Goal: Answer question/provide support: Share knowledge or assist other users

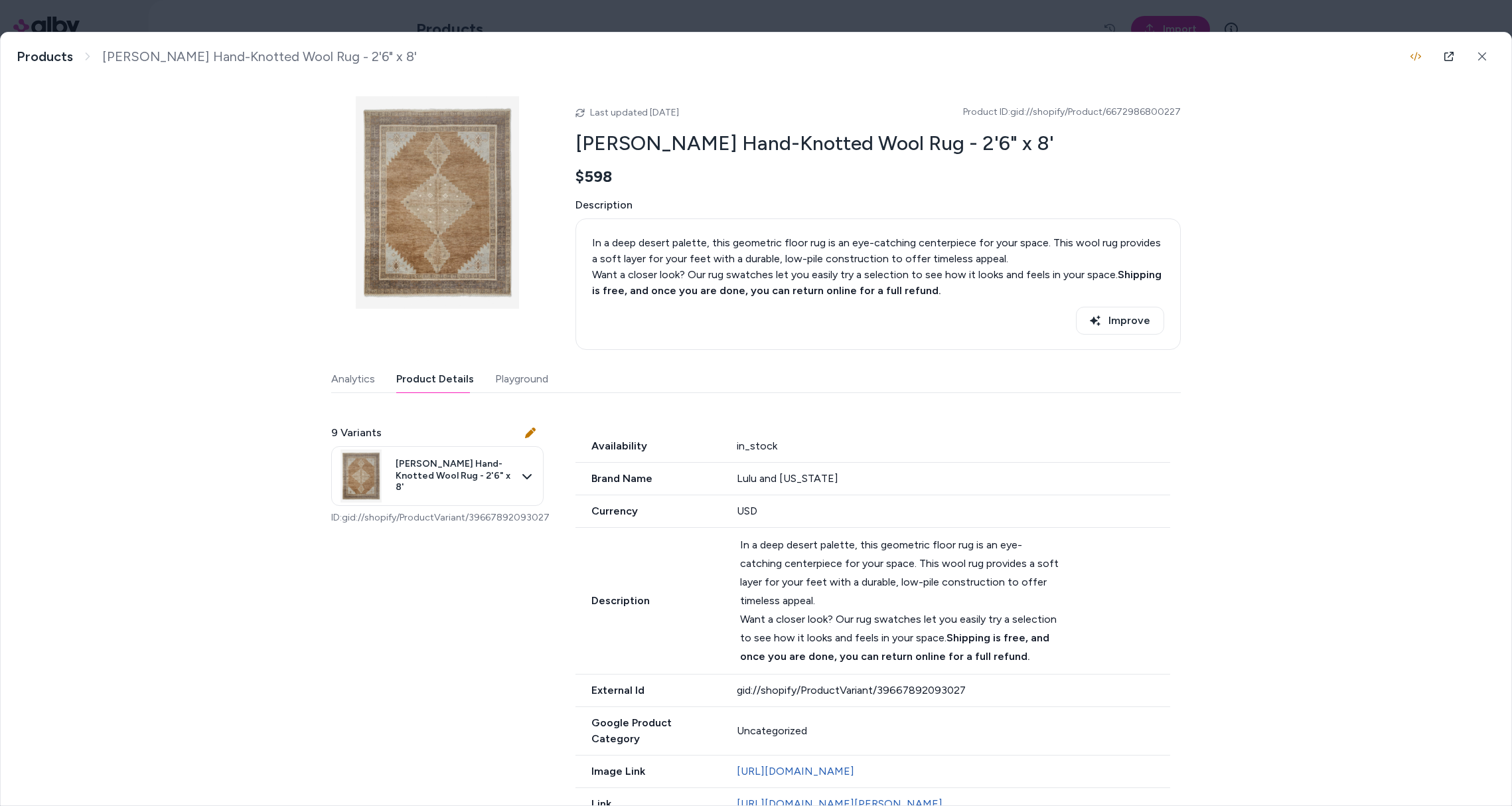
scroll to position [103, 0]
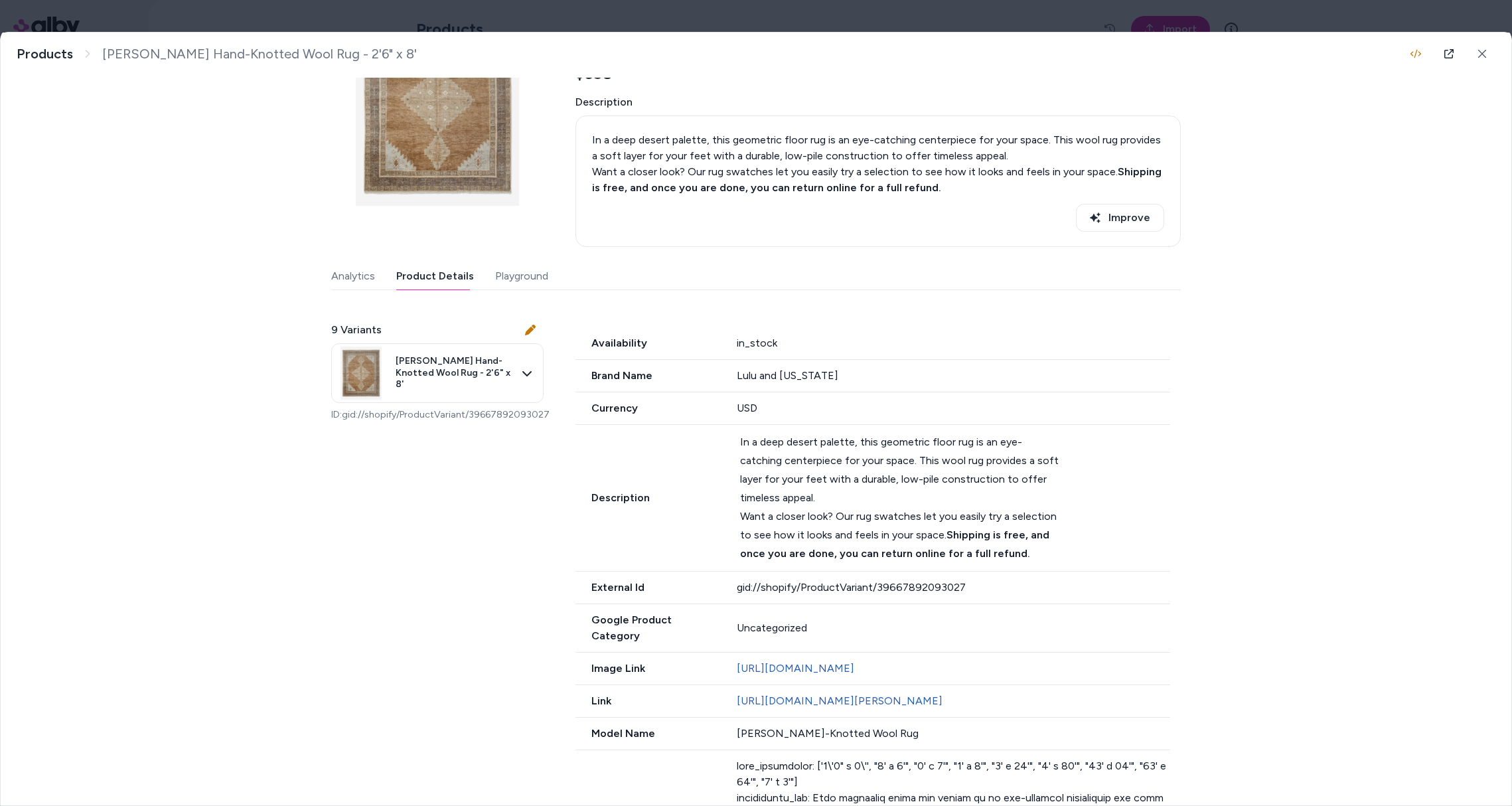
click at [200, 541] on div "Kate Hand-Knotted Wool Rug - 2'6" x 8' In a deep desert palette, this geometric…" at bounding box center [756, 418] width 1511 height 773
click at [186, 691] on div "Kate Hand-Knotted Wool Rug - 2'6" x 8' In a deep desert palette, this geometric…" at bounding box center [756, 418] width 1511 height 773
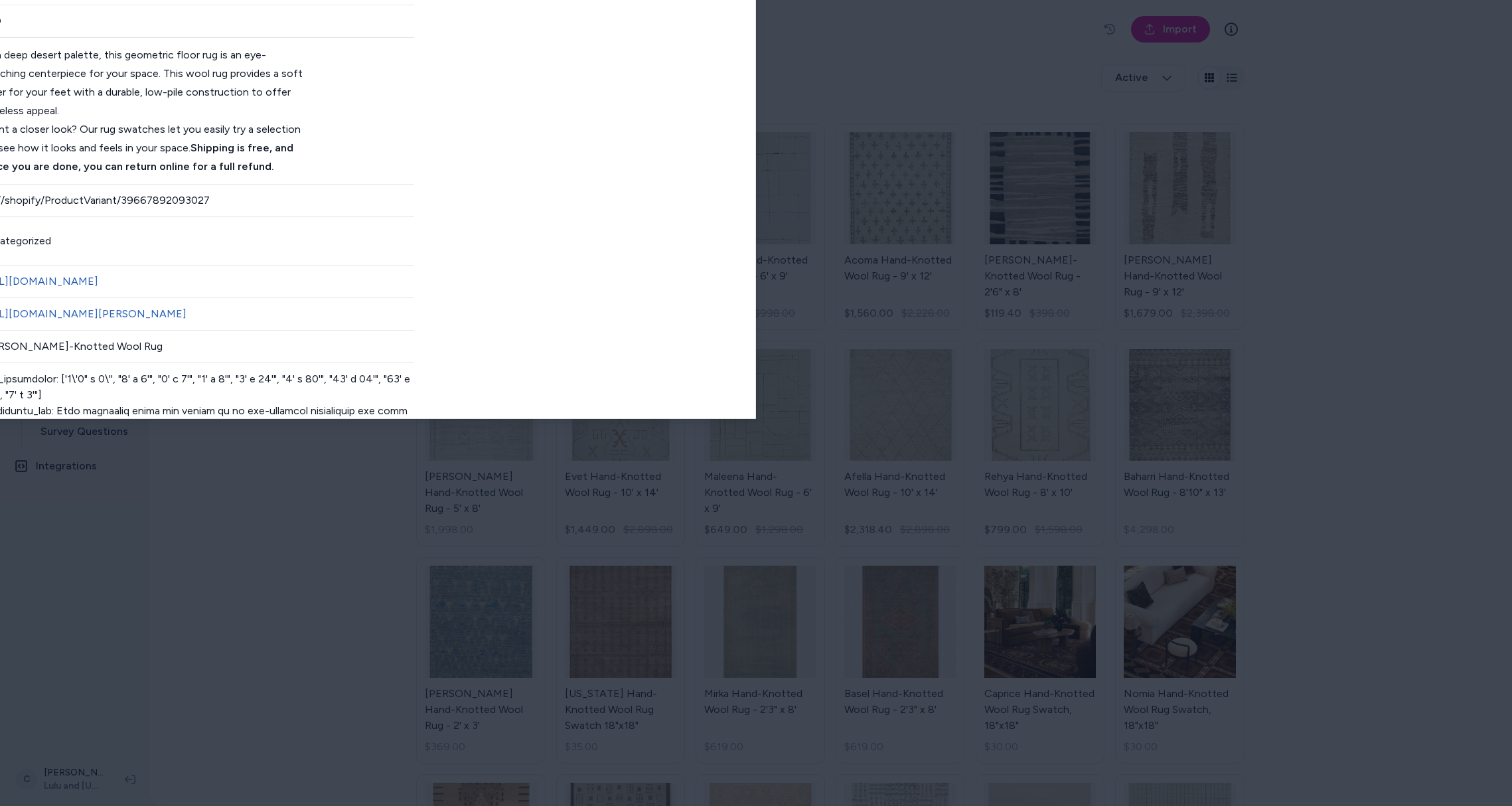
click at [636, 18] on body "**********" at bounding box center [756, 403] width 1512 height 806
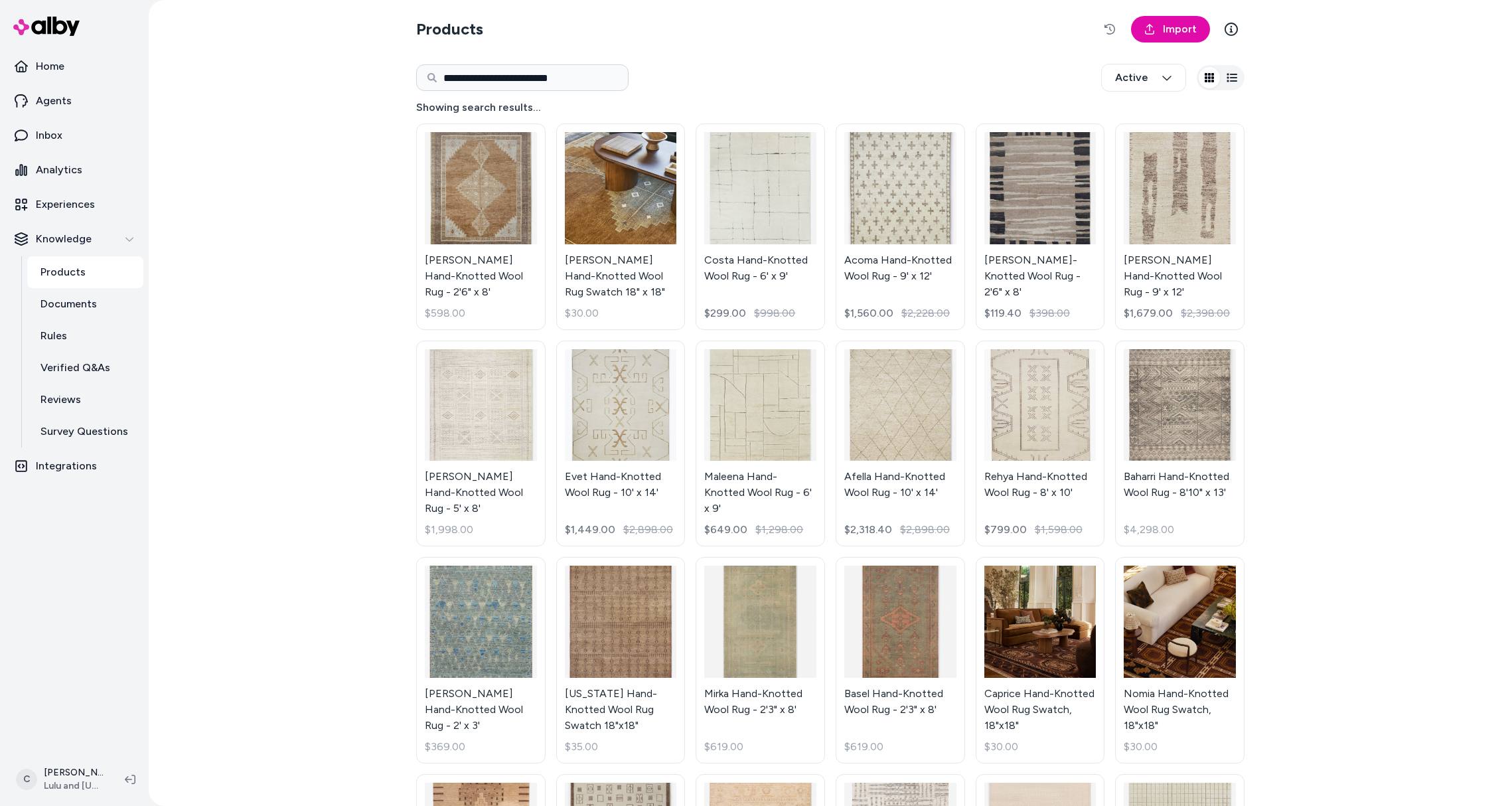
click at [618, 450] on html "**********" at bounding box center [756, 403] width 1512 height 806
click at [629, 421] on html "**********" at bounding box center [756, 403] width 1512 height 806
click at [627, 437] on link "Evet Hand-Knotted Wool Rug - 10' x 14' $1,449.00 $2,898.00" at bounding box center [621, 443] width 129 height 206
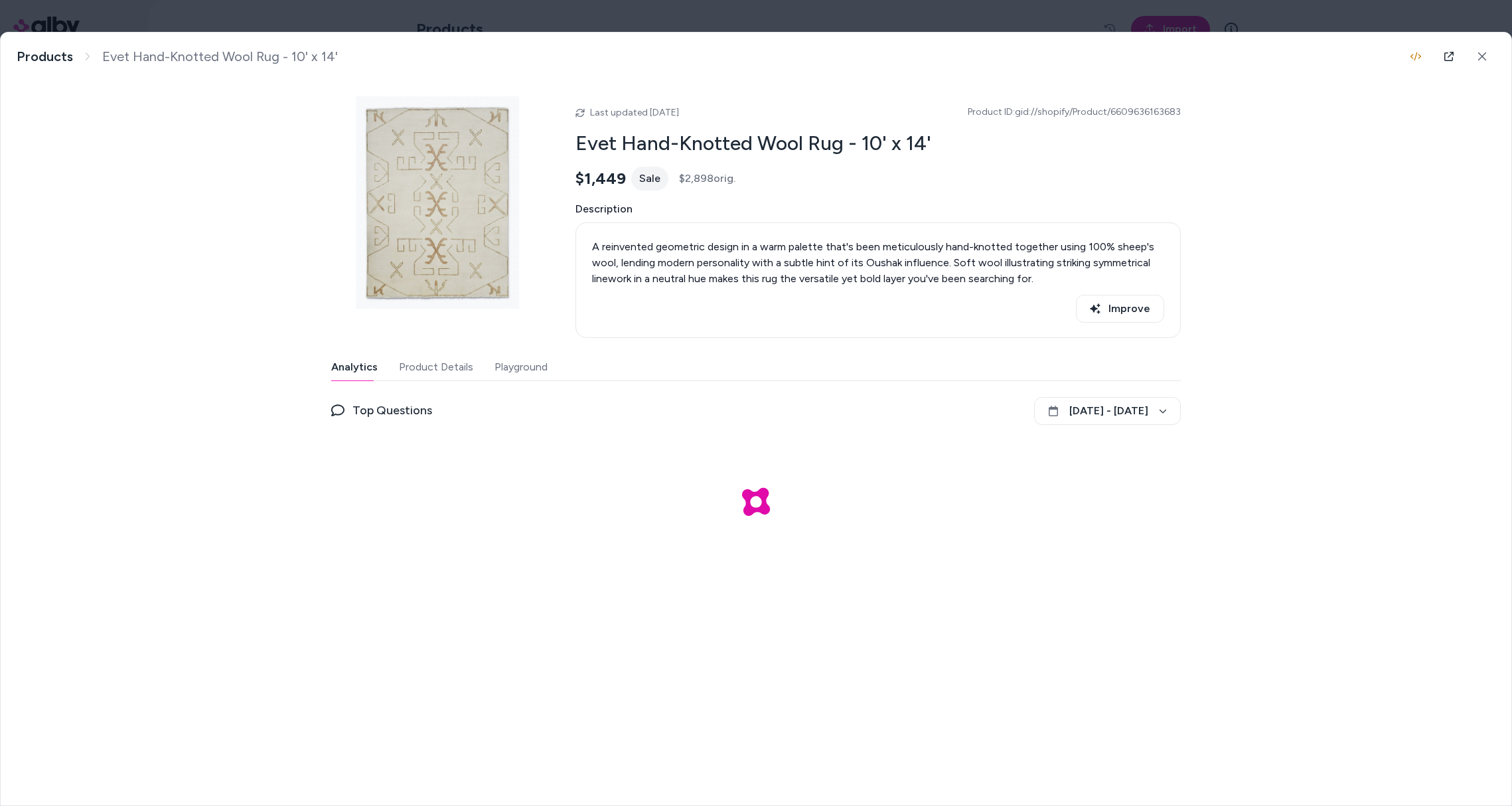
click at [439, 376] on button "Product Details" at bounding box center [436, 367] width 74 height 26
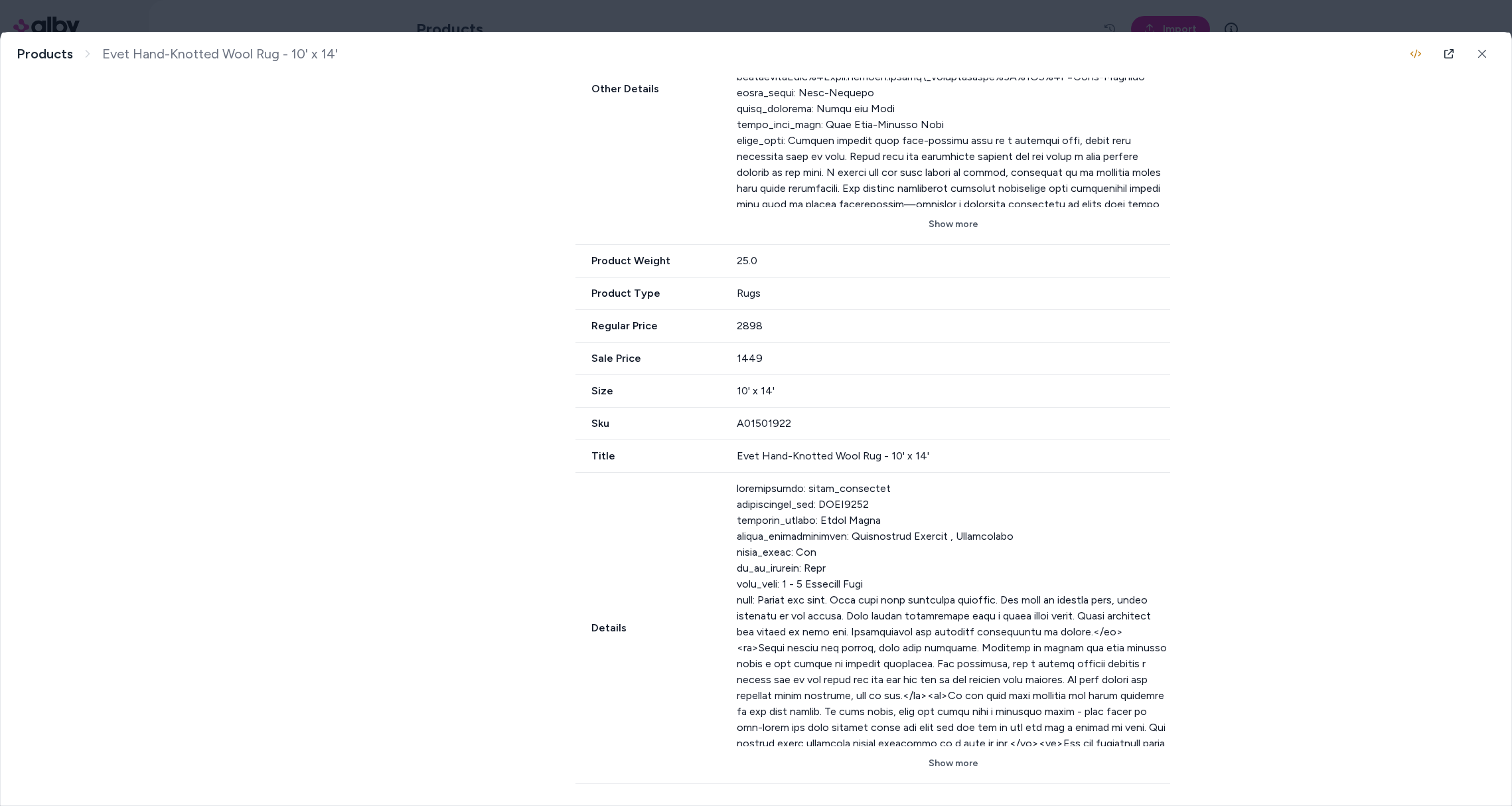
scroll to position [600, 0]
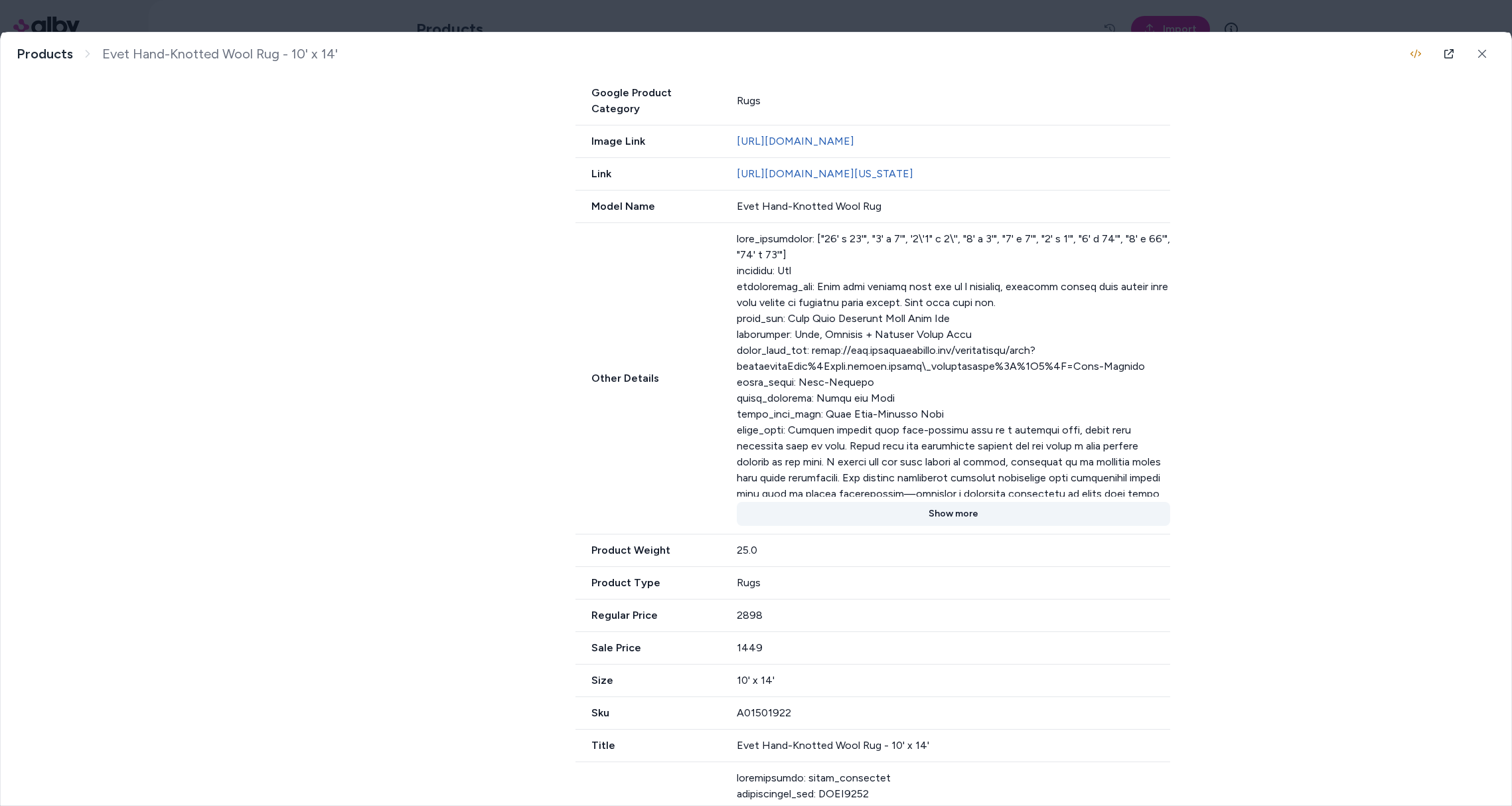
click at [959, 509] on button "Show more" at bounding box center [954, 514] width 434 height 24
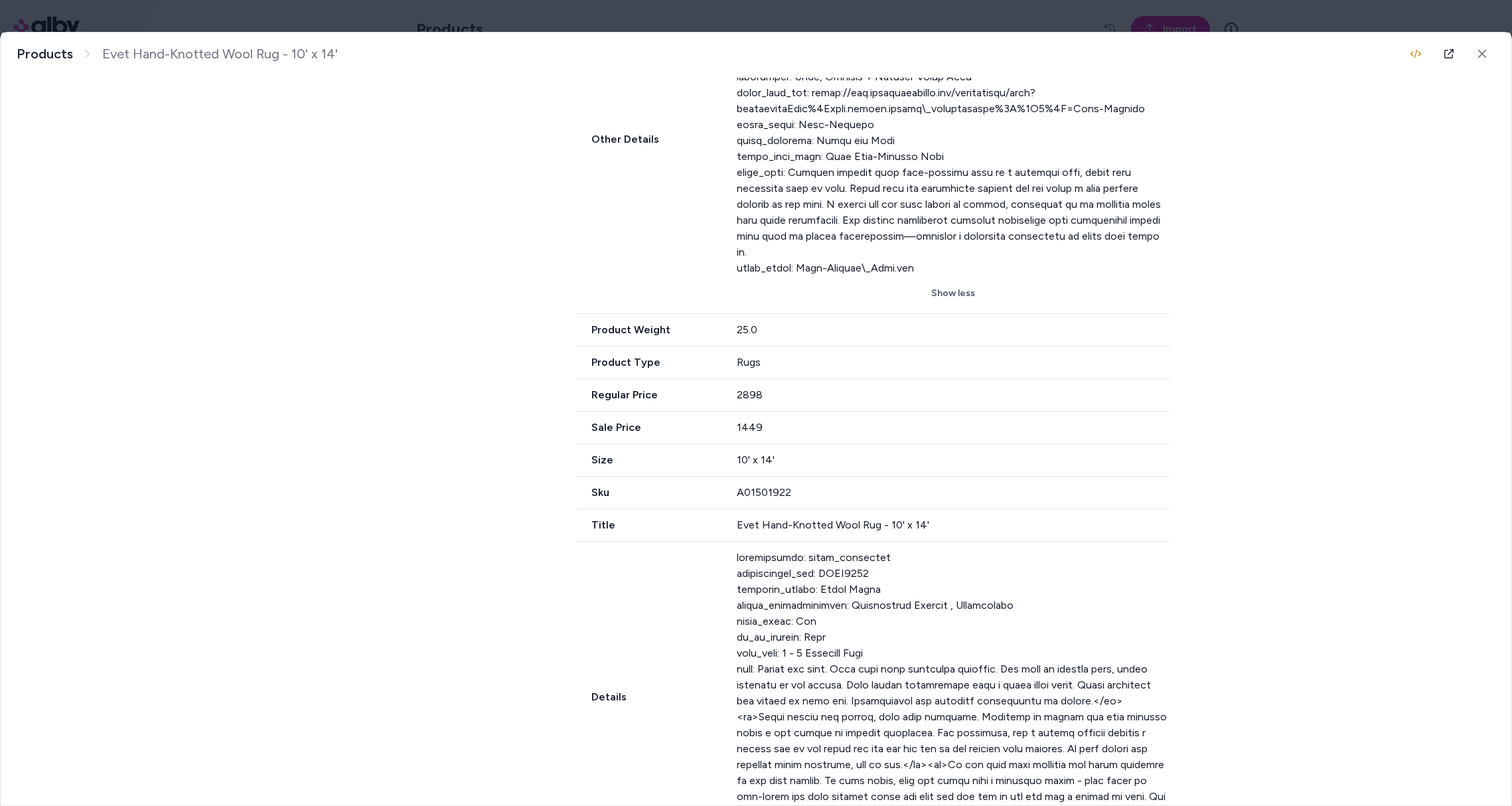
scroll to position [910, 0]
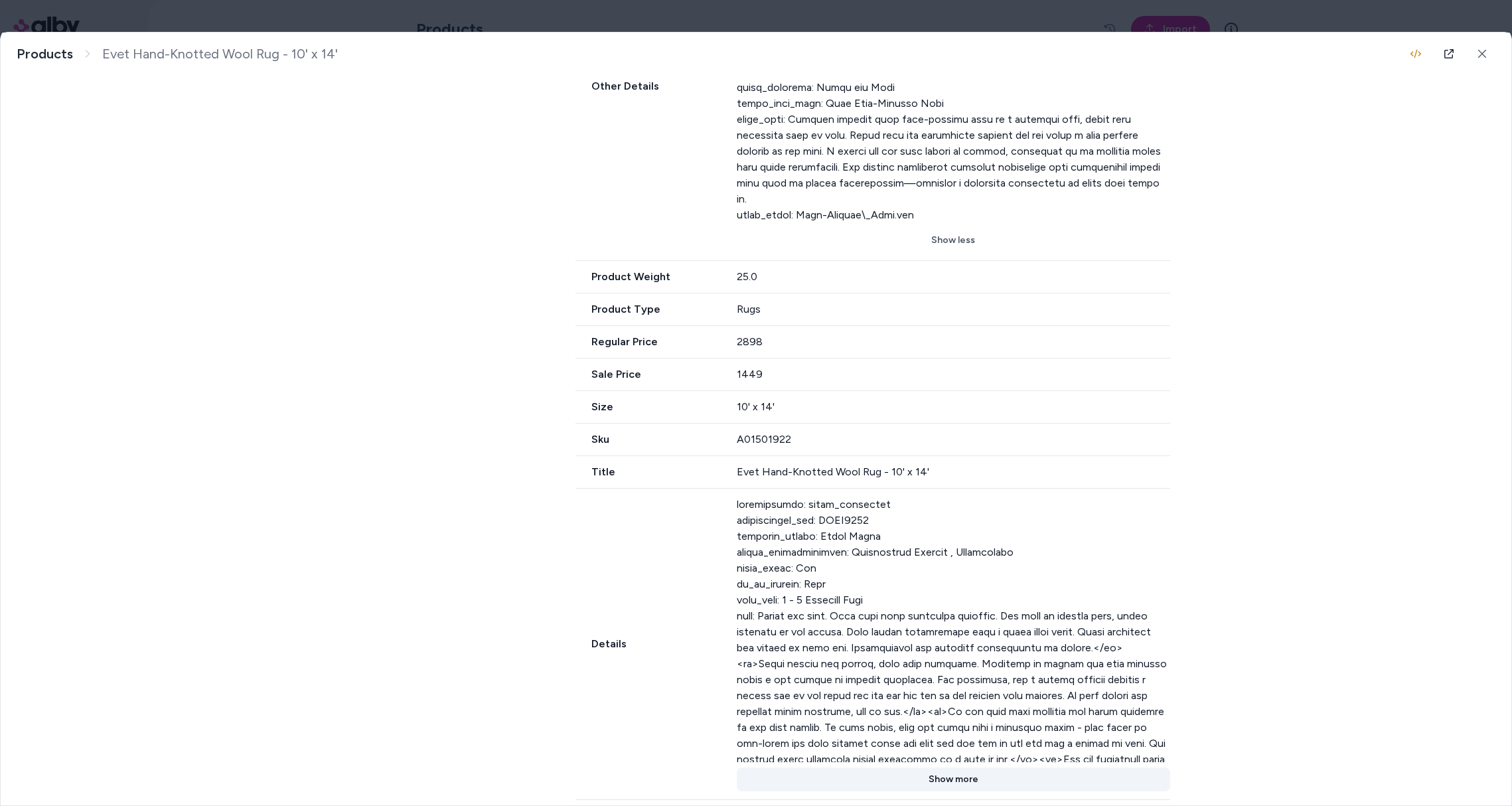
click at [951, 768] on button "Show more" at bounding box center [954, 780] width 434 height 24
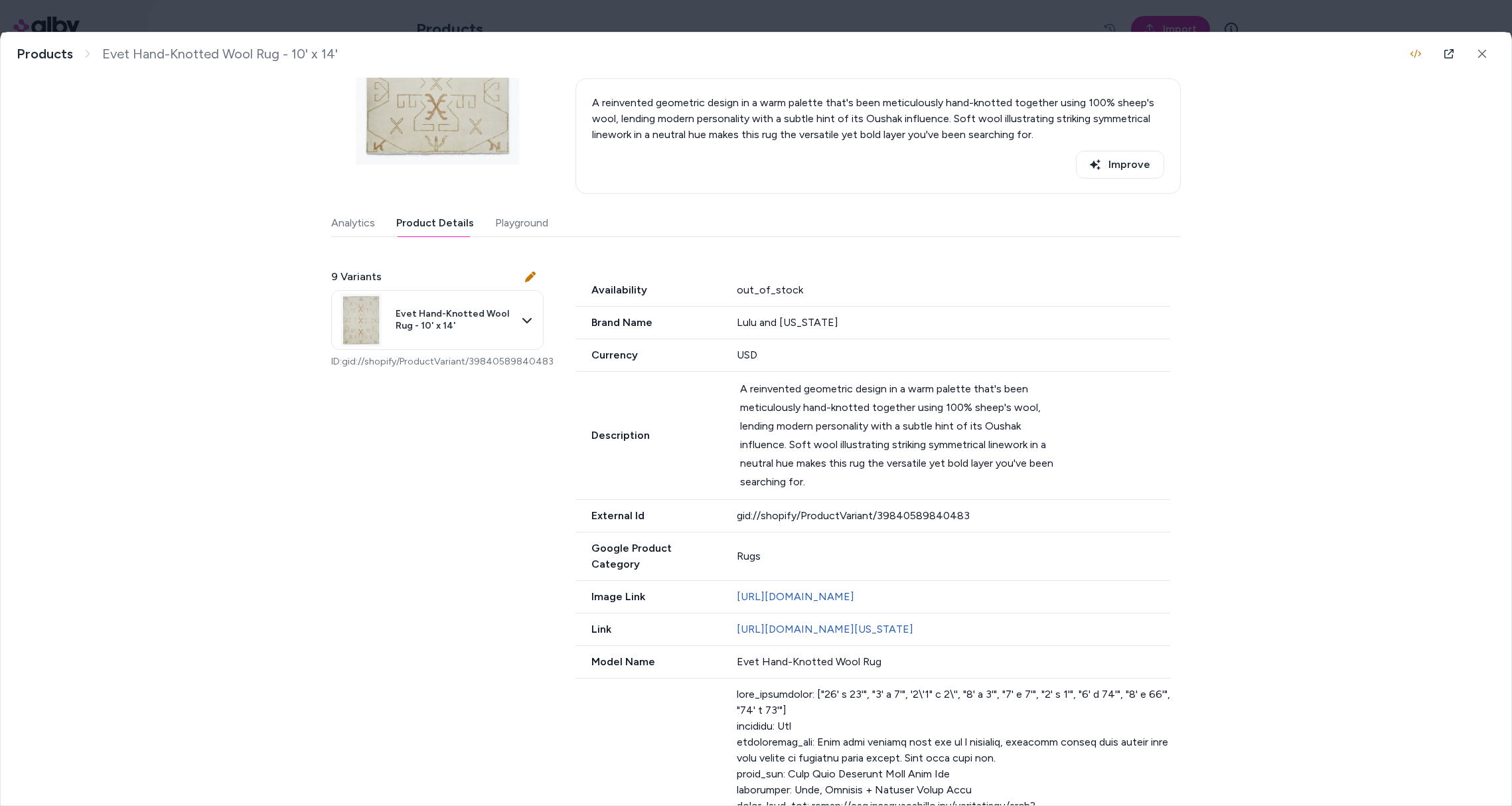
scroll to position [0, 0]
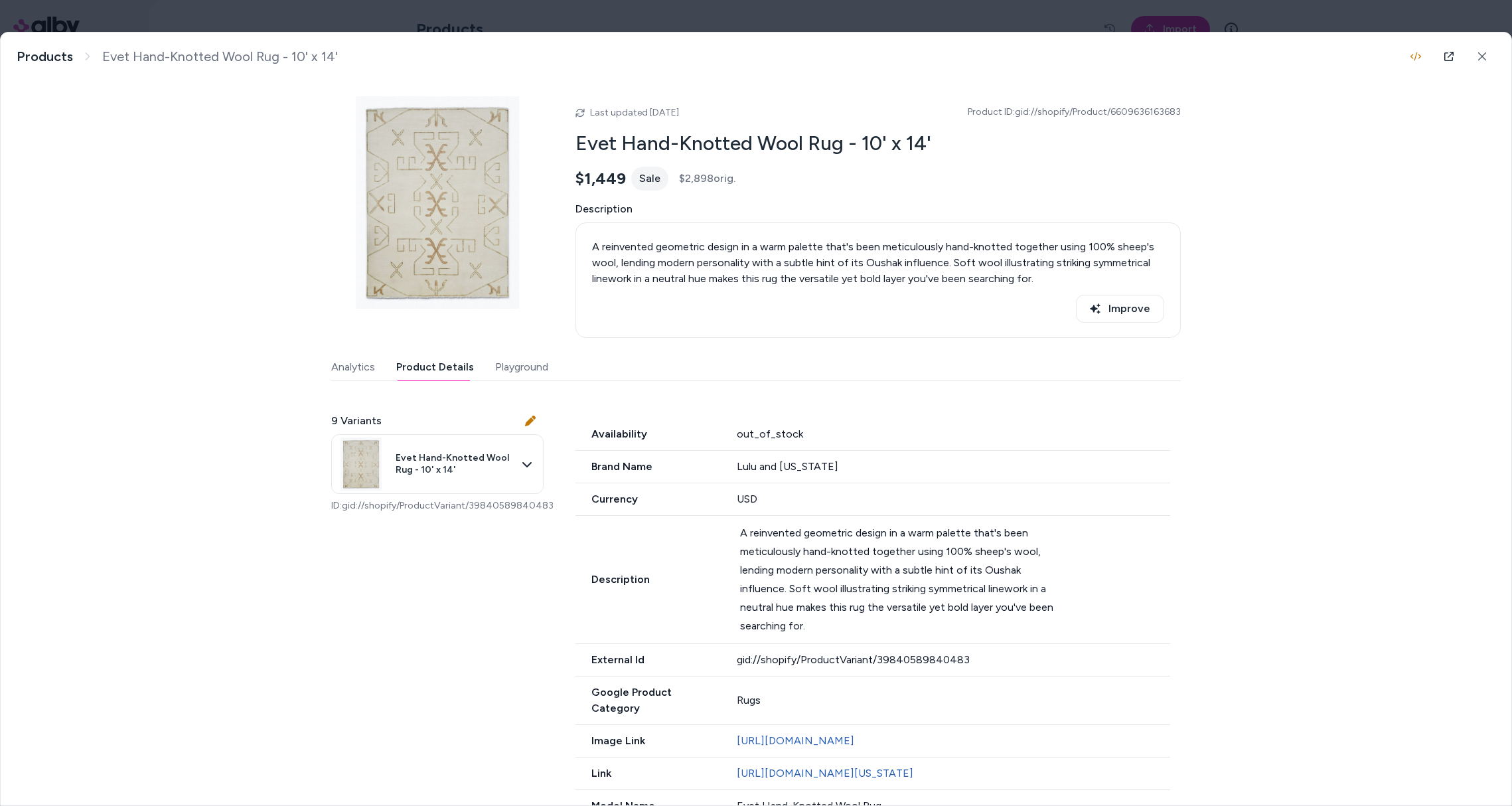
click at [575, 12] on body "**********" at bounding box center [756, 403] width 1512 height 806
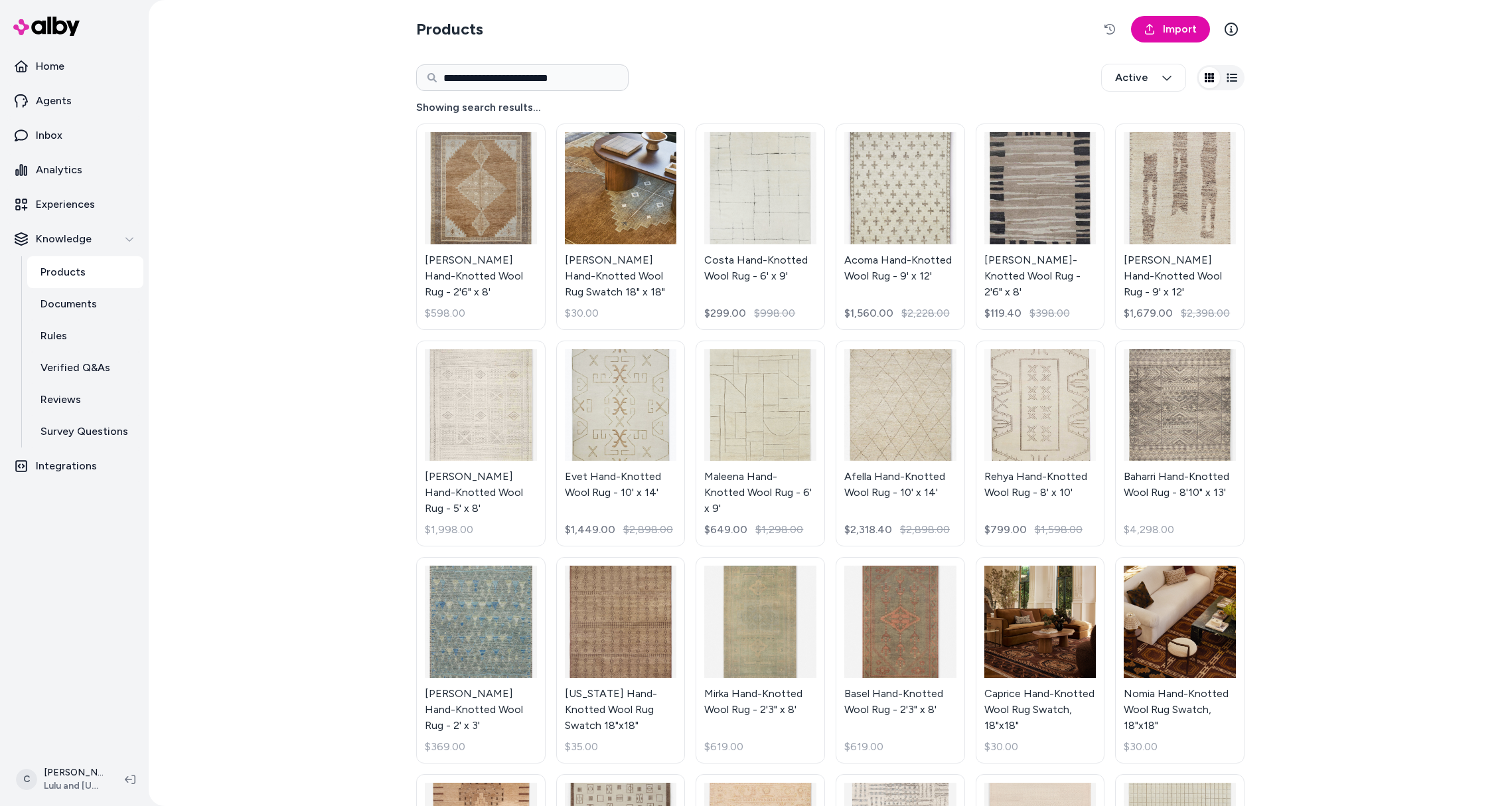
drag, startPoint x: 743, startPoint y: 418, endPoint x: 749, endPoint y: 425, distance: 9.2
click at [743, 418] on html "**********" at bounding box center [756, 403] width 1512 height 806
click at [776, 450] on html "**********" at bounding box center [756, 403] width 1512 height 806
drag, startPoint x: 783, startPoint y: 491, endPoint x: 775, endPoint y: 480, distance: 13.6
click at [775, 480] on html "**********" at bounding box center [756, 403] width 1512 height 806
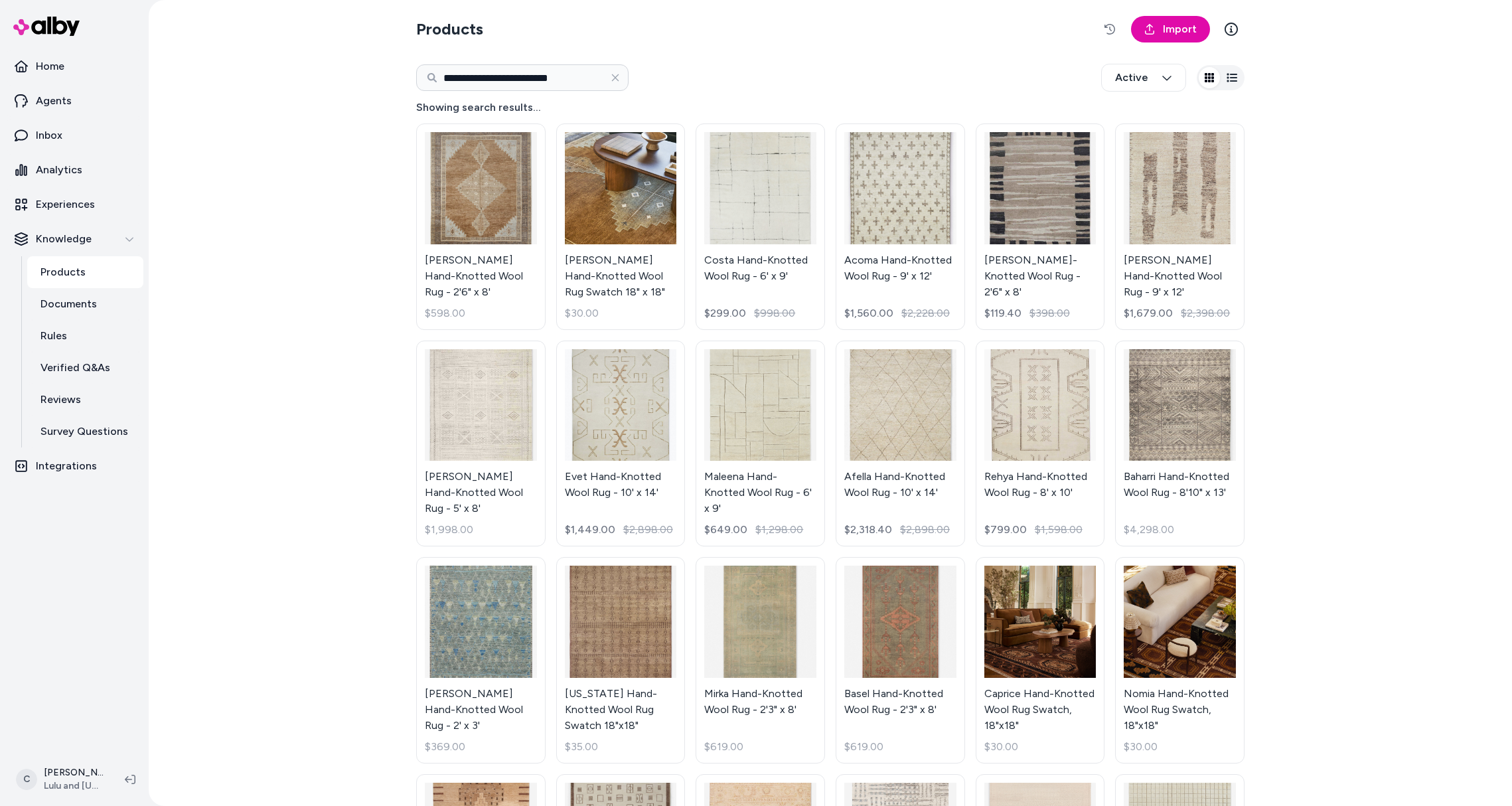
click at [776, 432] on html "**********" at bounding box center [756, 403] width 1512 height 806
click at [775, 415] on link "Maleena Hand-Knotted Wool Rug - 6' x 9' $649.00 $1,298.00" at bounding box center [760, 443] width 129 height 206
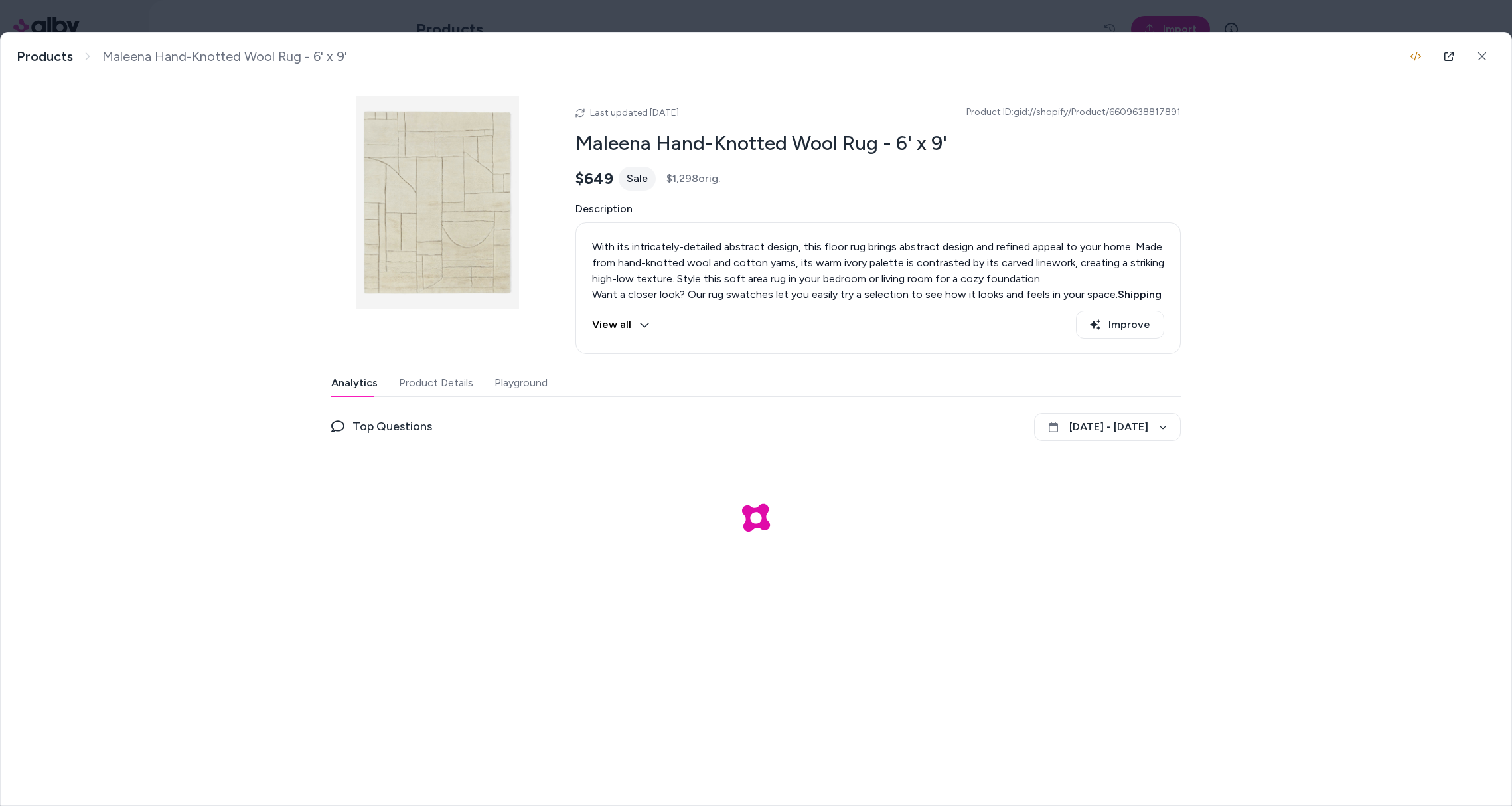
click at [431, 377] on button "Product Details" at bounding box center [436, 383] width 74 height 26
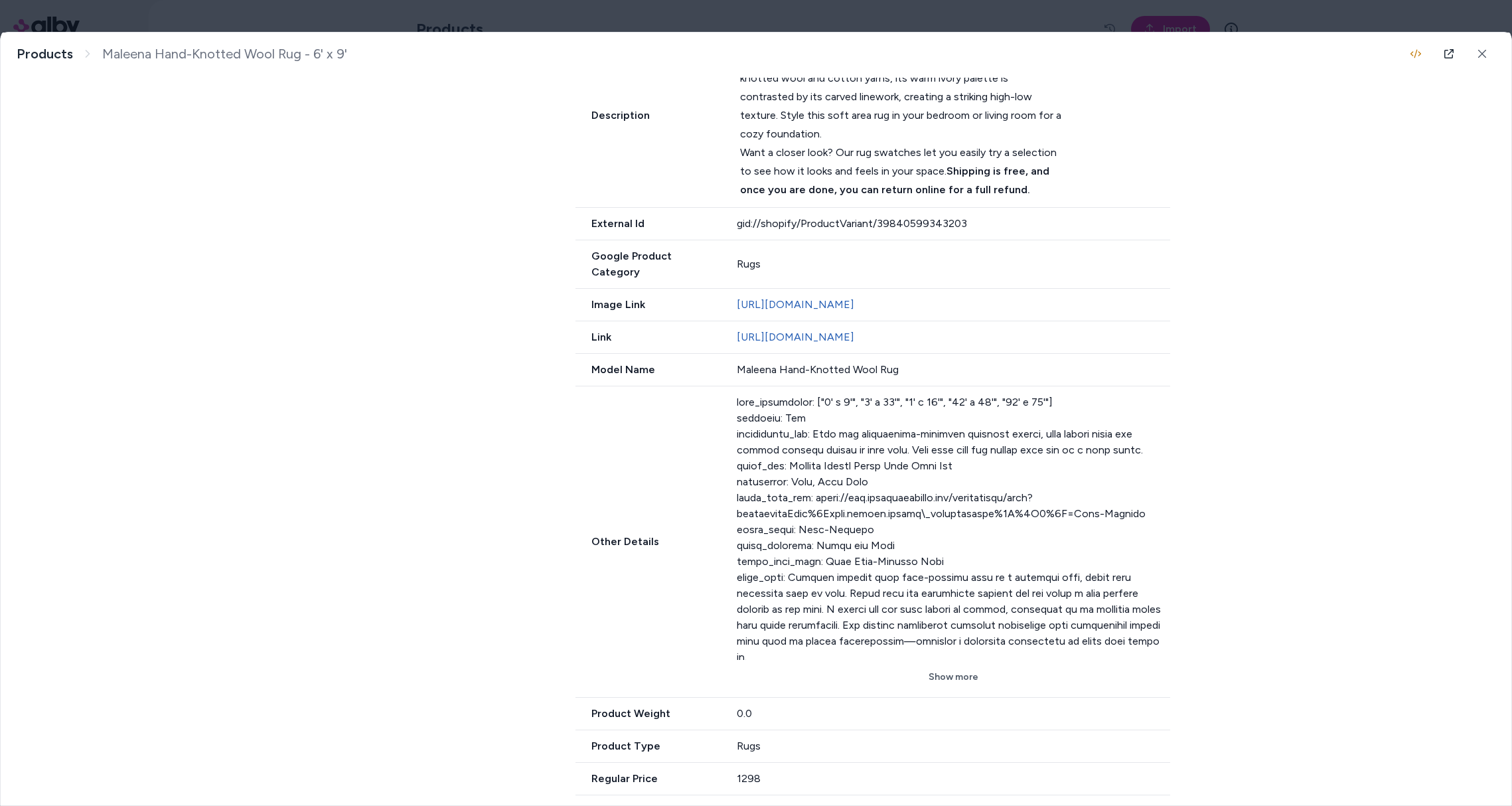
scroll to position [576, 0]
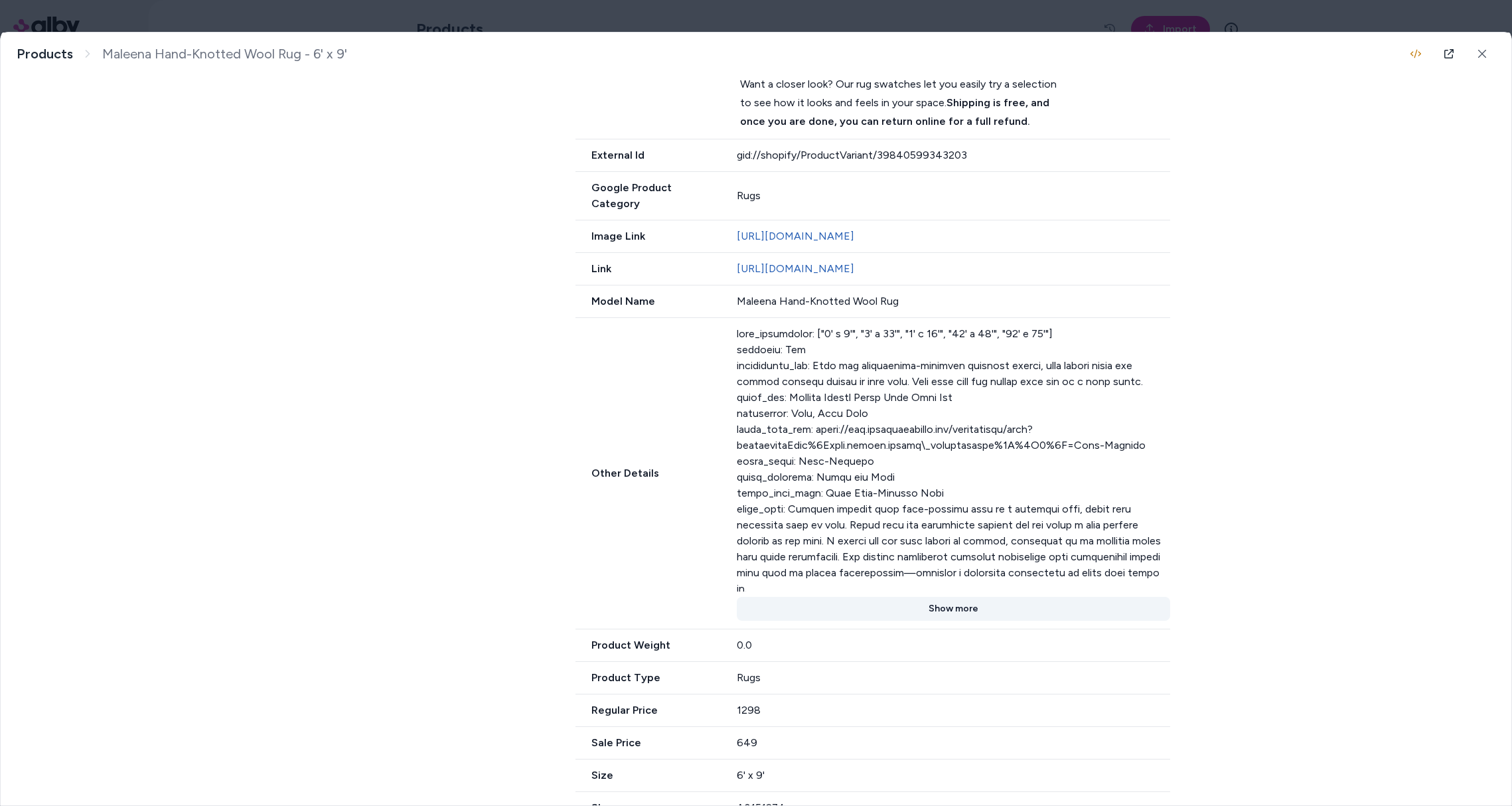
click at [972, 597] on button "Show more" at bounding box center [954, 609] width 434 height 24
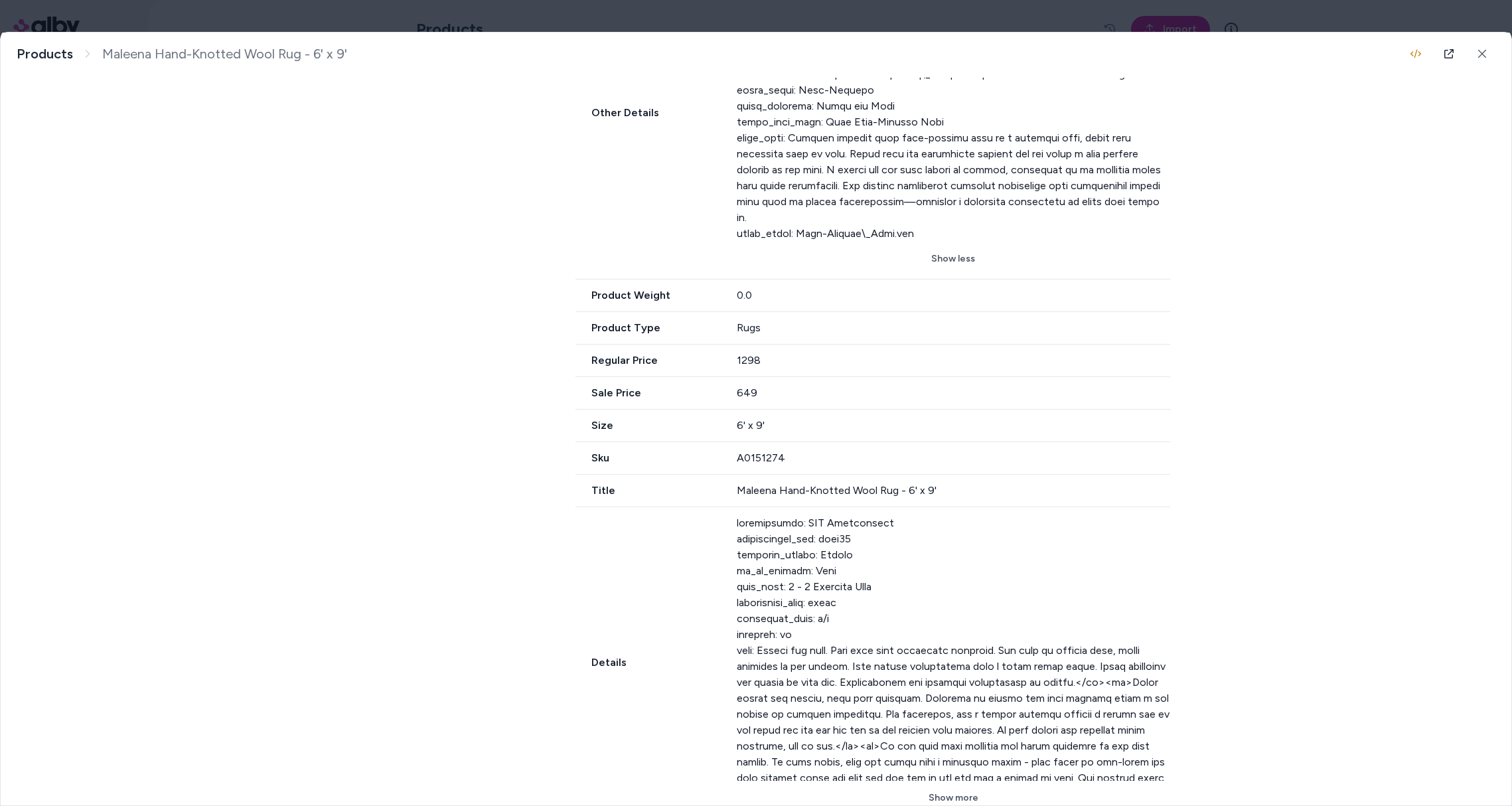
scroll to position [940, 0]
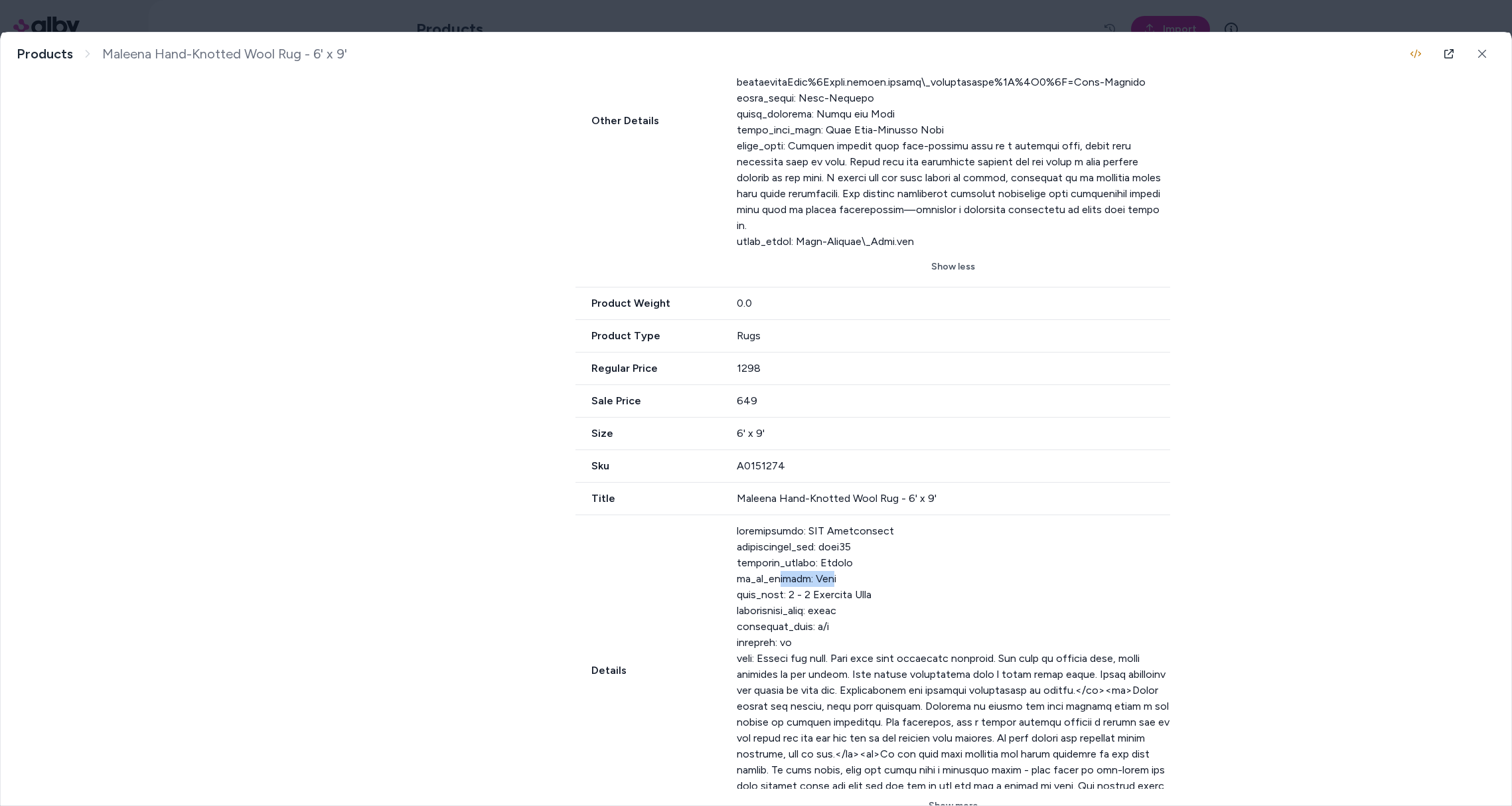
drag, startPoint x: 825, startPoint y: 549, endPoint x: 775, endPoint y: 549, distance: 50.0
click at [775, 549] on div at bounding box center [954, 656] width 434 height 266
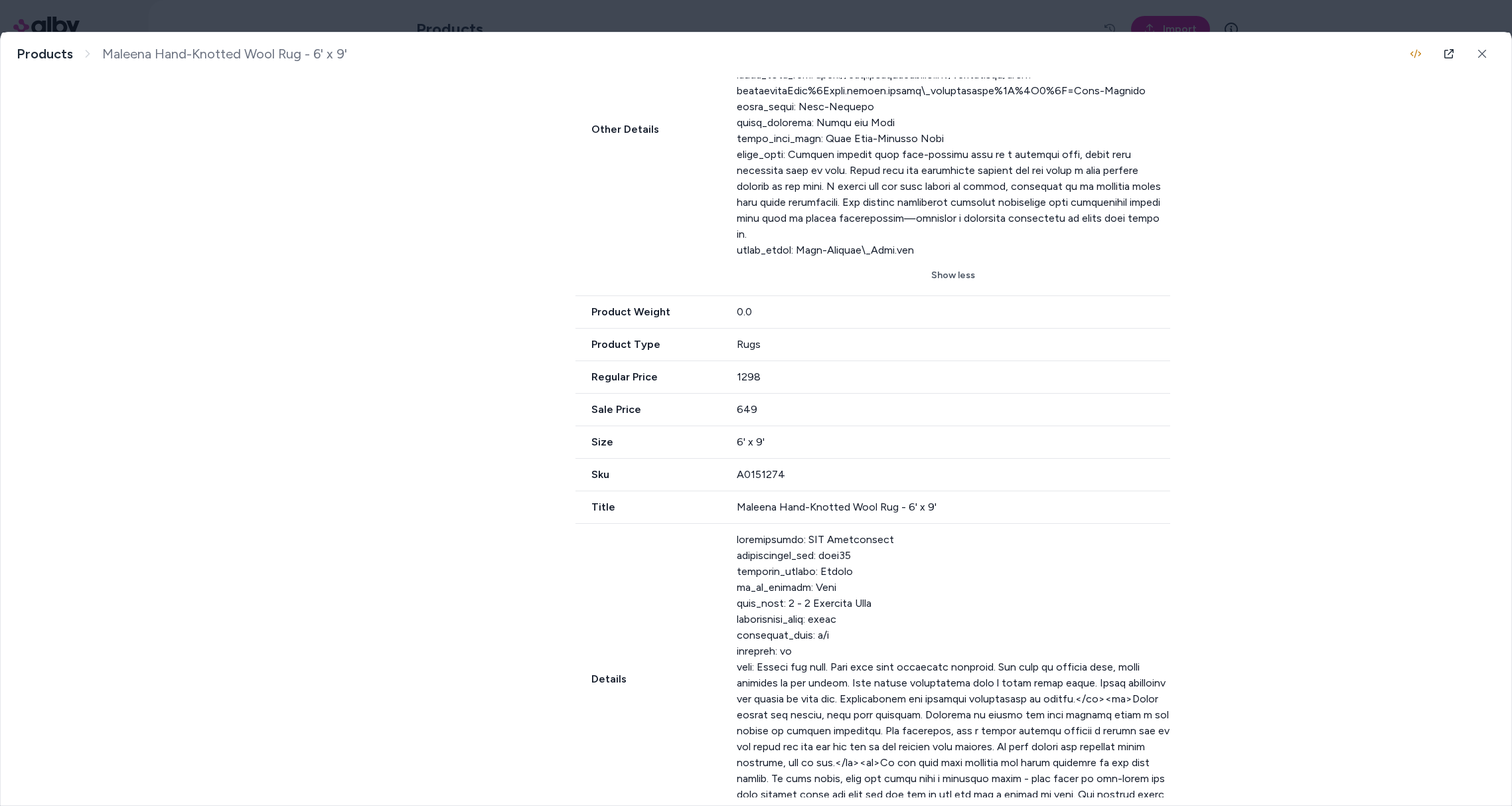
scroll to position [948, 0]
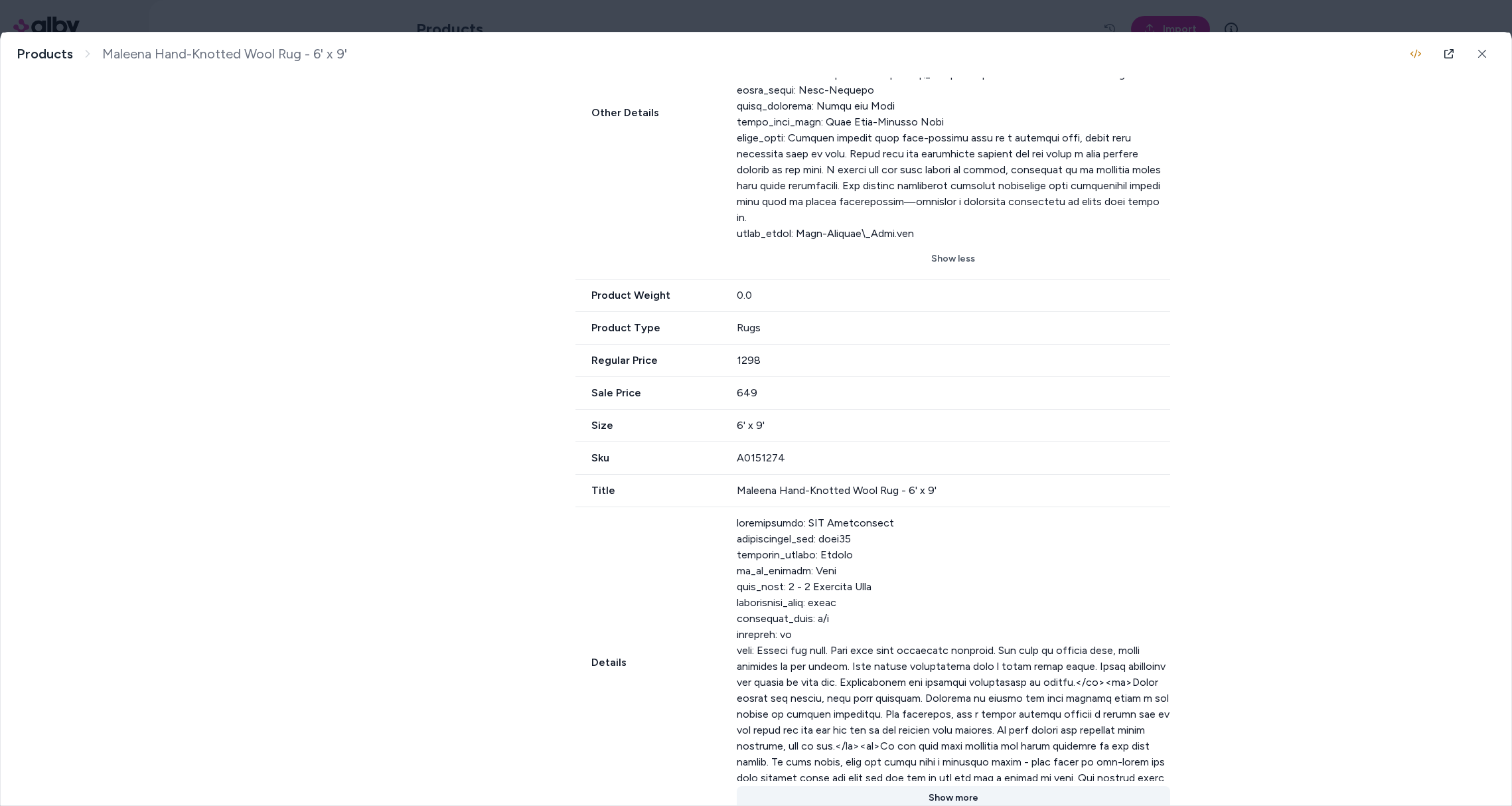
click at [943, 786] on button "Show more" at bounding box center [954, 798] width 434 height 24
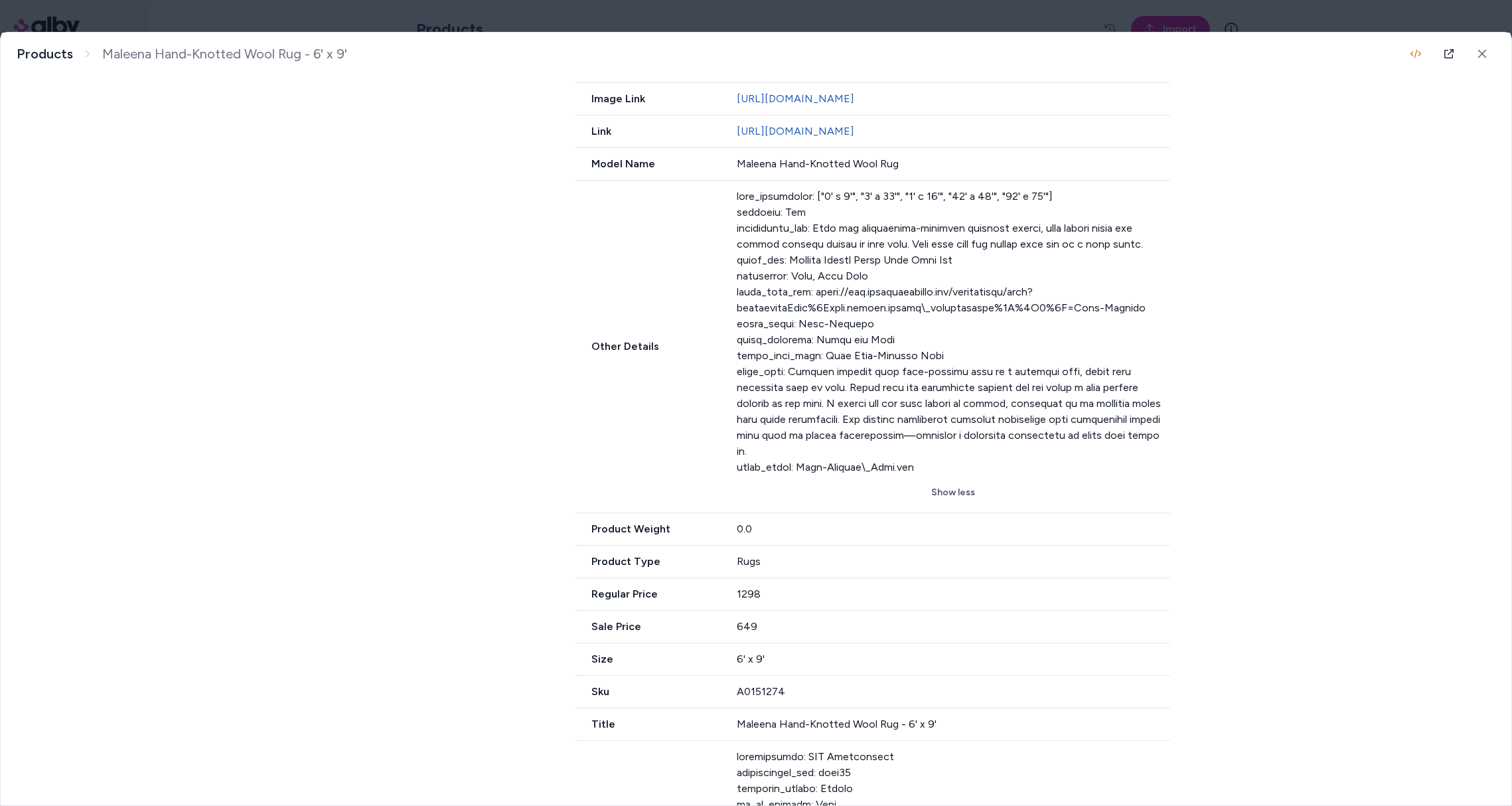
scroll to position [970, 0]
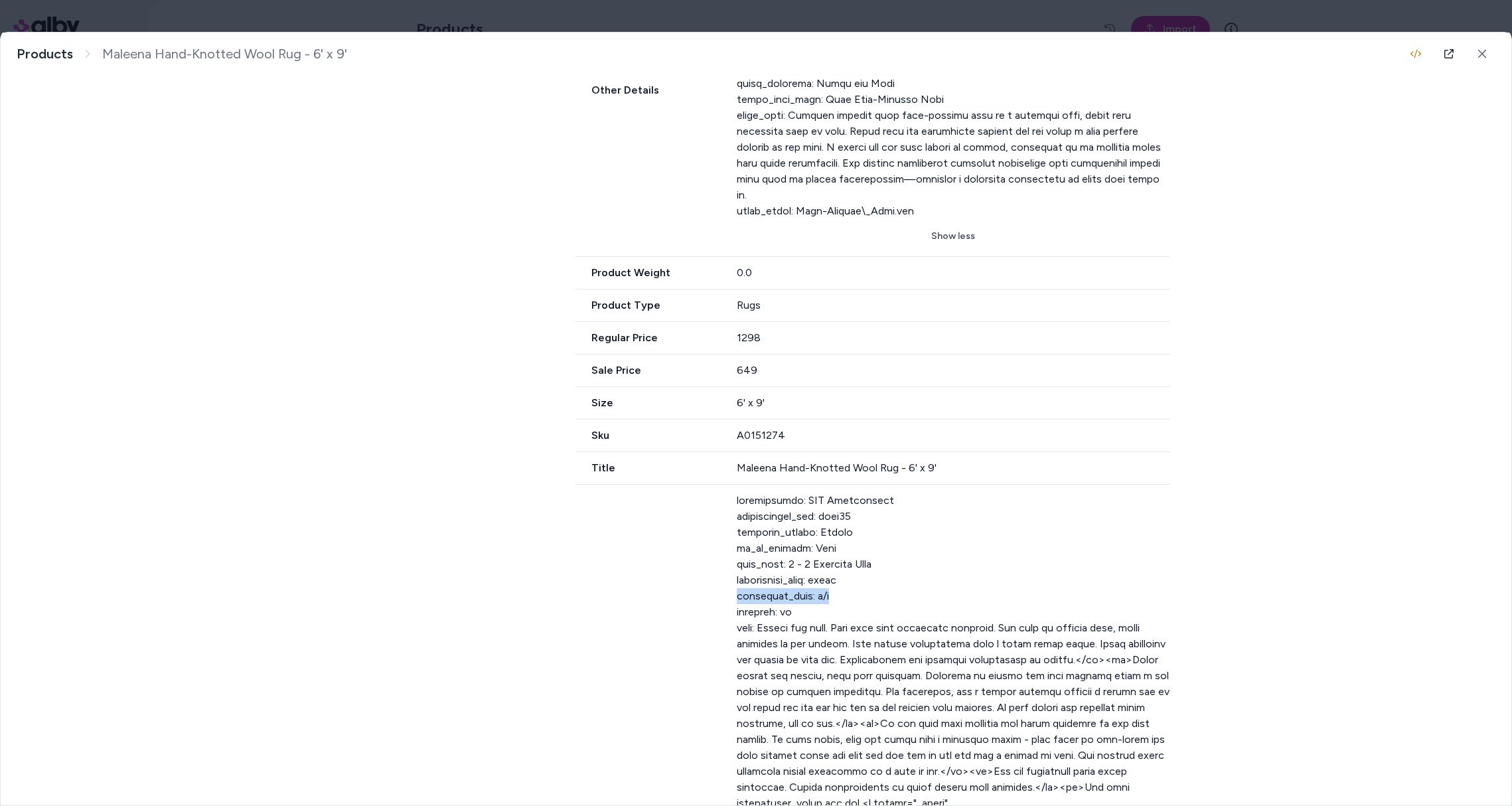
drag, startPoint x: 797, startPoint y: 565, endPoint x: 726, endPoint y: 560, distance: 71.2
drag, startPoint x: 726, startPoint y: 560, endPoint x: 713, endPoint y: 631, distance: 72.2
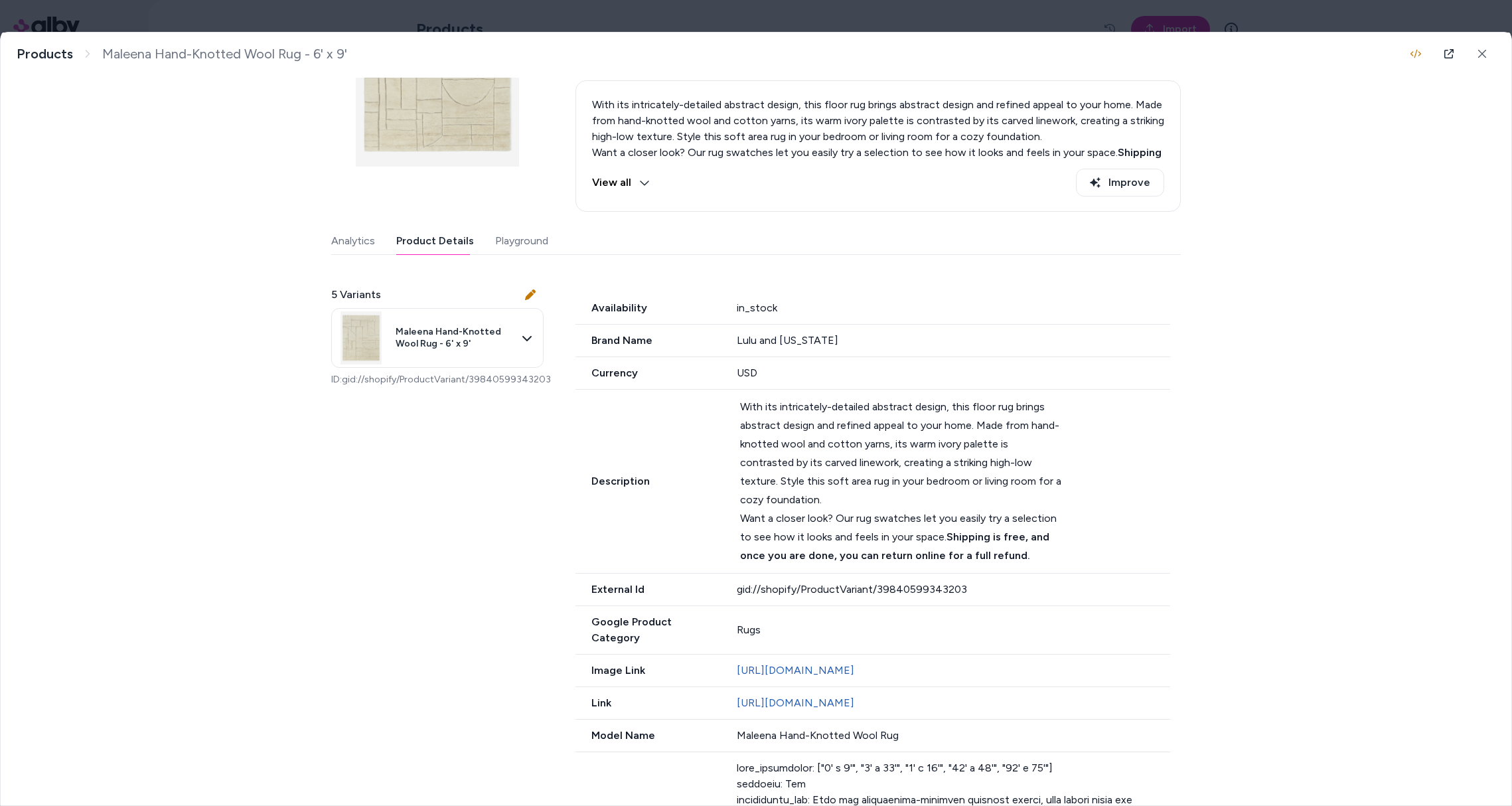
scroll to position [0, 0]
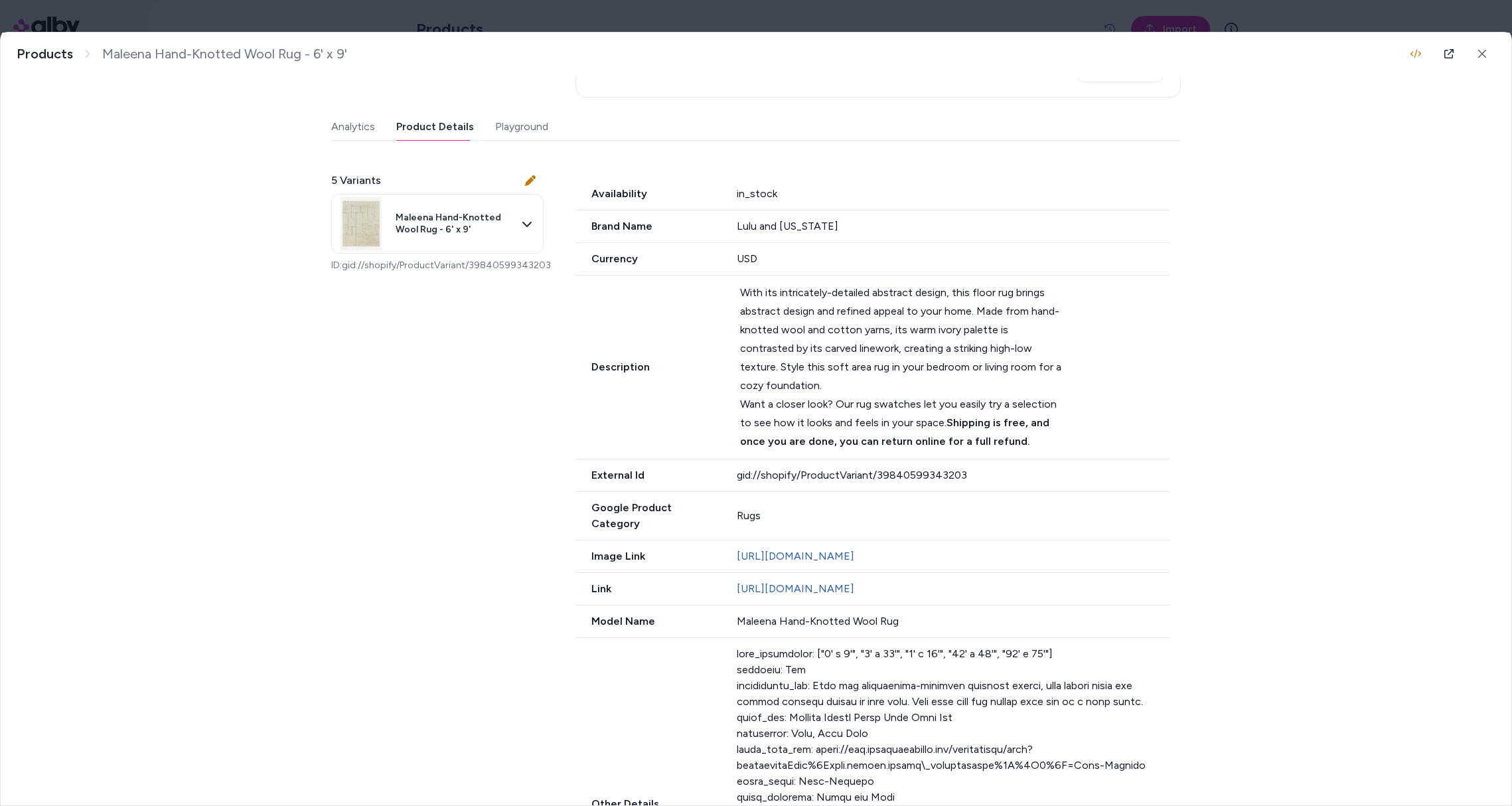
scroll to position [65, 0]
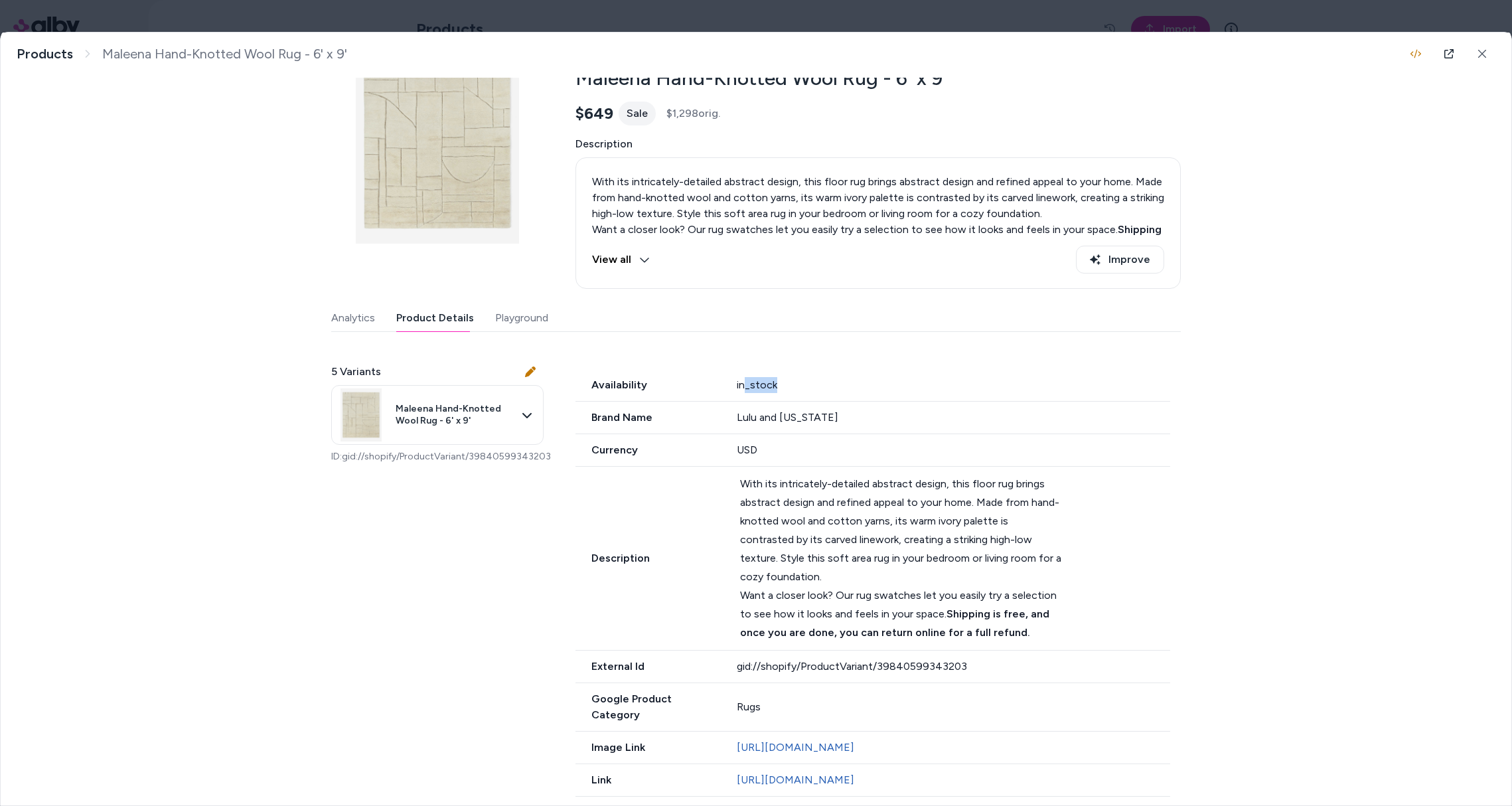
drag, startPoint x: 759, startPoint y: 386, endPoint x: 737, endPoint y: 384, distance: 22.1
click at [739, 383] on div "in_stock" at bounding box center [954, 385] width 434 height 16
click at [756, 383] on div "in_stock" at bounding box center [954, 385] width 434 height 16
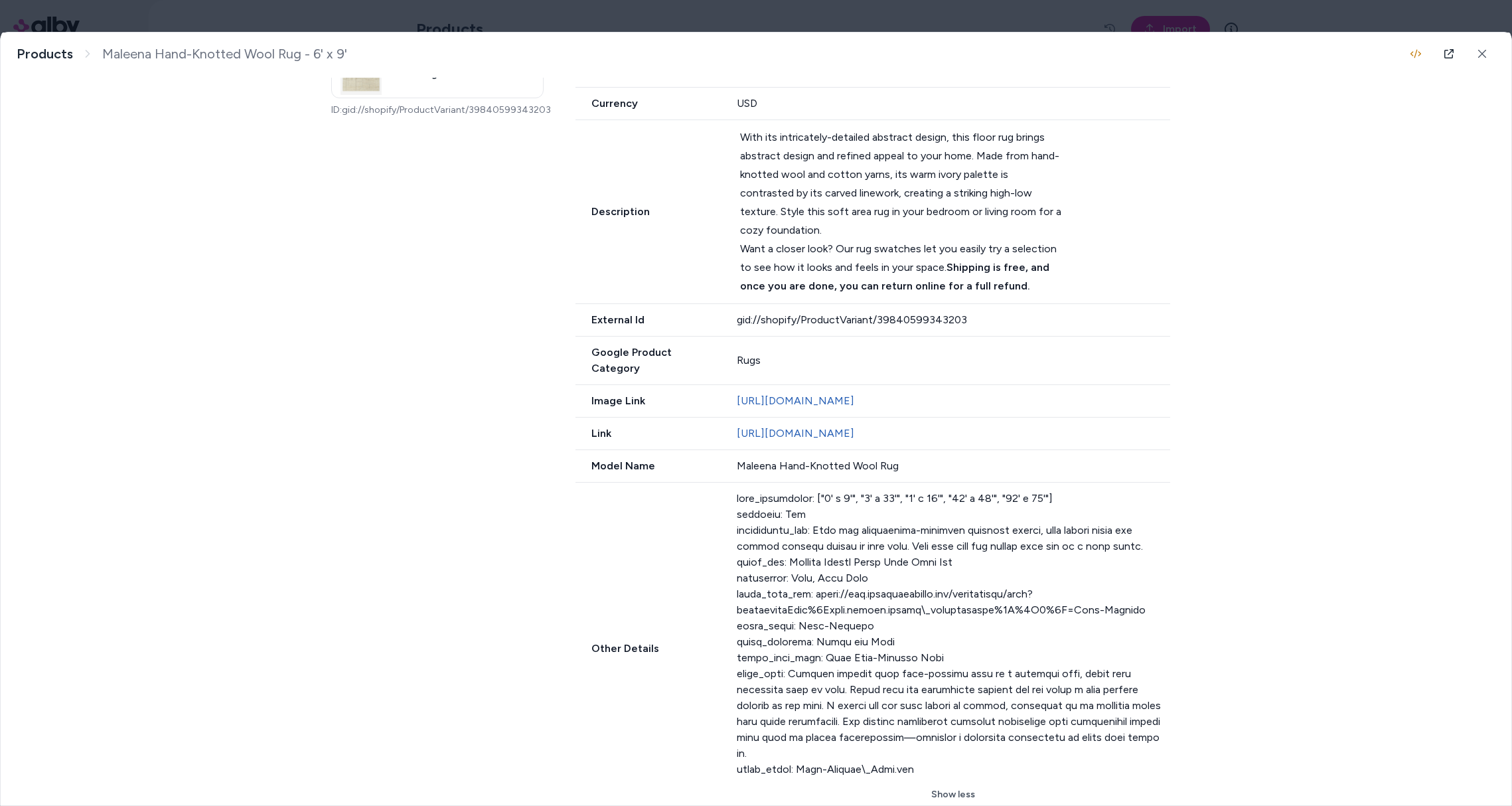
scroll to position [1128, 0]
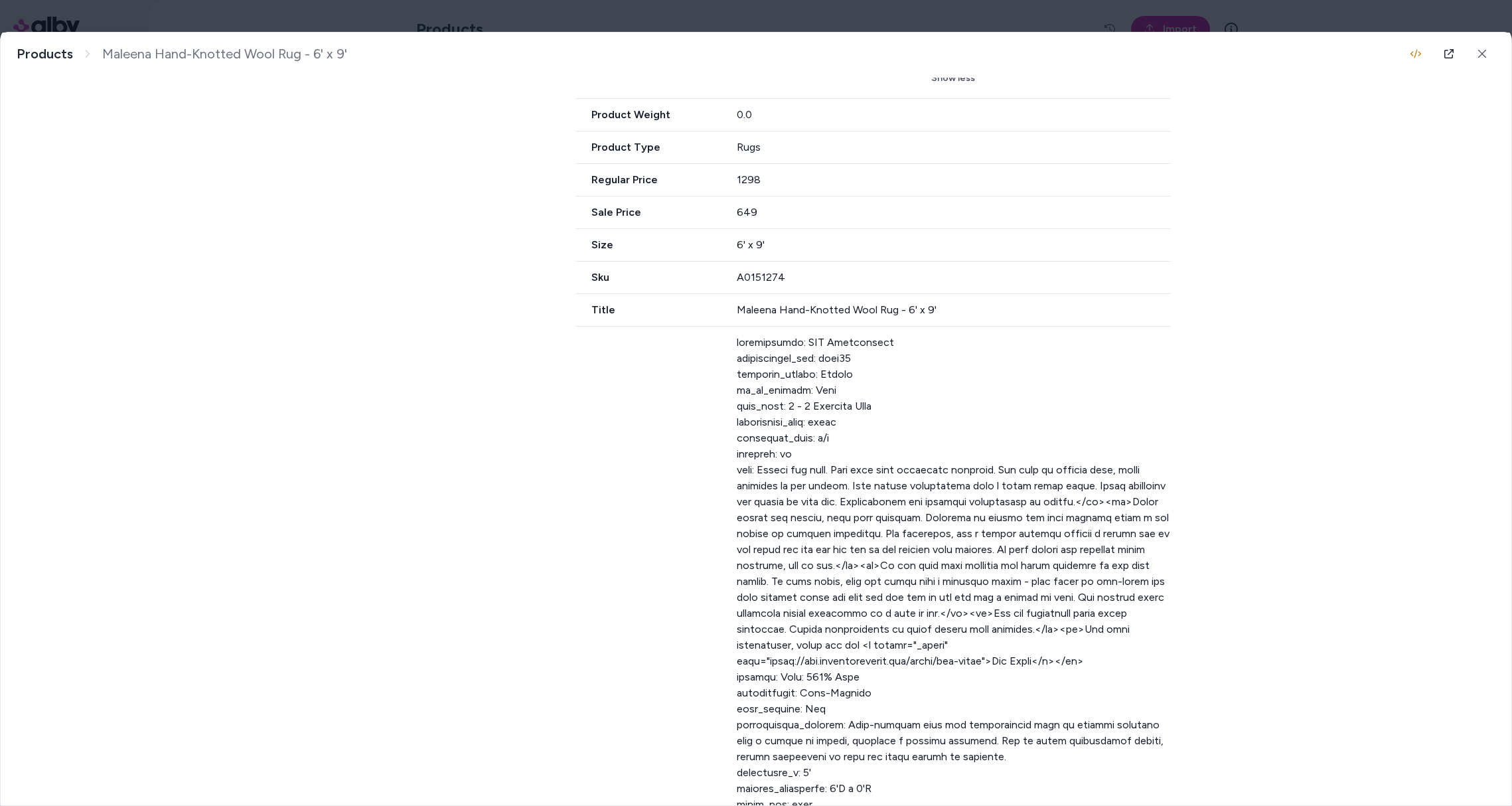
drag, startPoint x: 842, startPoint y: 802, endPoint x: 832, endPoint y: 784, distance: 20.6
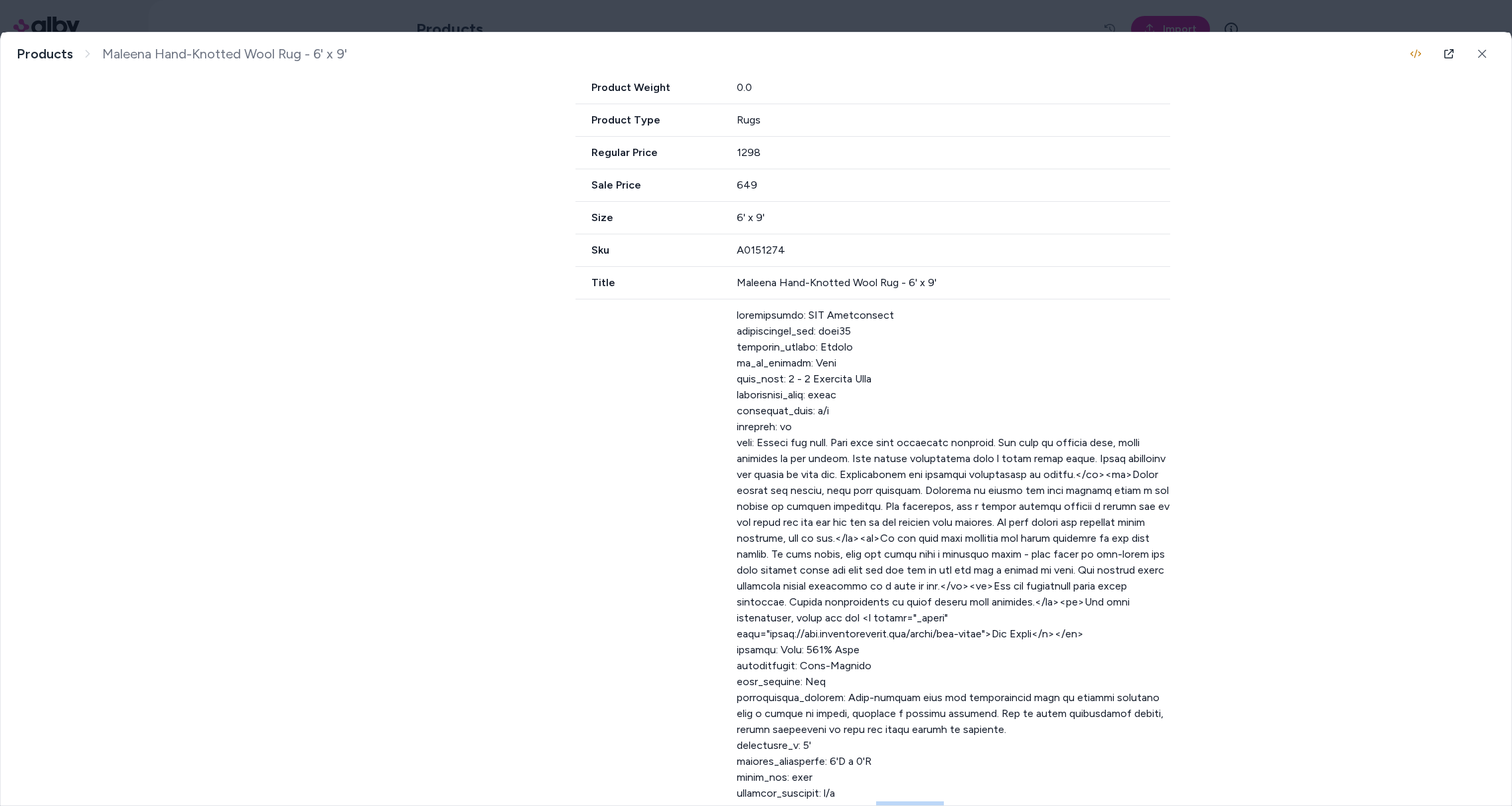
click at [830, 793] on div at bounding box center [954, 818] width 434 height 1020
drag, startPoint x: 839, startPoint y: 756, endPoint x: 844, endPoint y: 749, distance: 8.6
click at [840, 756] on div at bounding box center [954, 818] width 434 height 1020
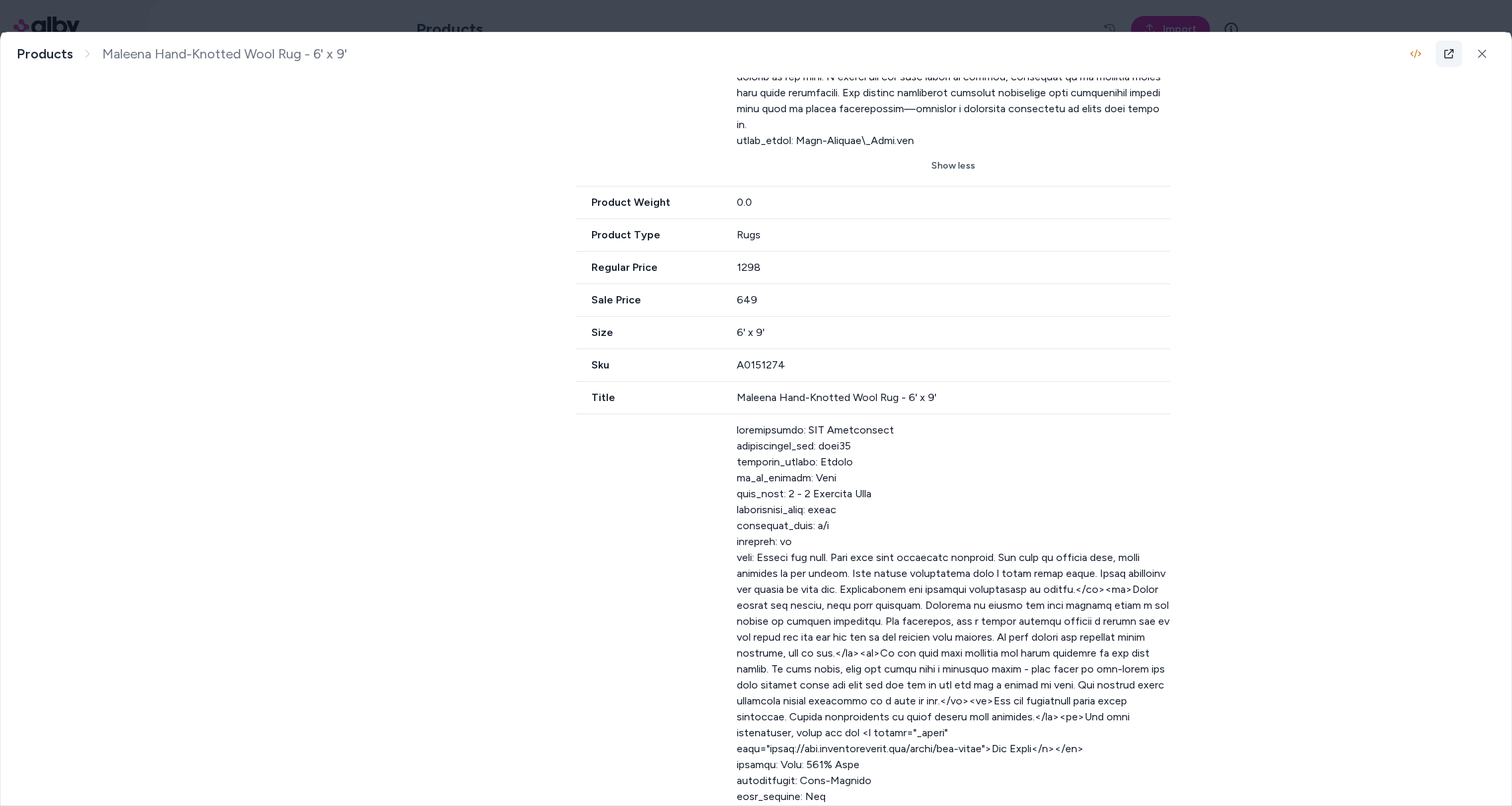
click at [1444, 54] on icon at bounding box center [1449, 54] width 10 height 10
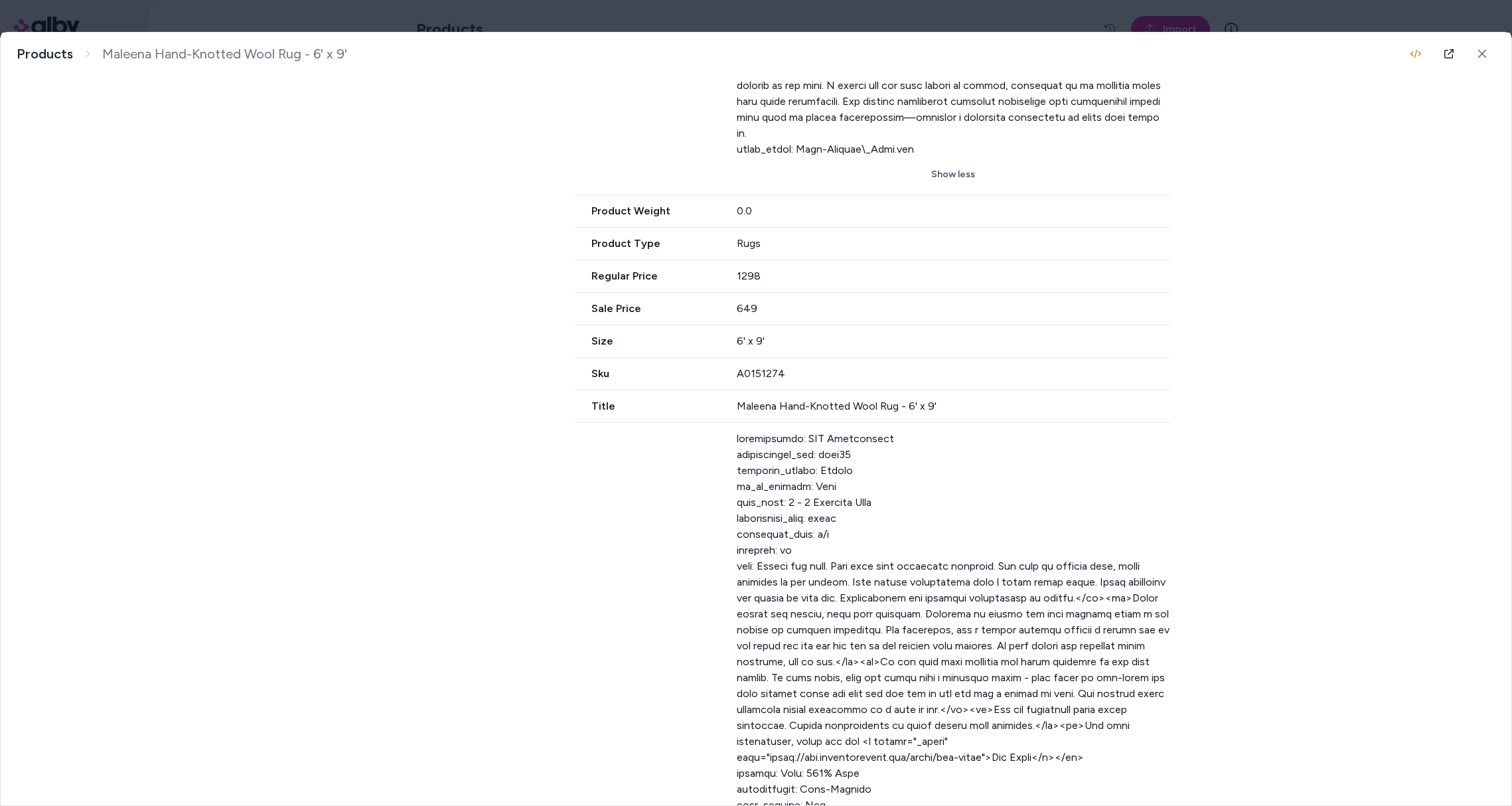
drag, startPoint x: 805, startPoint y: 521, endPoint x: 769, endPoint y: 512, distance: 37.1
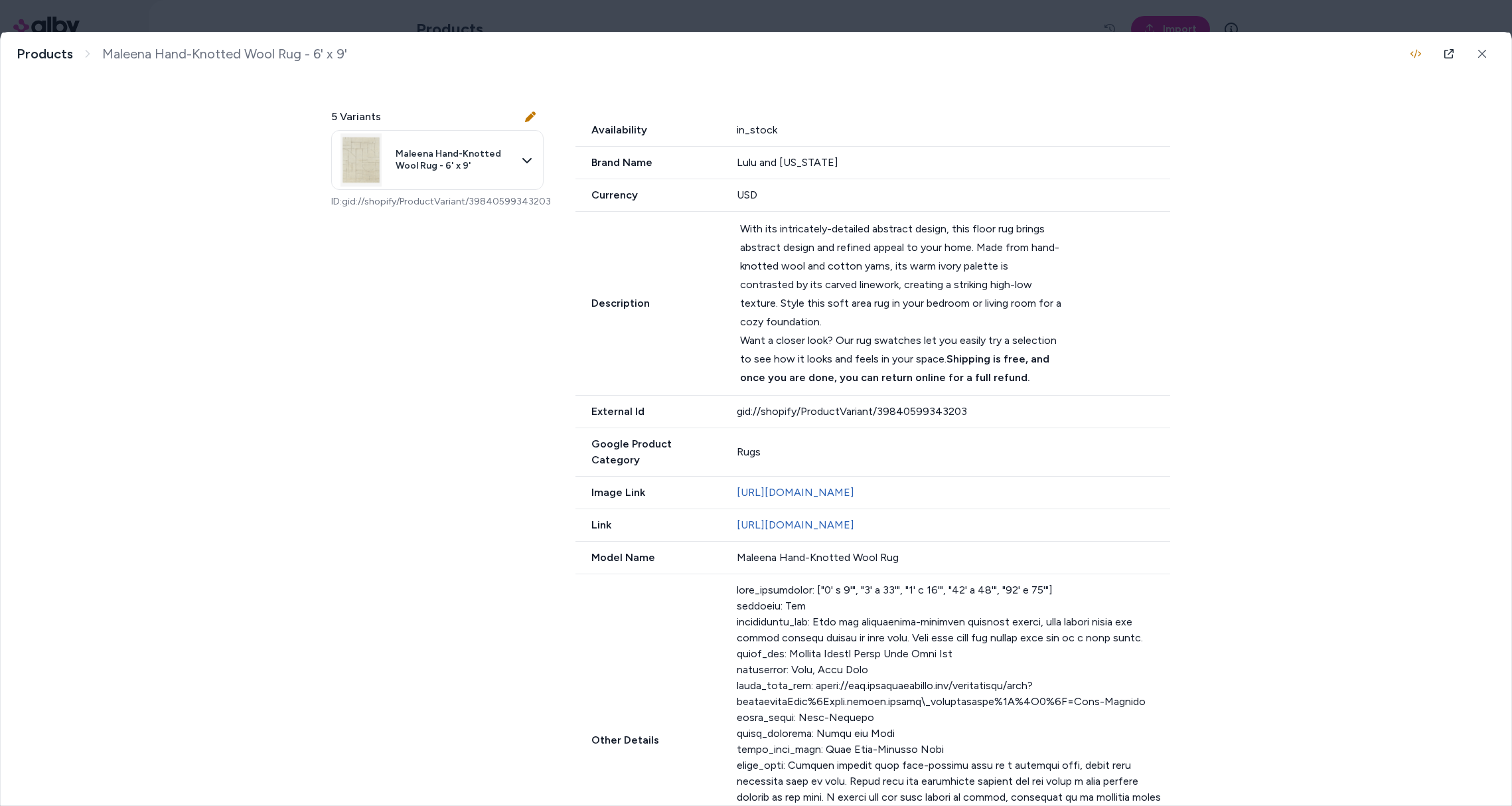
scroll to position [106, 0]
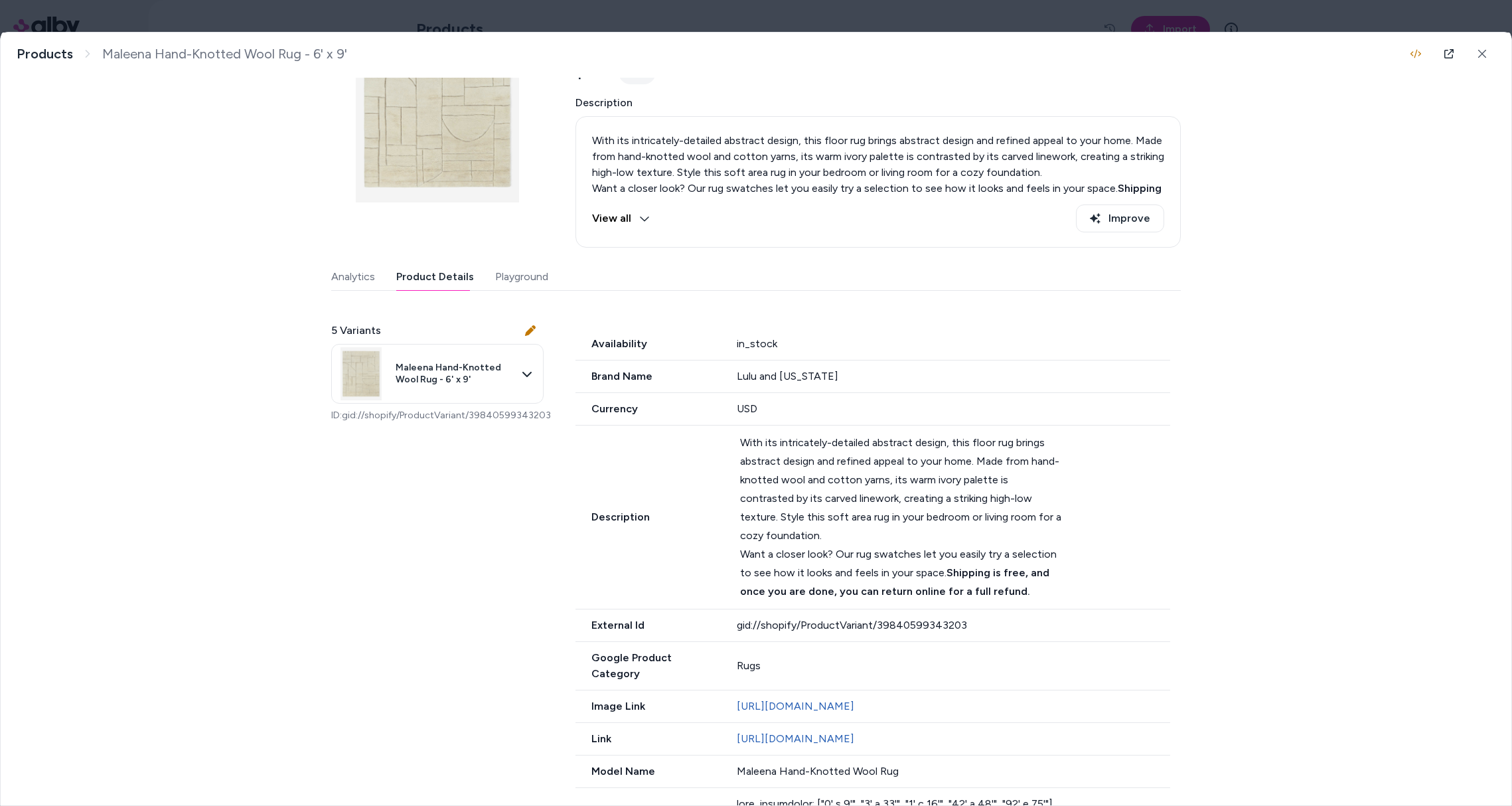
drag, startPoint x: 784, startPoint y: 333, endPoint x: 792, endPoint y: 341, distance: 11.3
click at [784, 333] on div "Availability in_stock" at bounding box center [872, 344] width 595 height 32
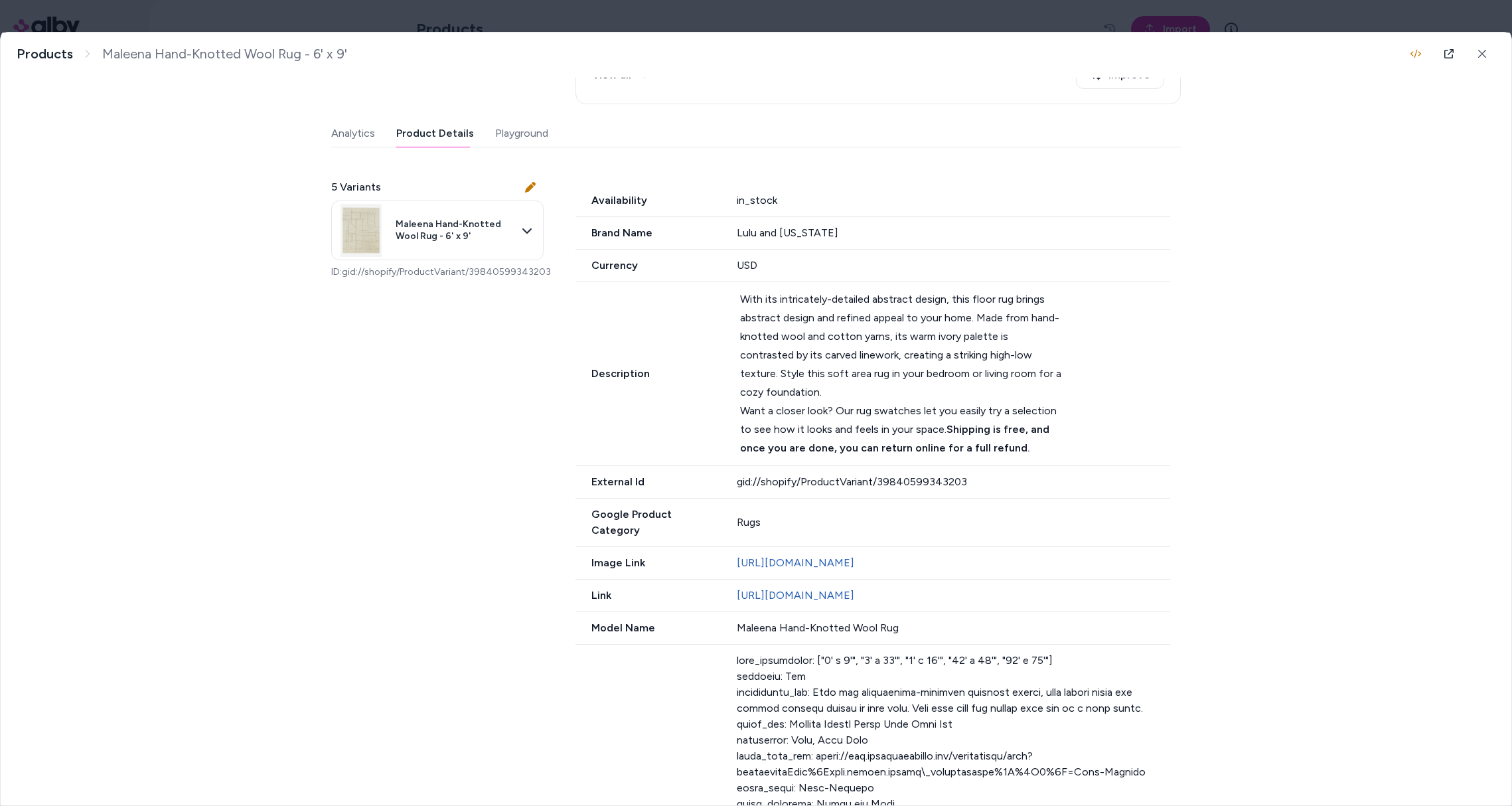
scroll to position [0, 0]
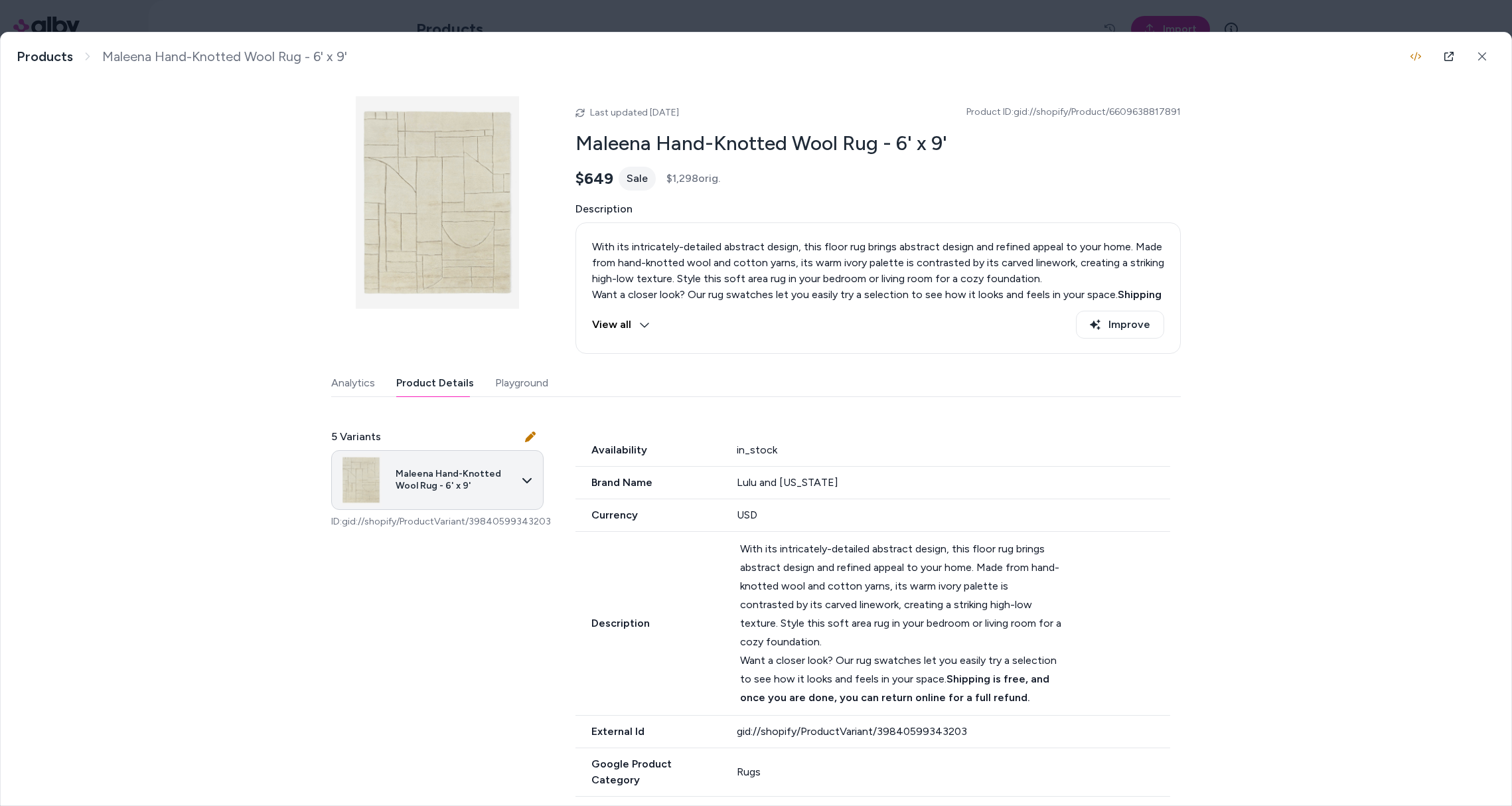
click at [415, 492] on body "**********" at bounding box center [756, 403] width 1512 height 806
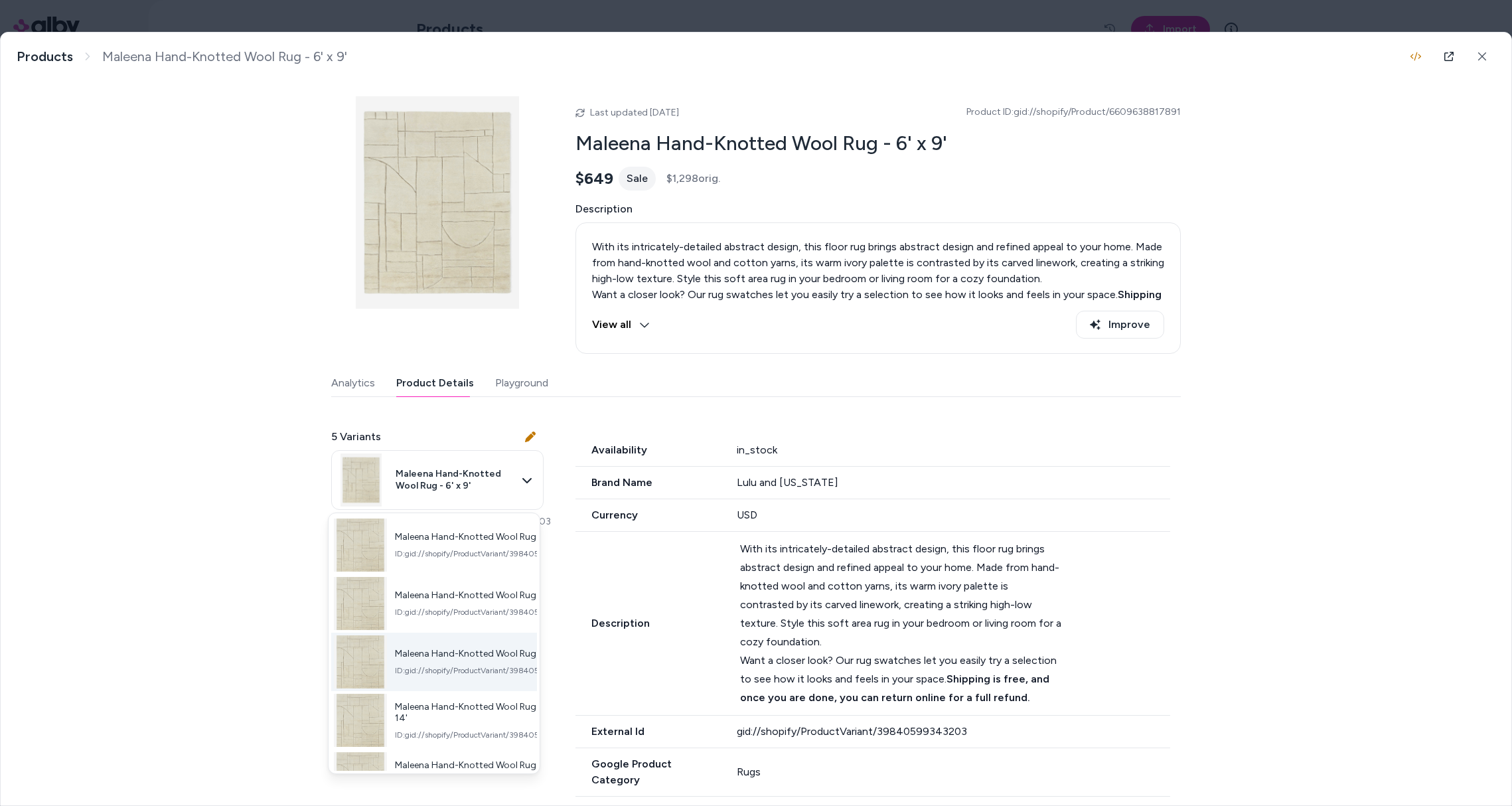
scroll to position [37, 0]
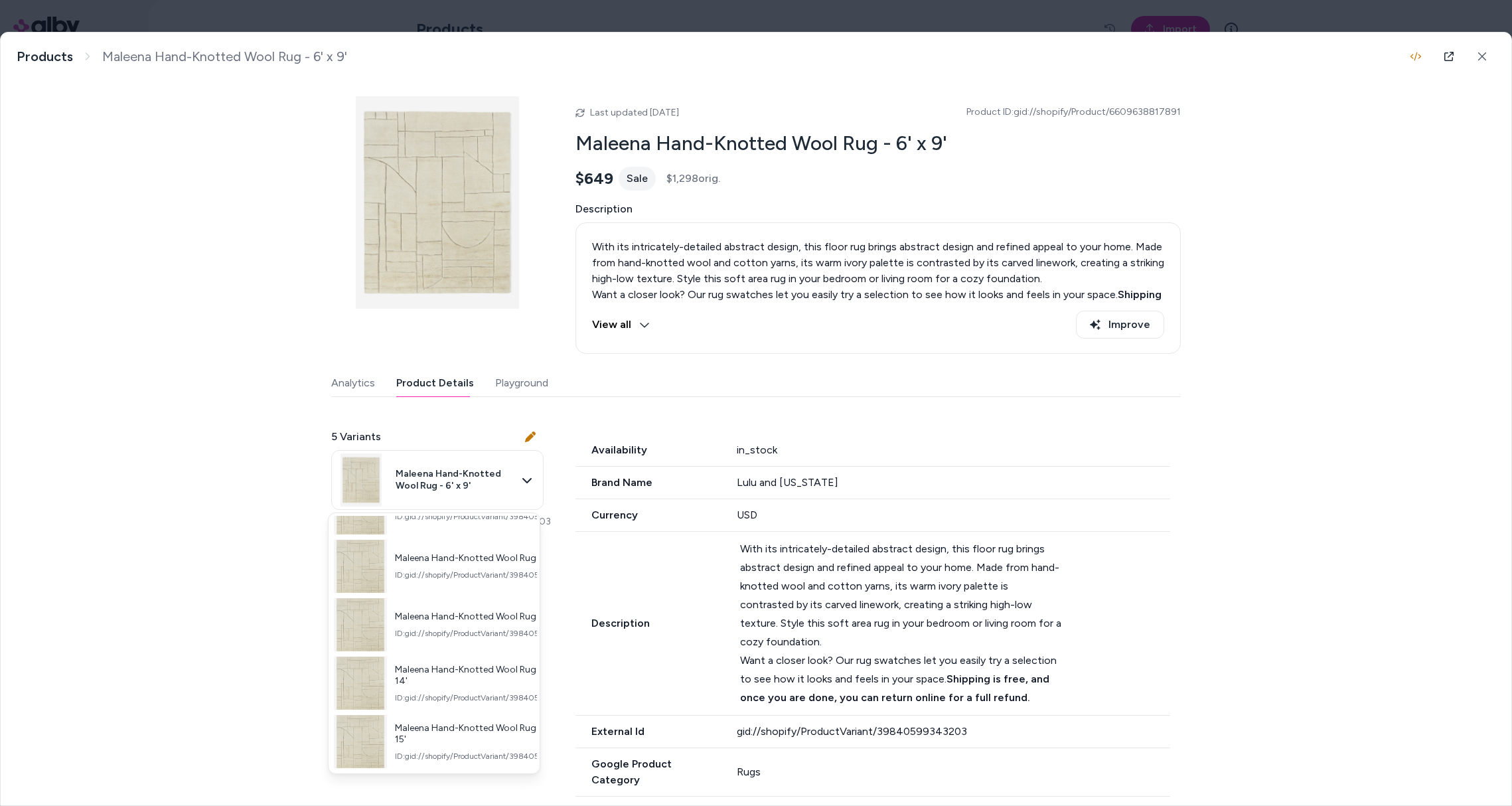
click at [819, 392] on div at bounding box center [756, 403] width 1512 height 806
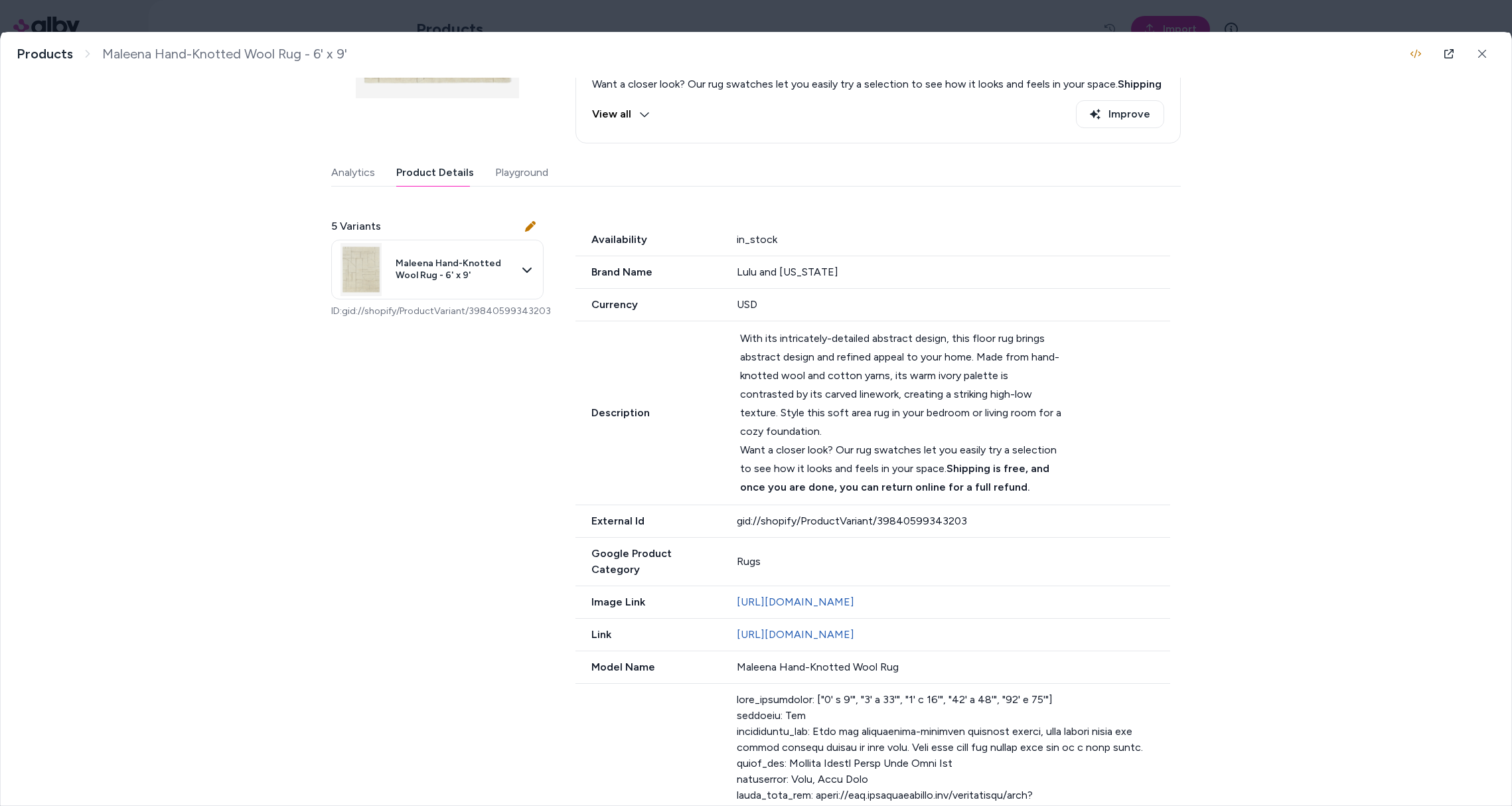
scroll to position [219, 0]
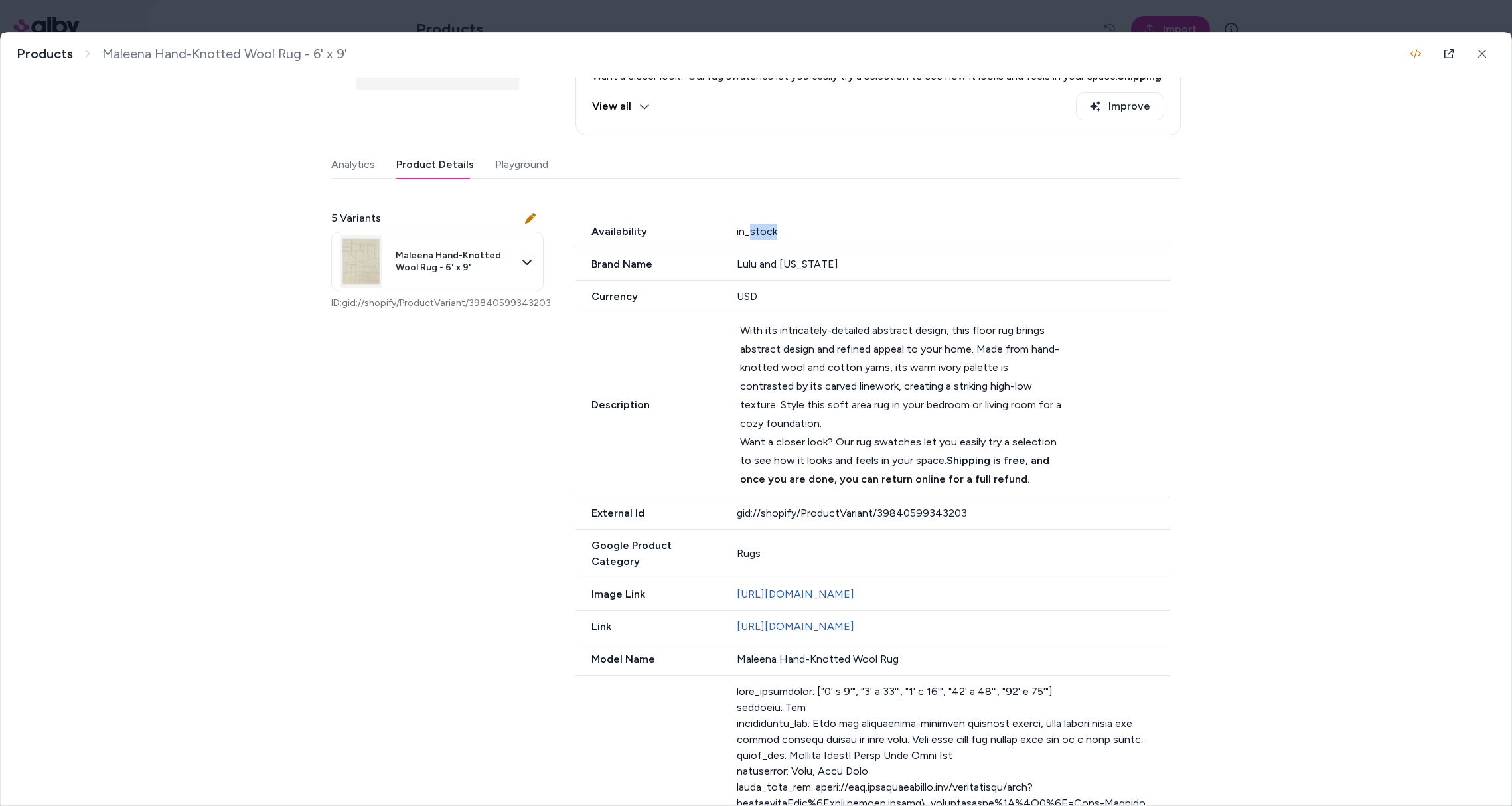
drag, startPoint x: 750, startPoint y: 232, endPoint x: 739, endPoint y: 229, distance: 11.4
click at [746, 230] on div "in_stock" at bounding box center [954, 232] width 434 height 16
click at [737, 228] on div "in_stock" at bounding box center [954, 232] width 434 height 16
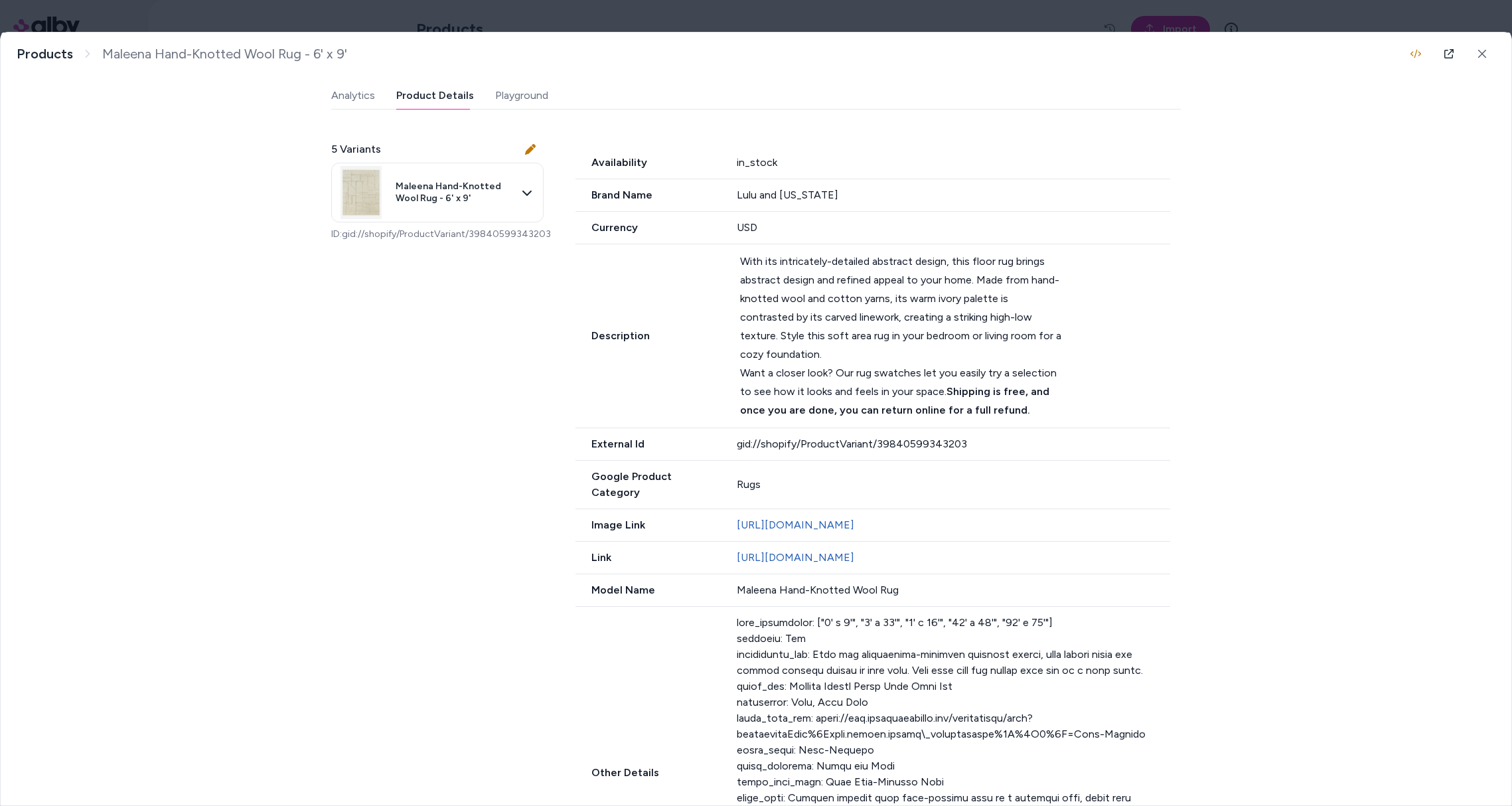
click at [854, 759] on div at bounding box center [954, 758] width 434 height 287
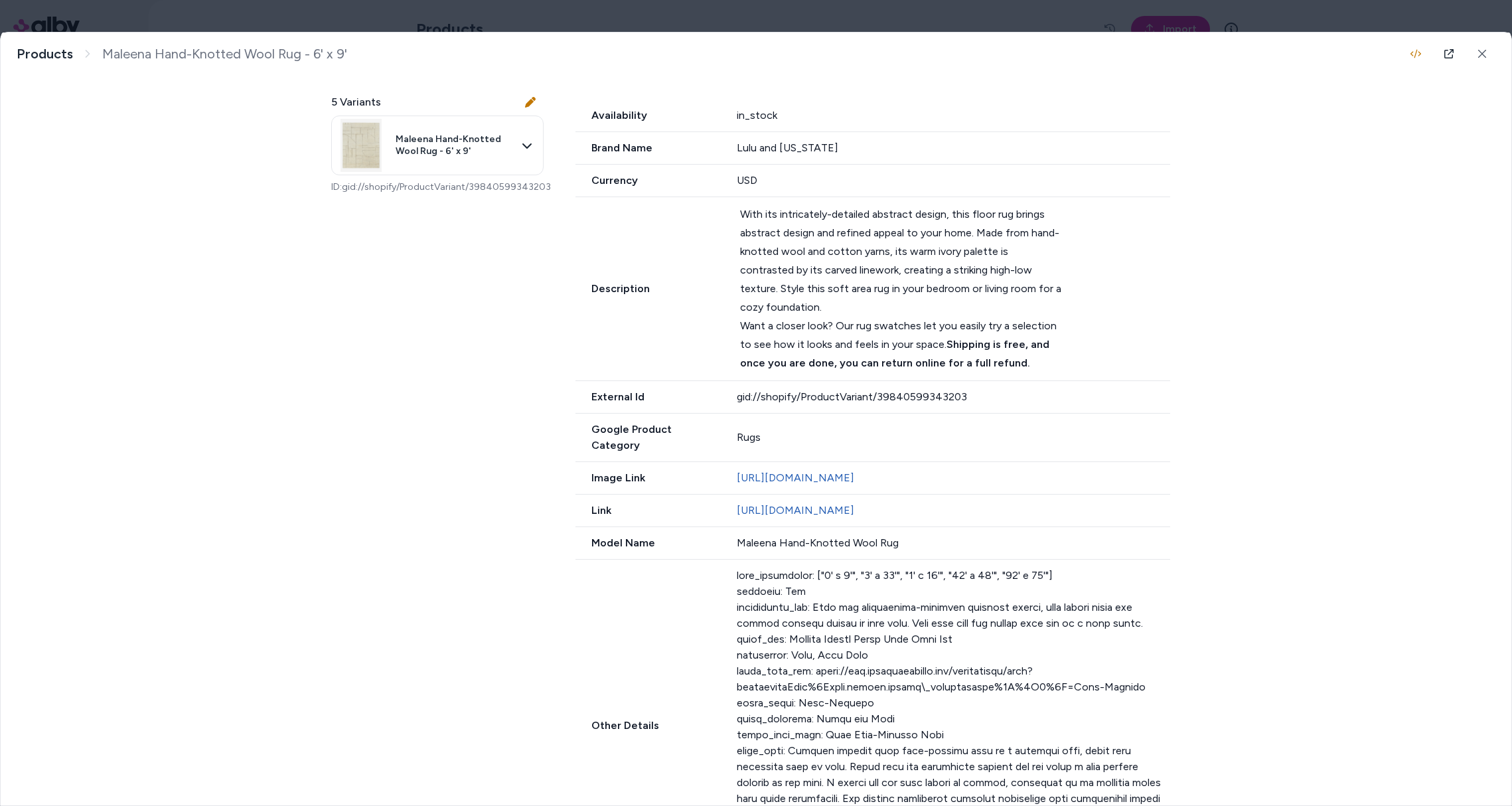
scroll to position [450, 0]
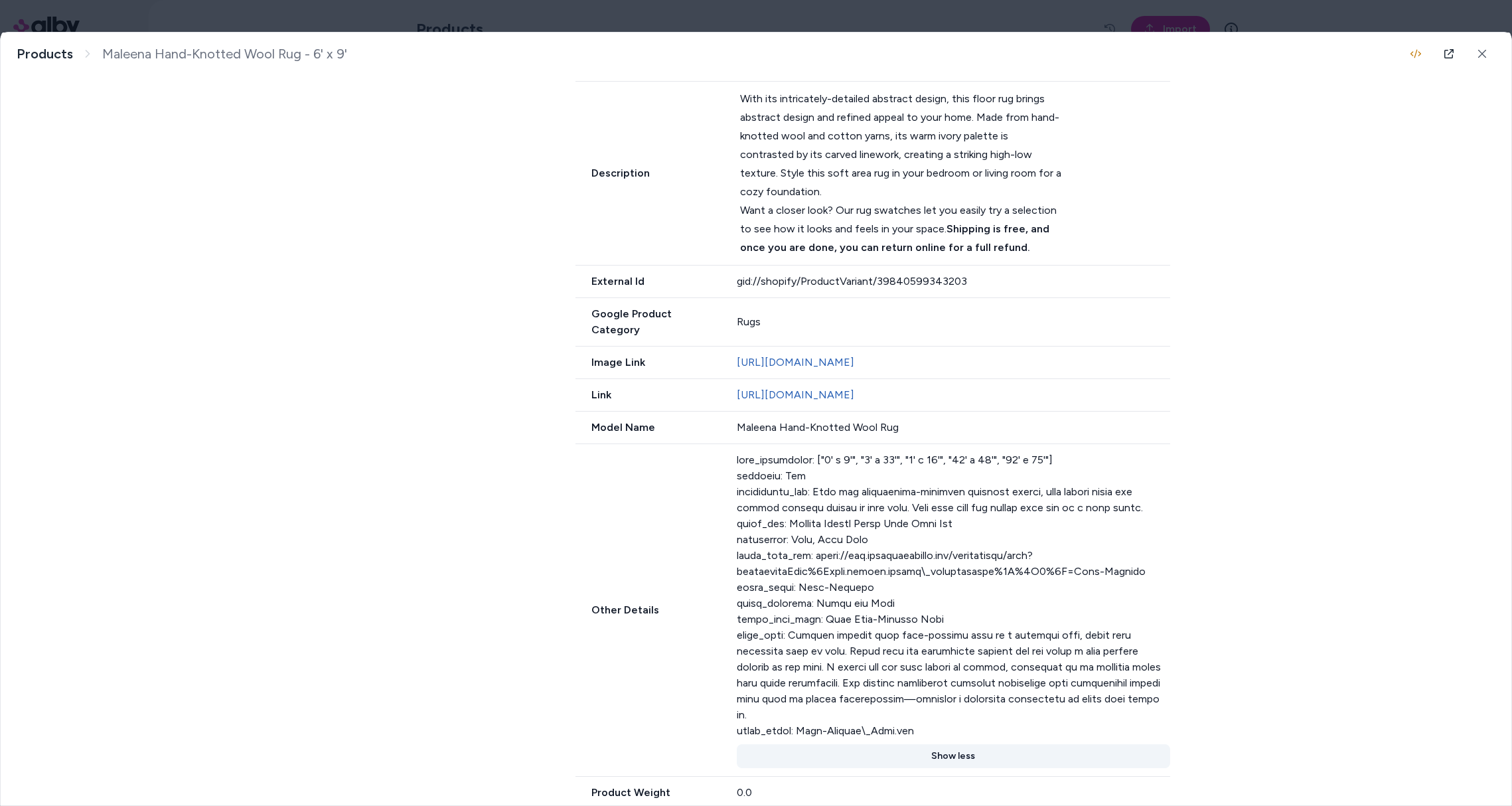
click at [935, 744] on button "Show less" at bounding box center [954, 756] width 434 height 24
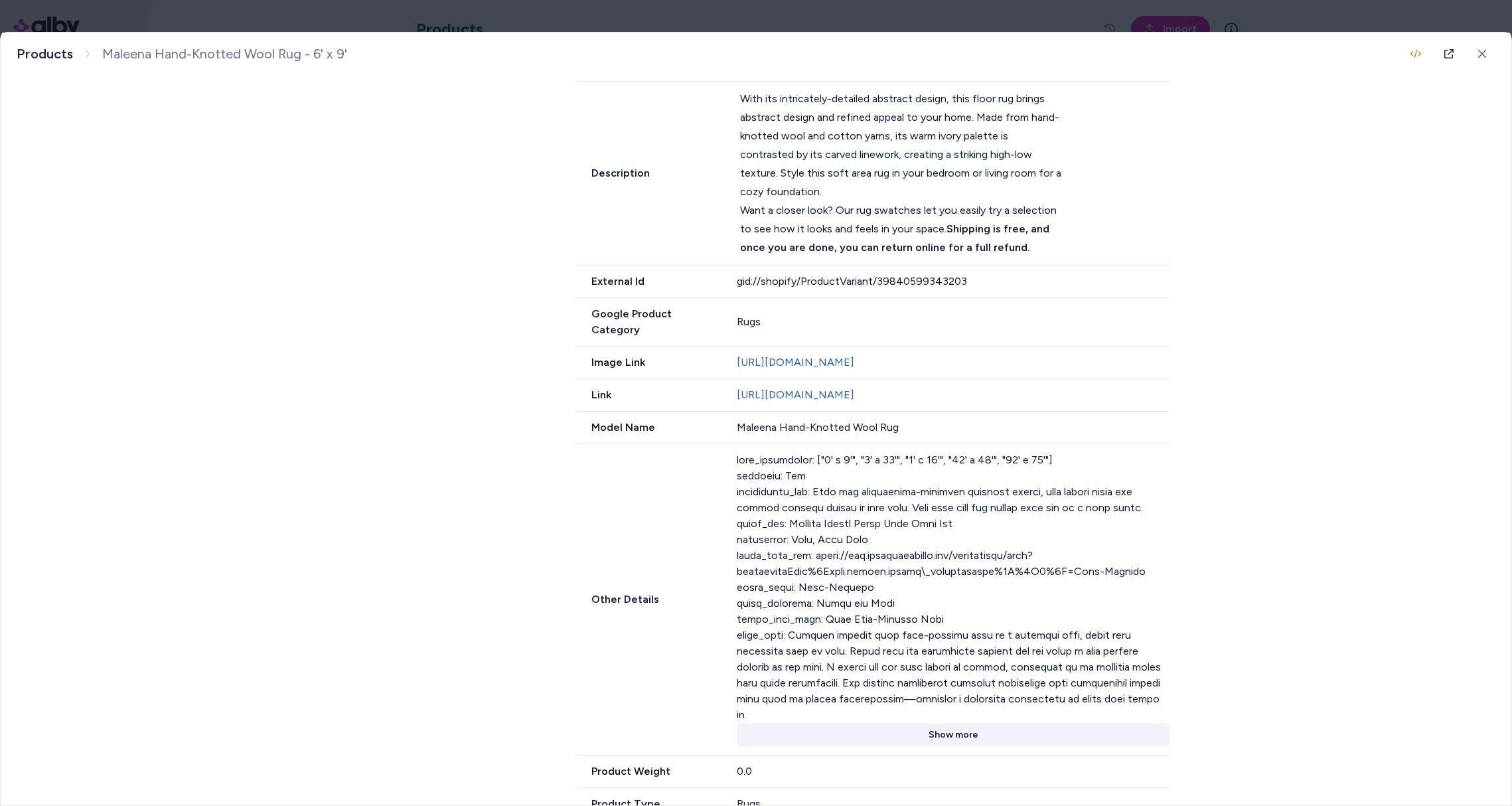
click at [957, 723] on button "Show more" at bounding box center [954, 735] width 434 height 24
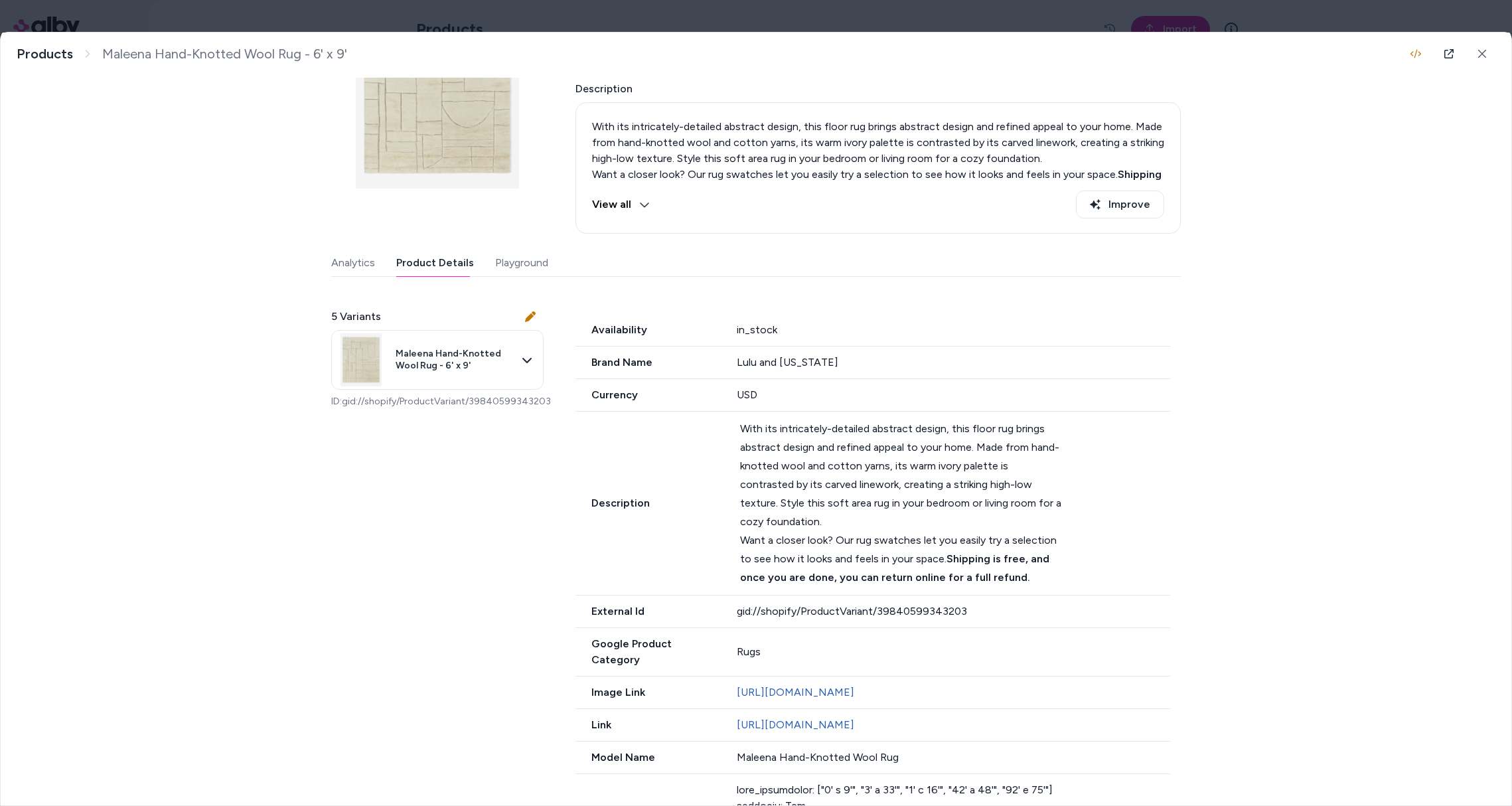
scroll to position [0, 0]
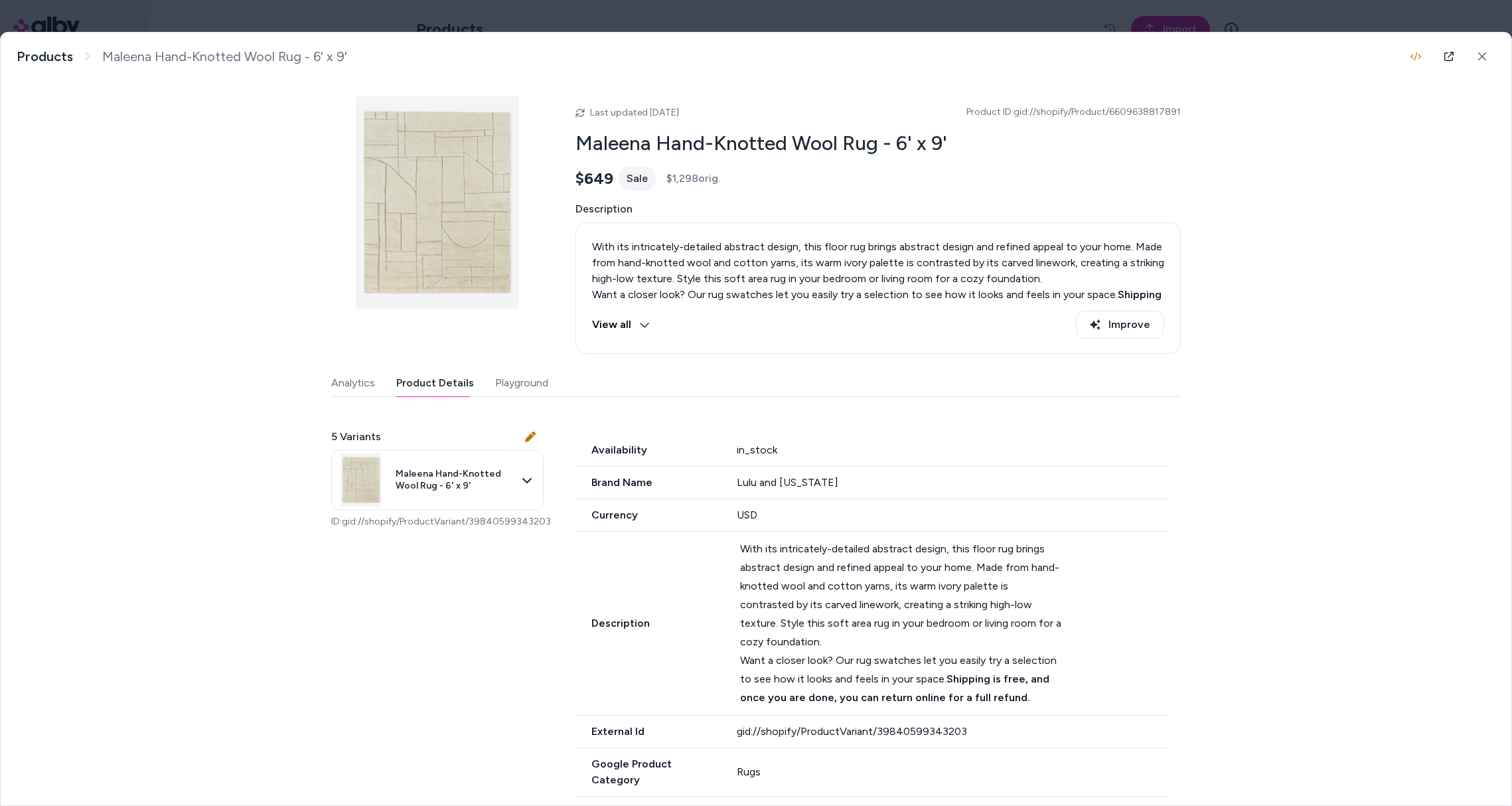
click at [526, 26] on body "**********" at bounding box center [756, 403] width 1512 height 806
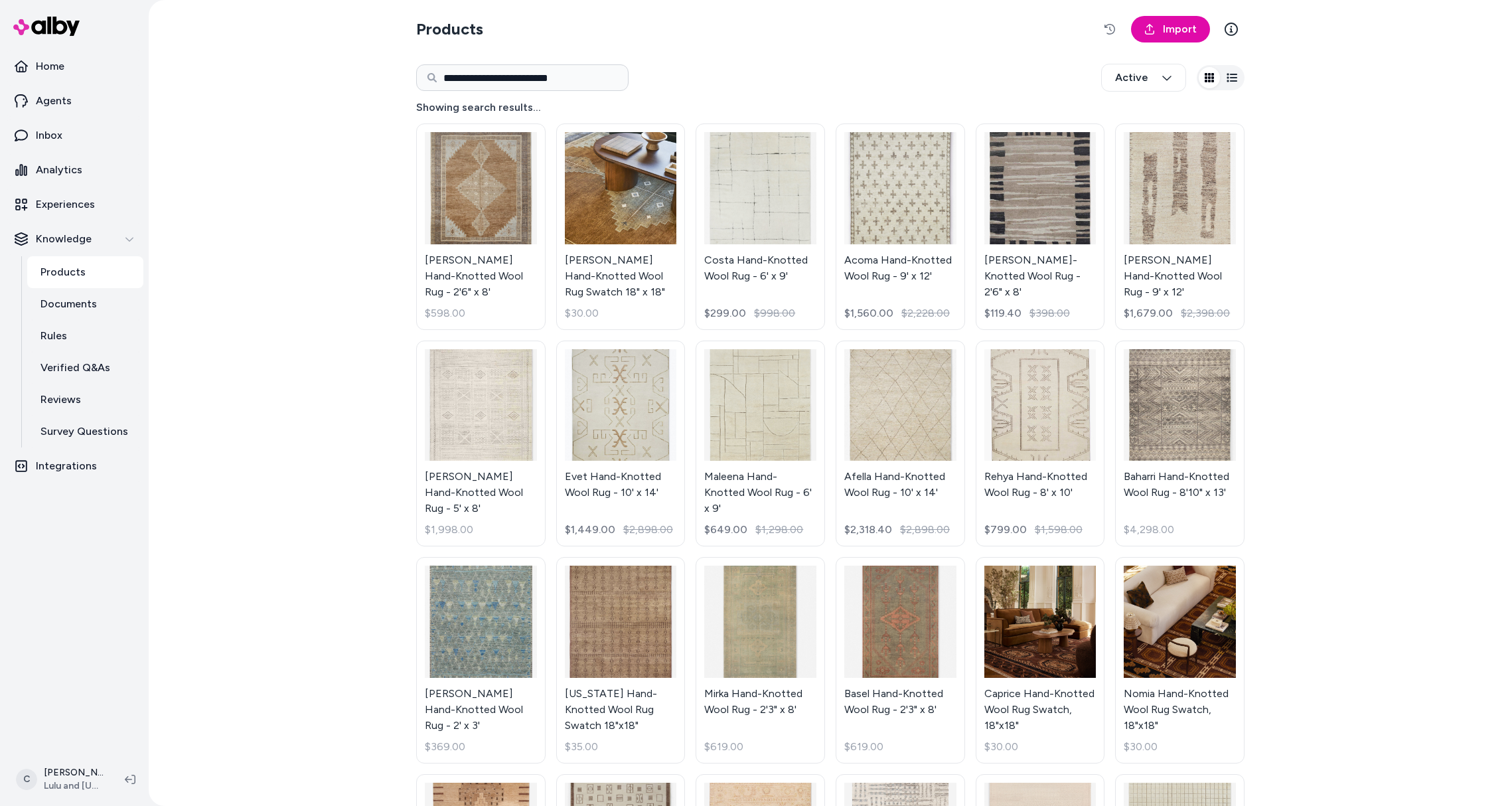
click at [483, 76] on html "**********" at bounding box center [756, 403] width 1512 height 806
click at [483, 76] on html "**********" at bounding box center [756, 403] width 1512 height 806
click at [464, 213] on html "**********" at bounding box center [756, 403] width 1512 height 806
click at [478, 274] on link "Kate Hand-Knotted Wool Rug - 2'6" x 8' $598.00" at bounding box center [481, 226] width 129 height 206
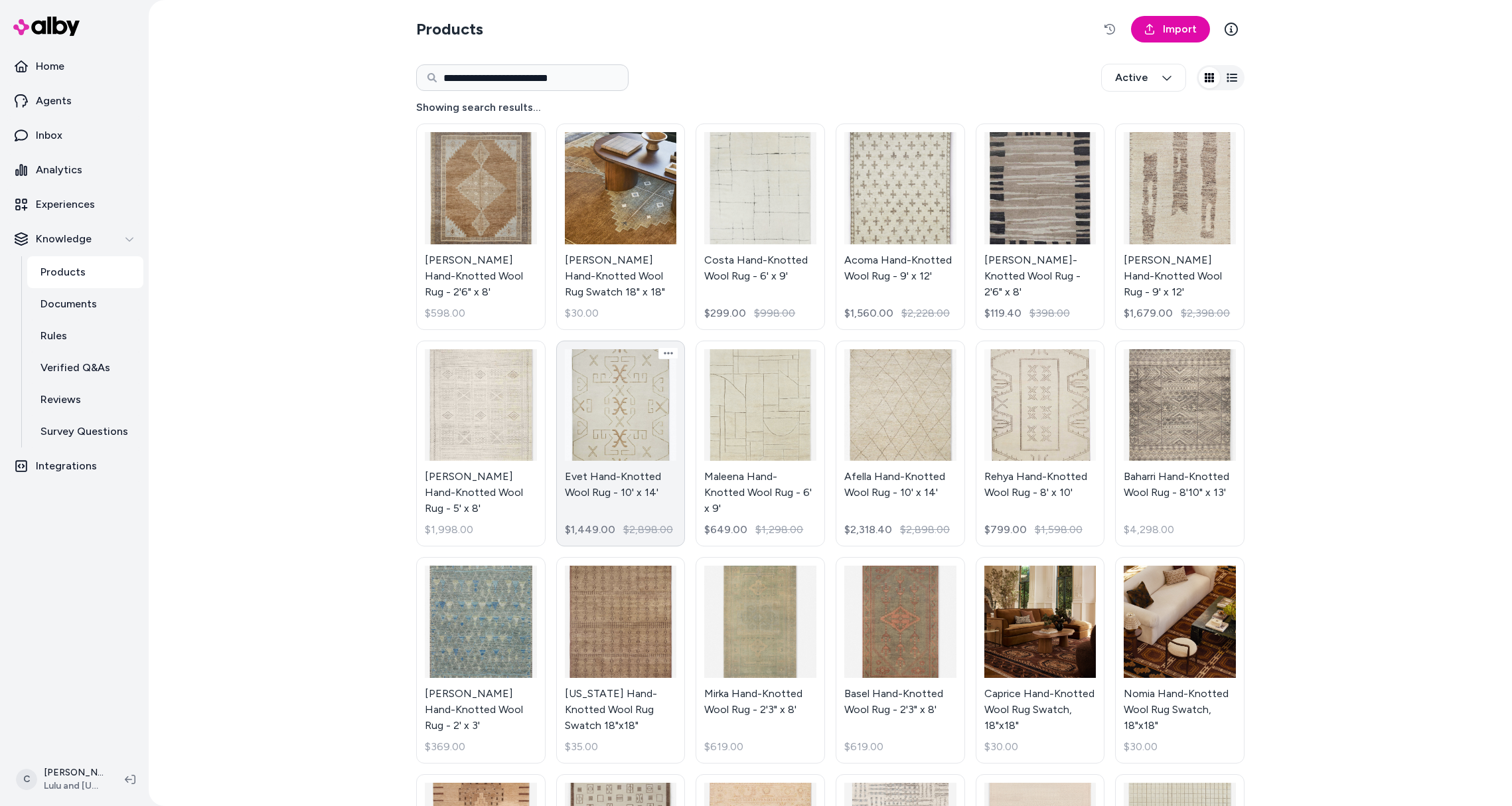
click at [629, 460] on link "Evet Hand-Knotted Wool Rug - 10' x 14' $1,449.00 $2,898.00" at bounding box center [621, 443] width 129 height 206
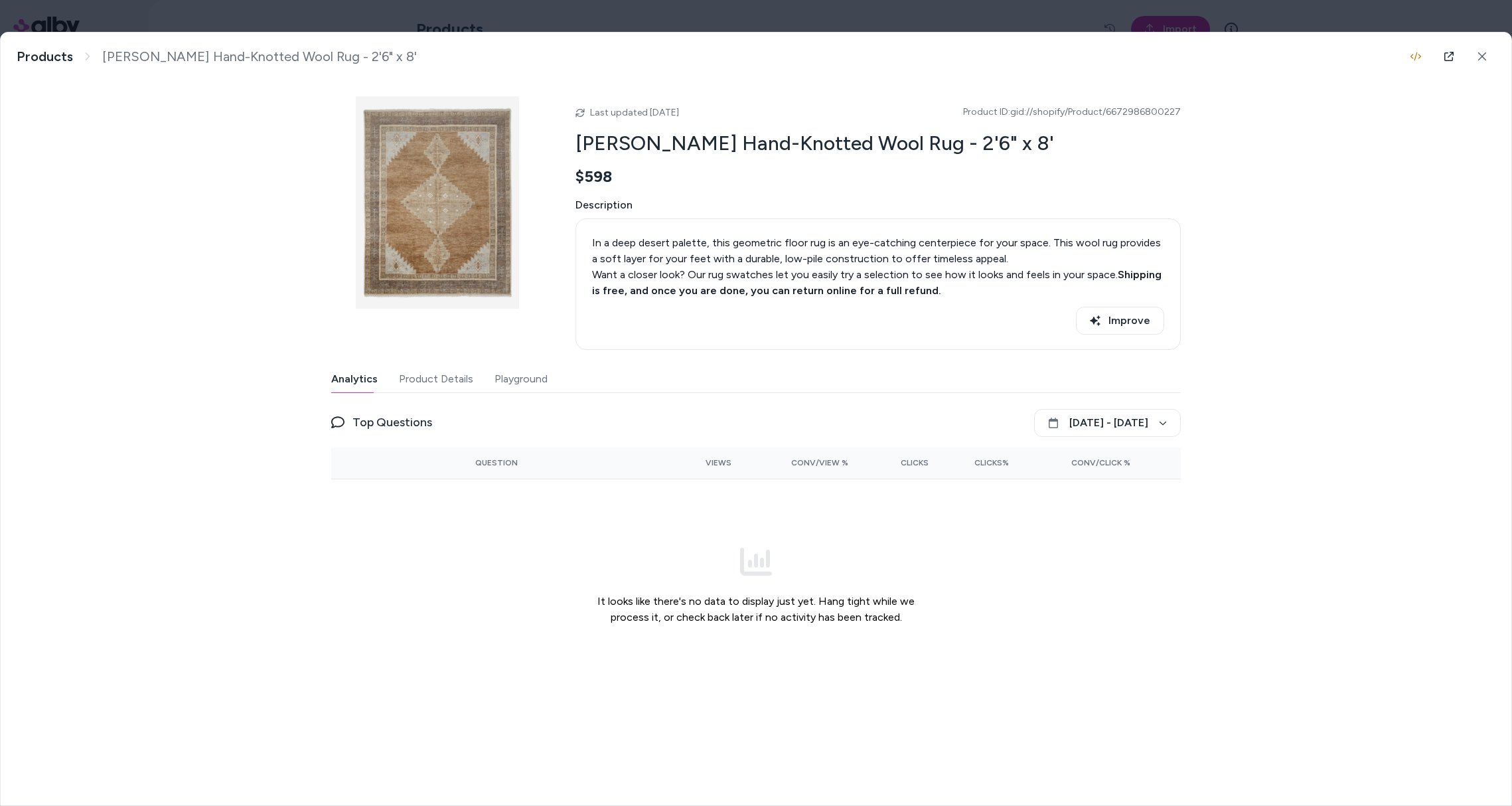
click at [453, 373] on button "Product Details" at bounding box center [436, 379] width 74 height 26
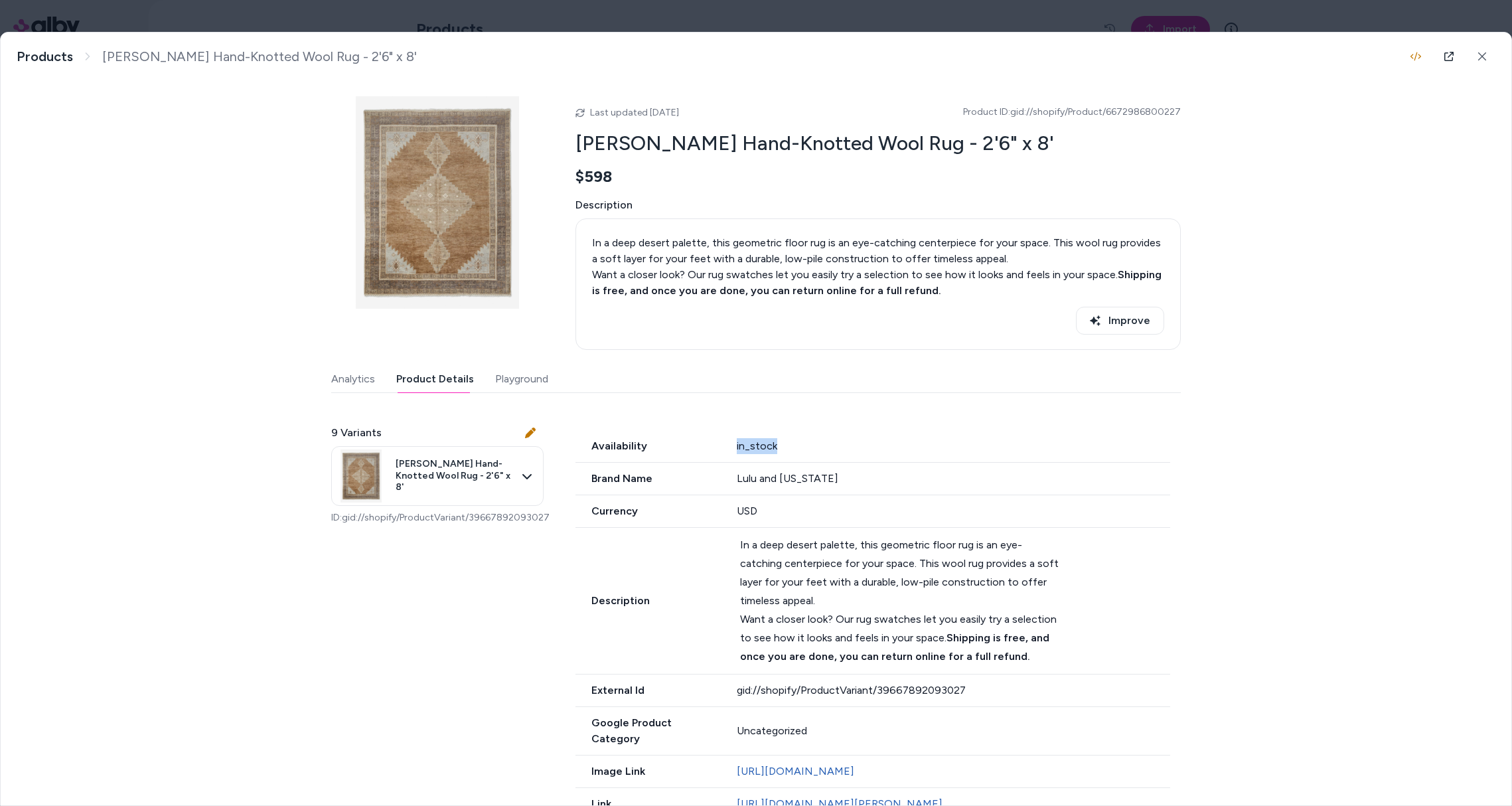
drag, startPoint x: 796, startPoint y: 446, endPoint x: 729, endPoint y: 446, distance: 67.0
click at [729, 446] on div "Availability in_stock" at bounding box center [872, 446] width 595 height 32
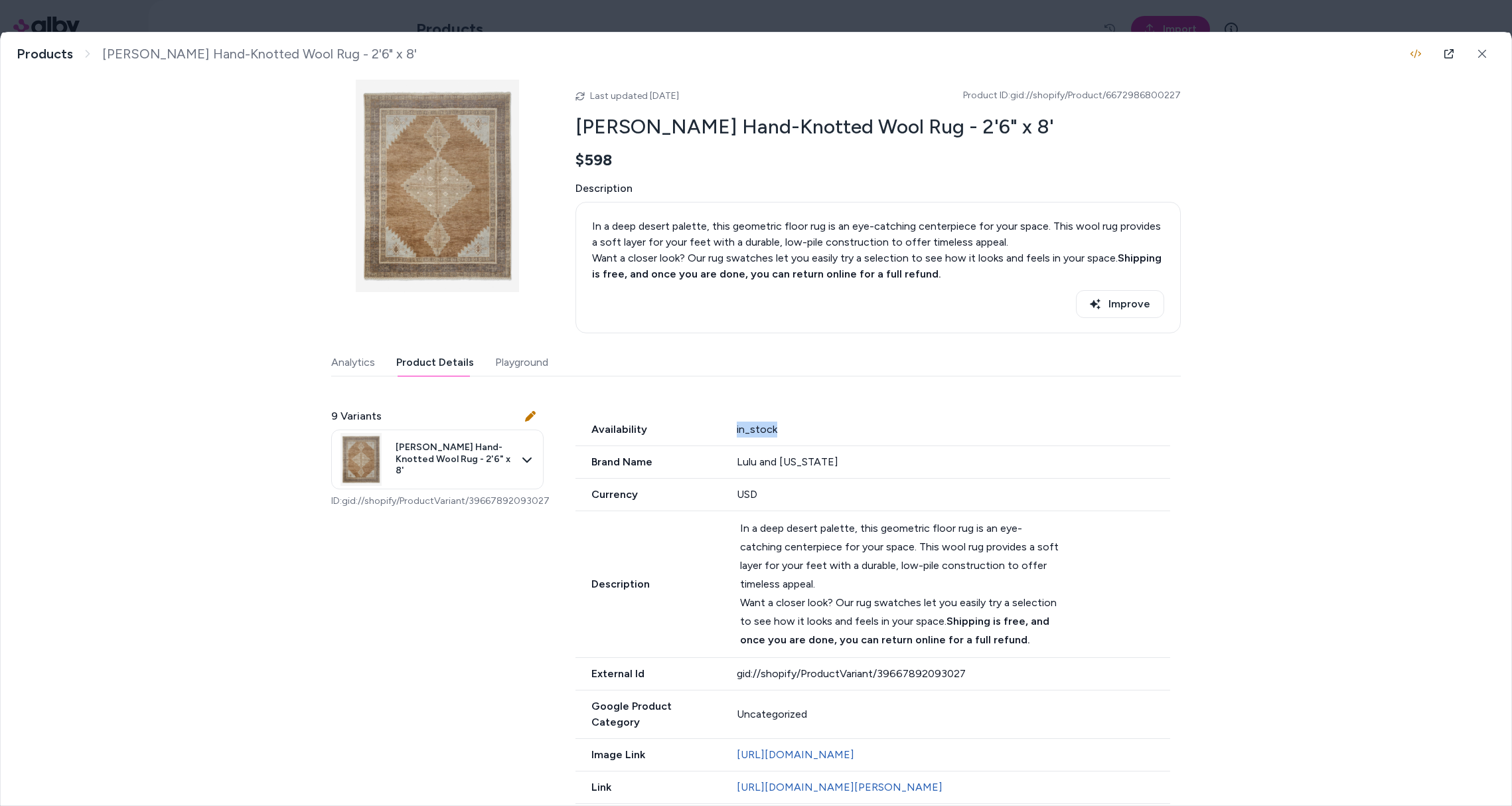
scroll to position [25, 0]
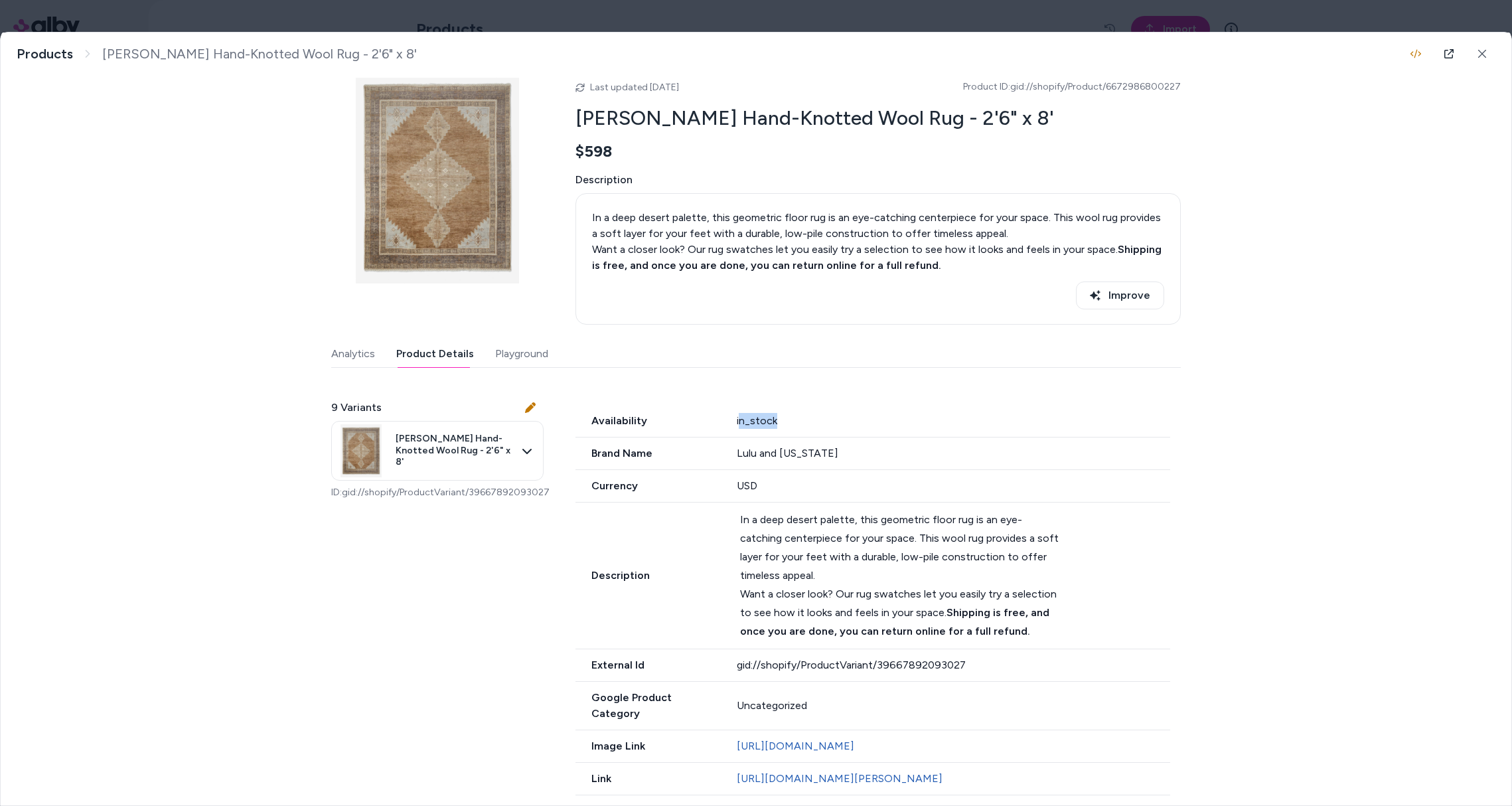
drag, startPoint x: 784, startPoint y: 421, endPoint x: 739, endPoint y: 428, distance: 45.5
click at [737, 426] on div "in_stock" at bounding box center [954, 421] width 434 height 16
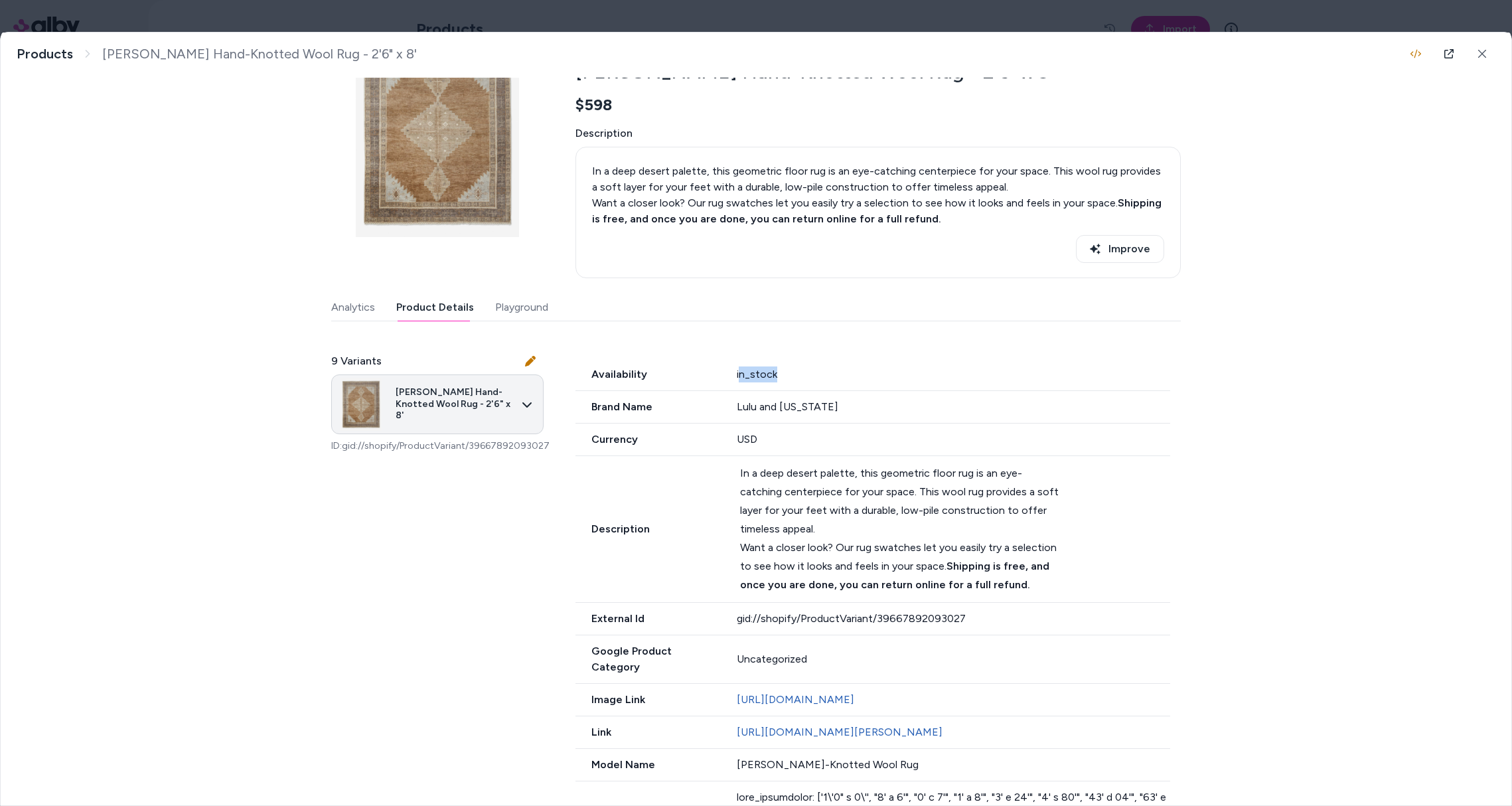
click at [467, 413] on body "**********" at bounding box center [756, 403] width 1512 height 806
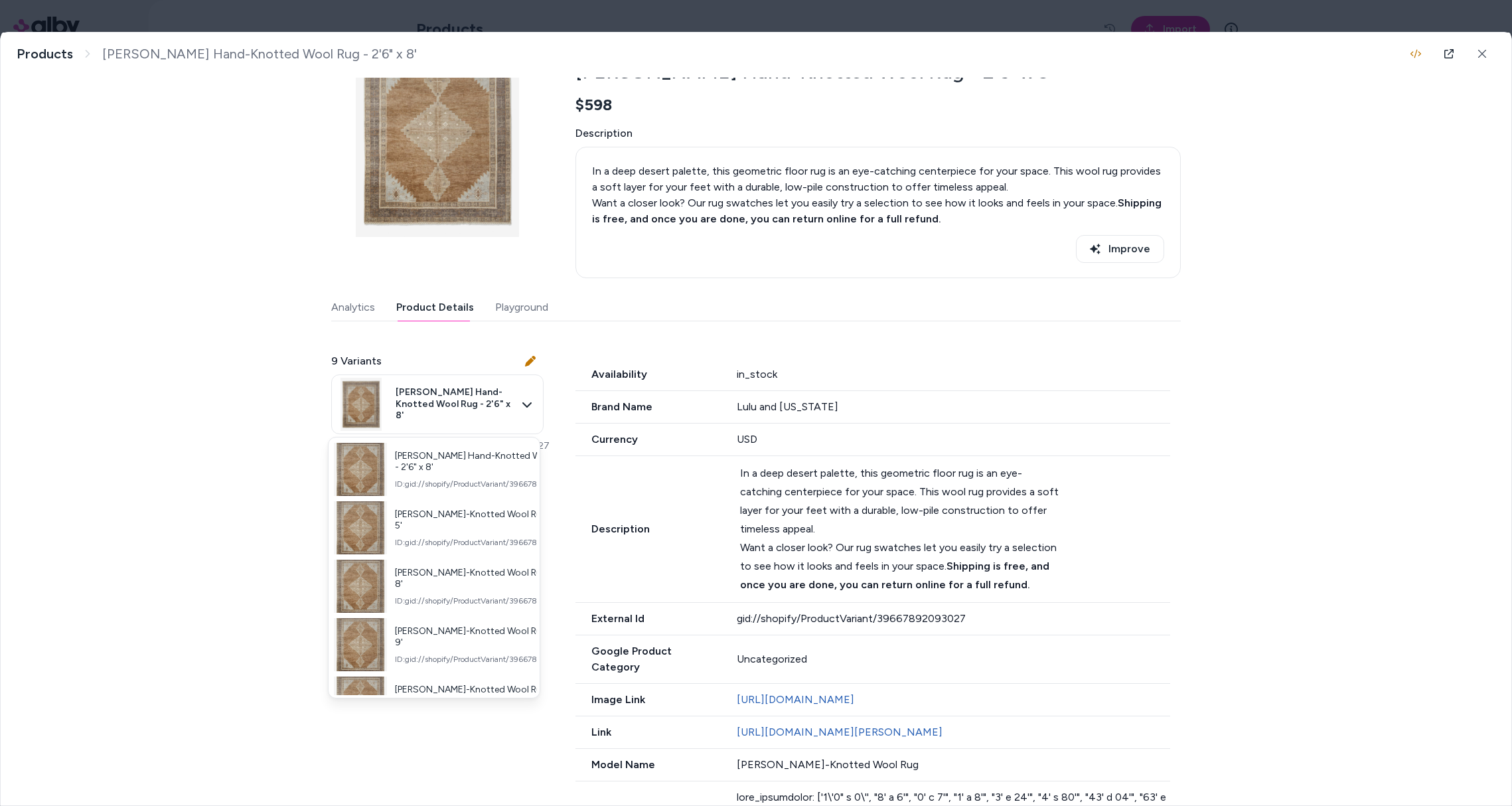
click at [190, 641] on div at bounding box center [756, 403] width 1512 height 806
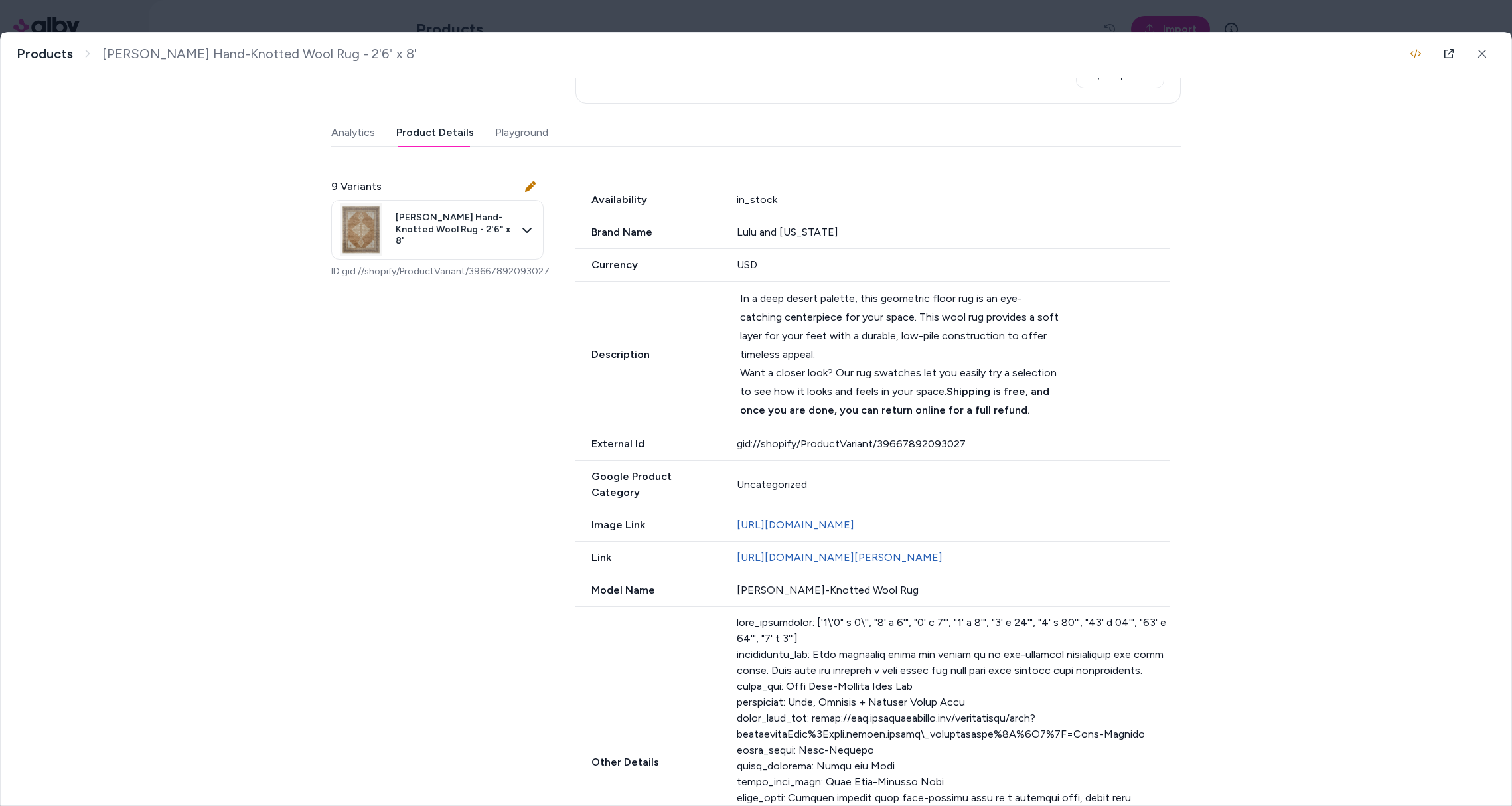
scroll to position [904, 0]
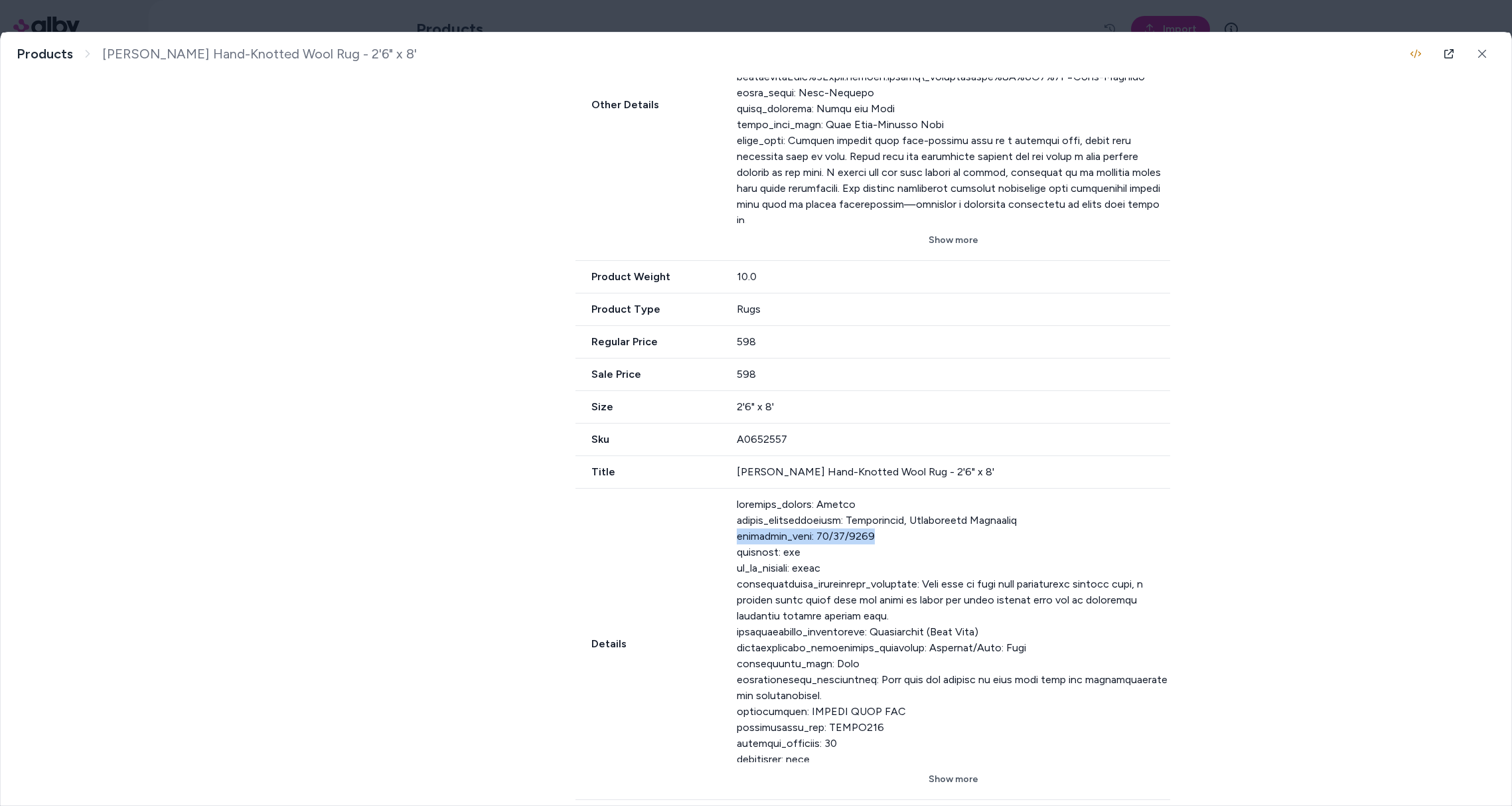
drag, startPoint x: 881, startPoint y: 521, endPoint x: 723, endPoint y: 515, distance: 158.1
click at [723, 515] on div "Details Show more" at bounding box center [872, 645] width 595 height 311
drag, startPoint x: 858, startPoint y: 647, endPoint x: 841, endPoint y: 647, distance: 17.0
click at [841, 647] on div at bounding box center [954, 630] width 434 height 266
click at [909, 768] on button "Show more" at bounding box center [954, 780] width 434 height 24
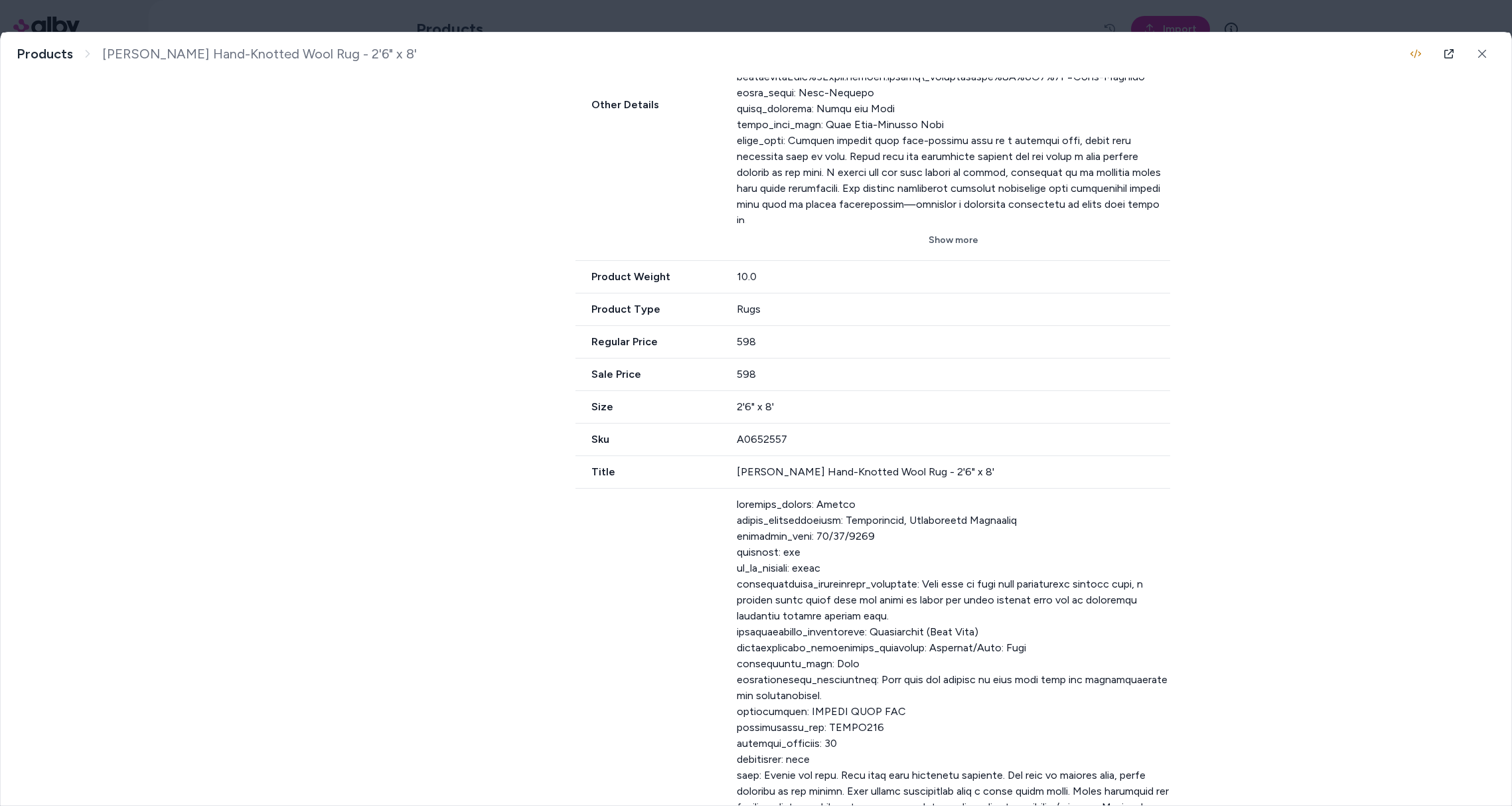
scroll to position [921, 0]
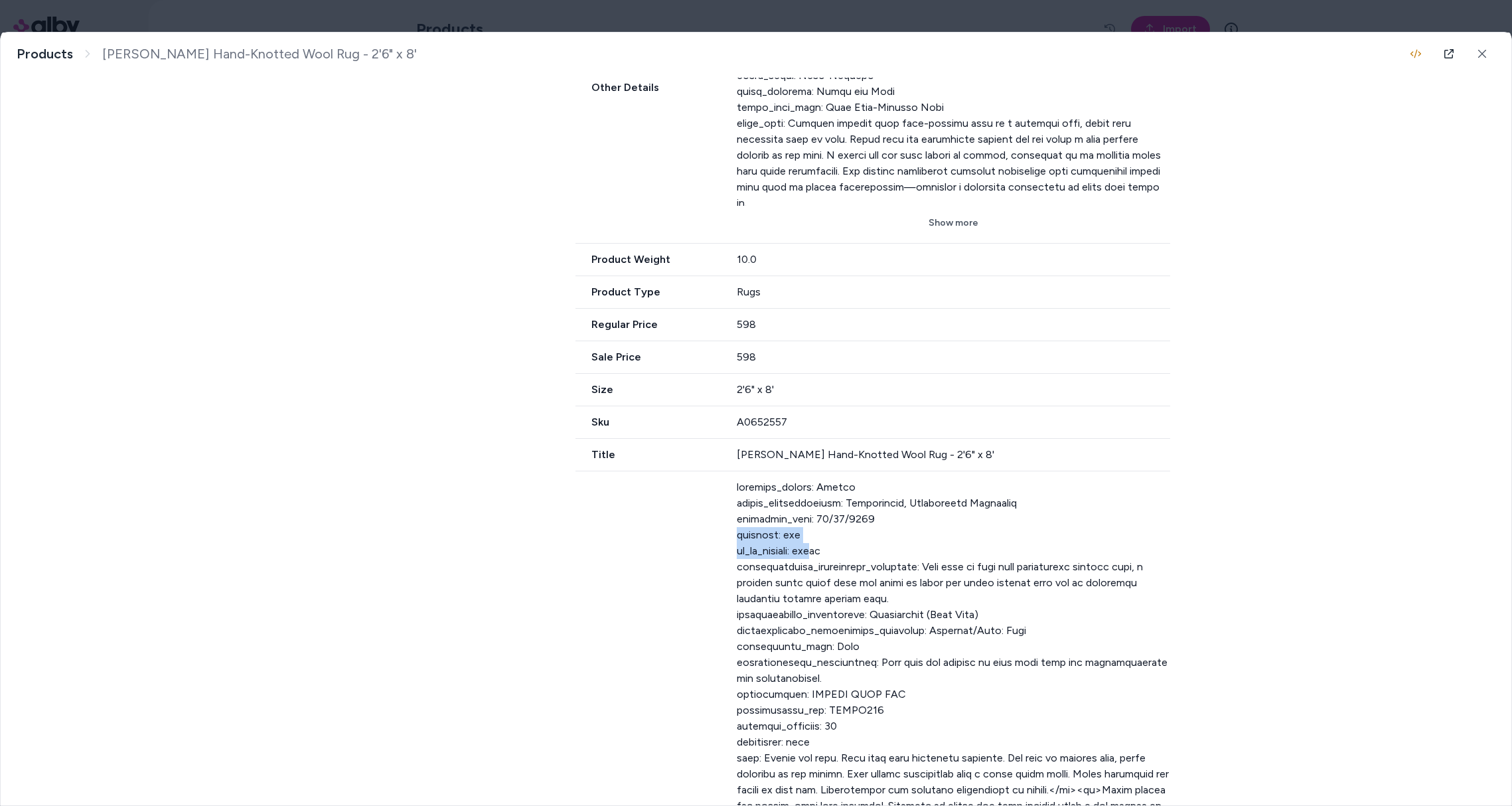
drag, startPoint x: 820, startPoint y: 528, endPoint x: 718, endPoint y: 519, distance: 102.4
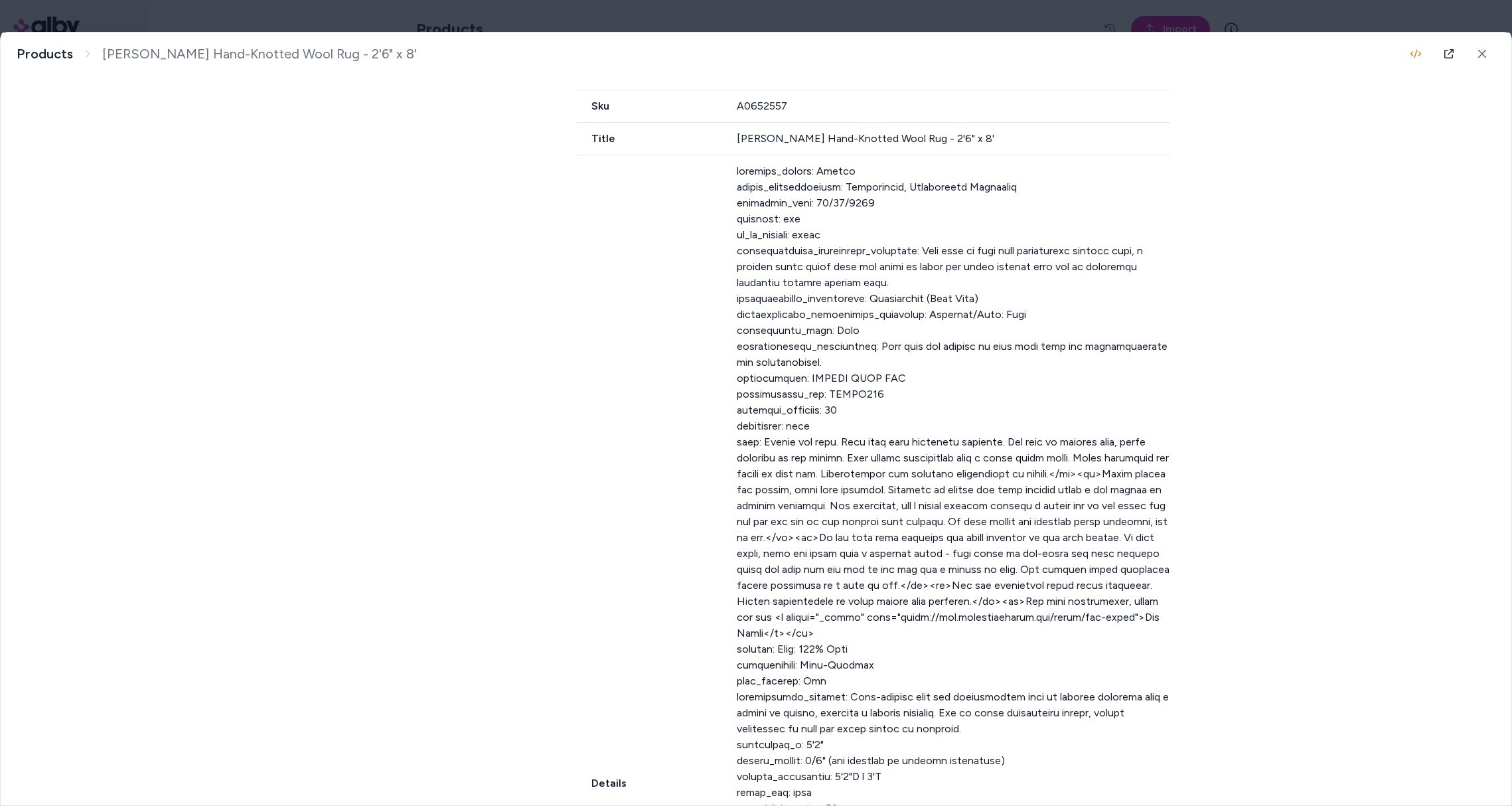
scroll to position [1039, 0]
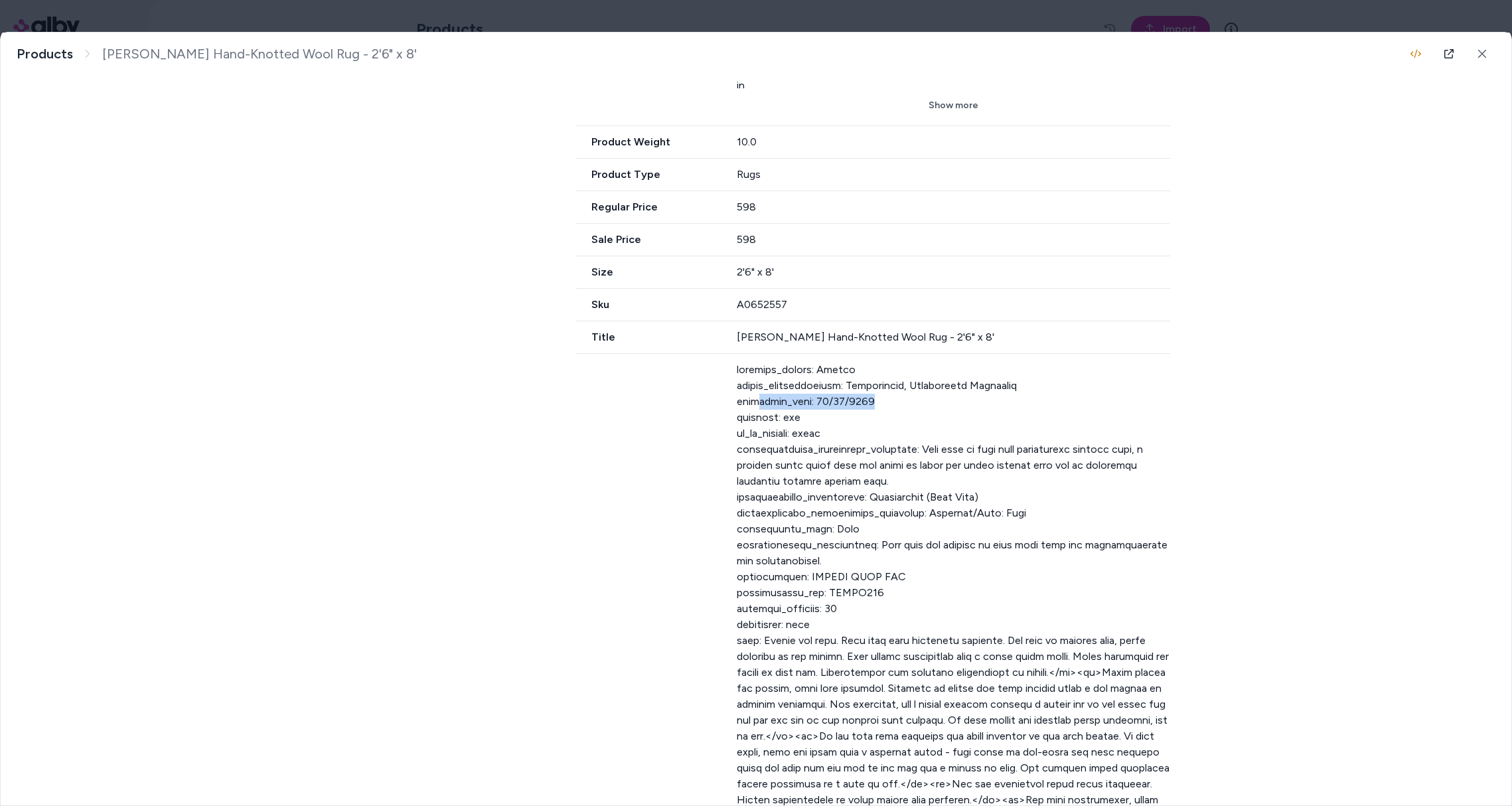
drag, startPoint x: 860, startPoint y: 383, endPoint x: 739, endPoint y: 383, distance: 121.0
drag, startPoint x: 781, startPoint y: 409, endPoint x: 793, endPoint y: 401, distance: 14.4
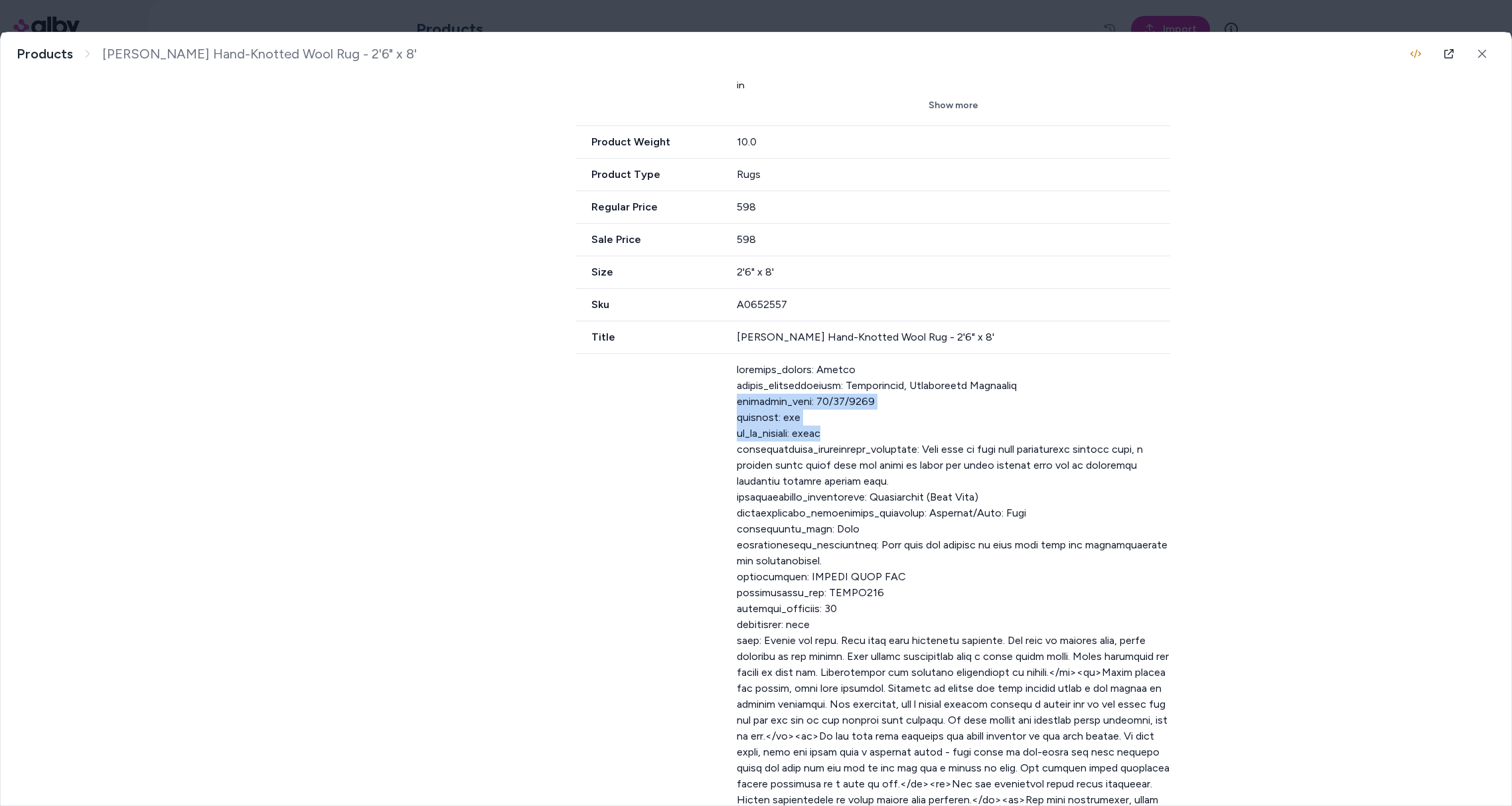
drag, startPoint x: 834, startPoint y: 416, endPoint x: 712, endPoint y: 389, distance: 125.0
drag, startPoint x: 809, startPoint y: 399, endPoint x: 731, endPoint y: 386, distance: 79.1
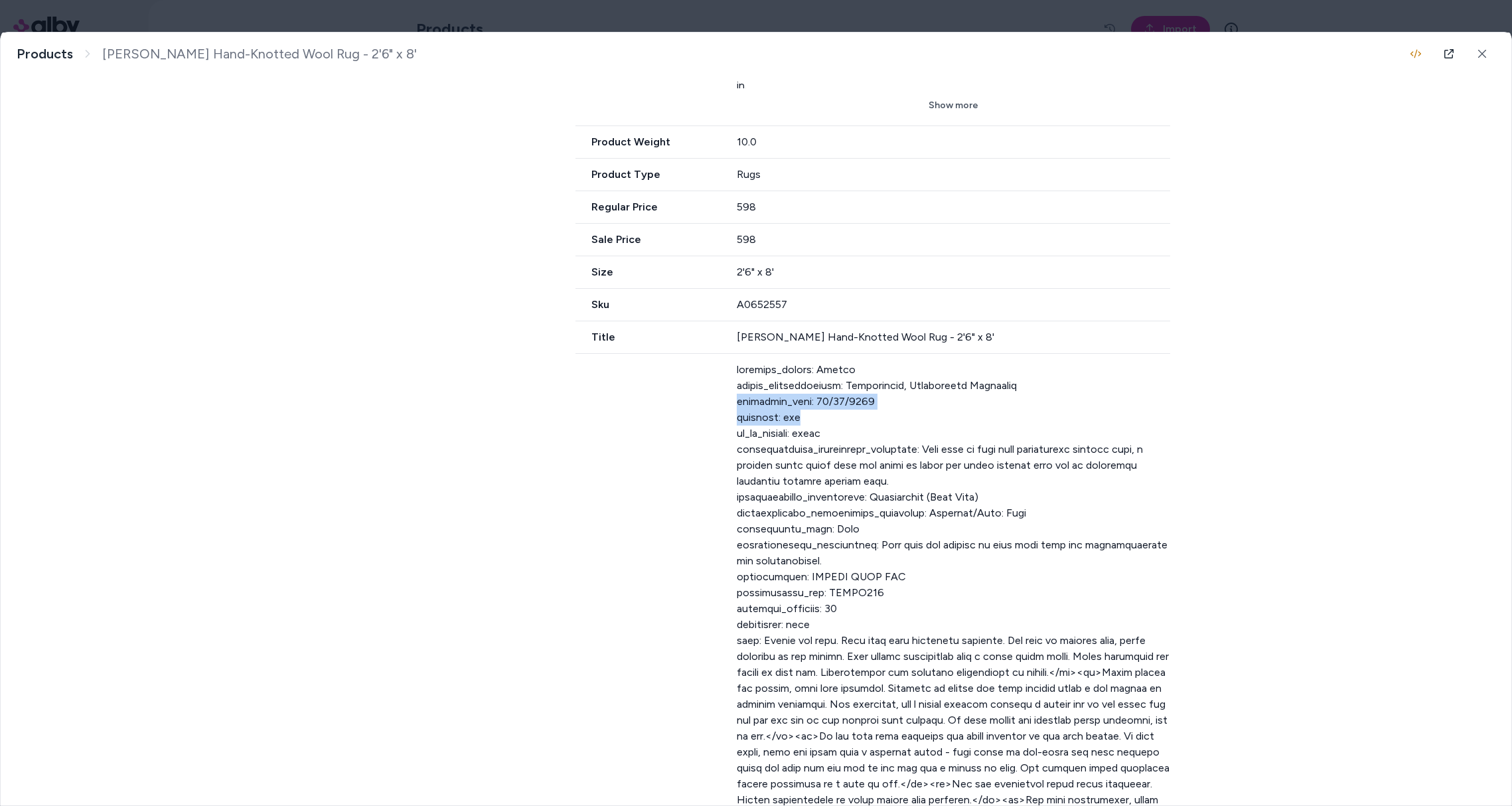
drag, startPoint x: 783, startPoint y: 393, endPoint x: 742, endPoint y: 385, distance: 41.8
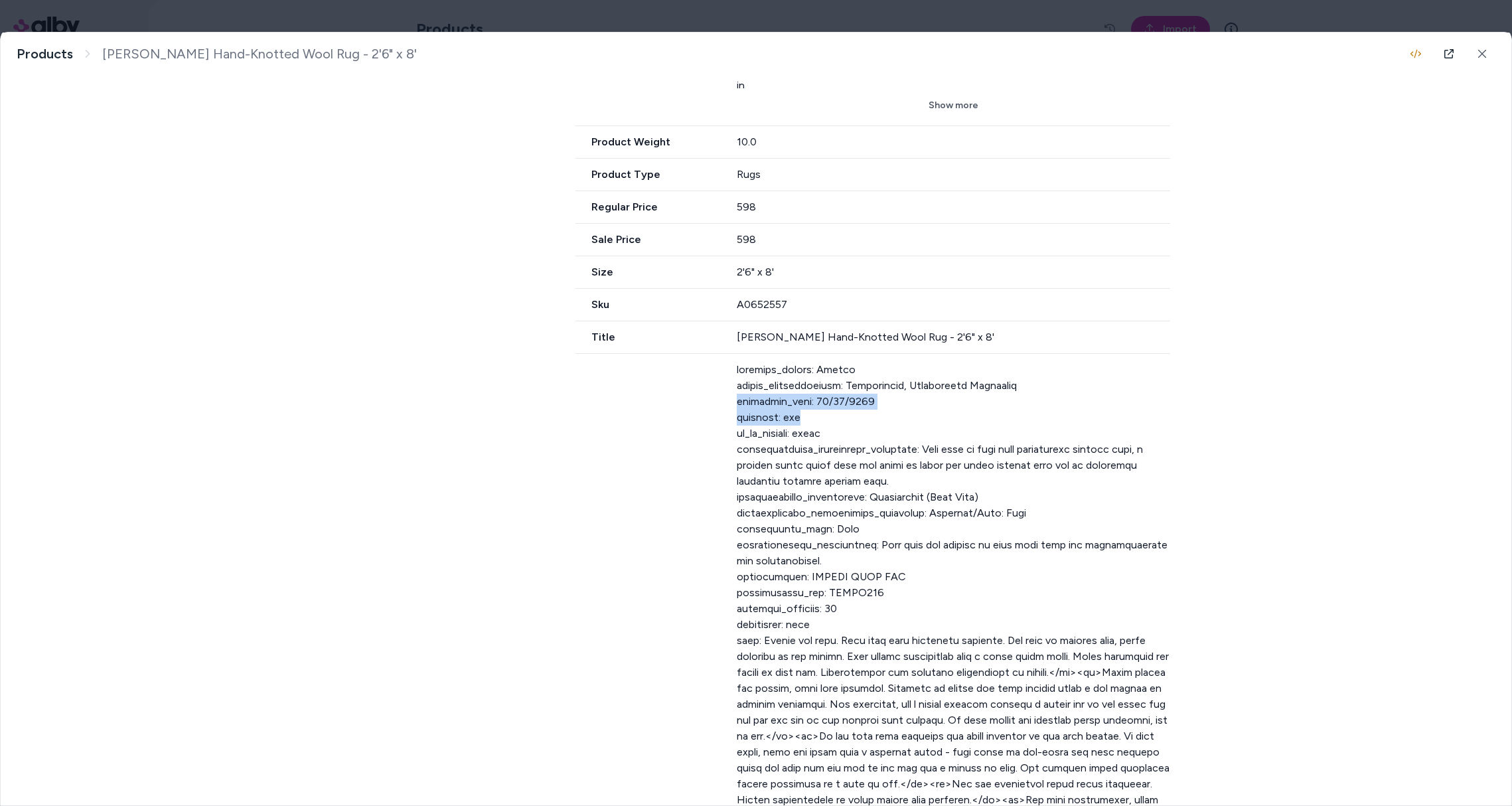
drag, startPoint x: 787, startPoint y: 402, endPoint x: 716, endPoint y: 381, distance: 74.0
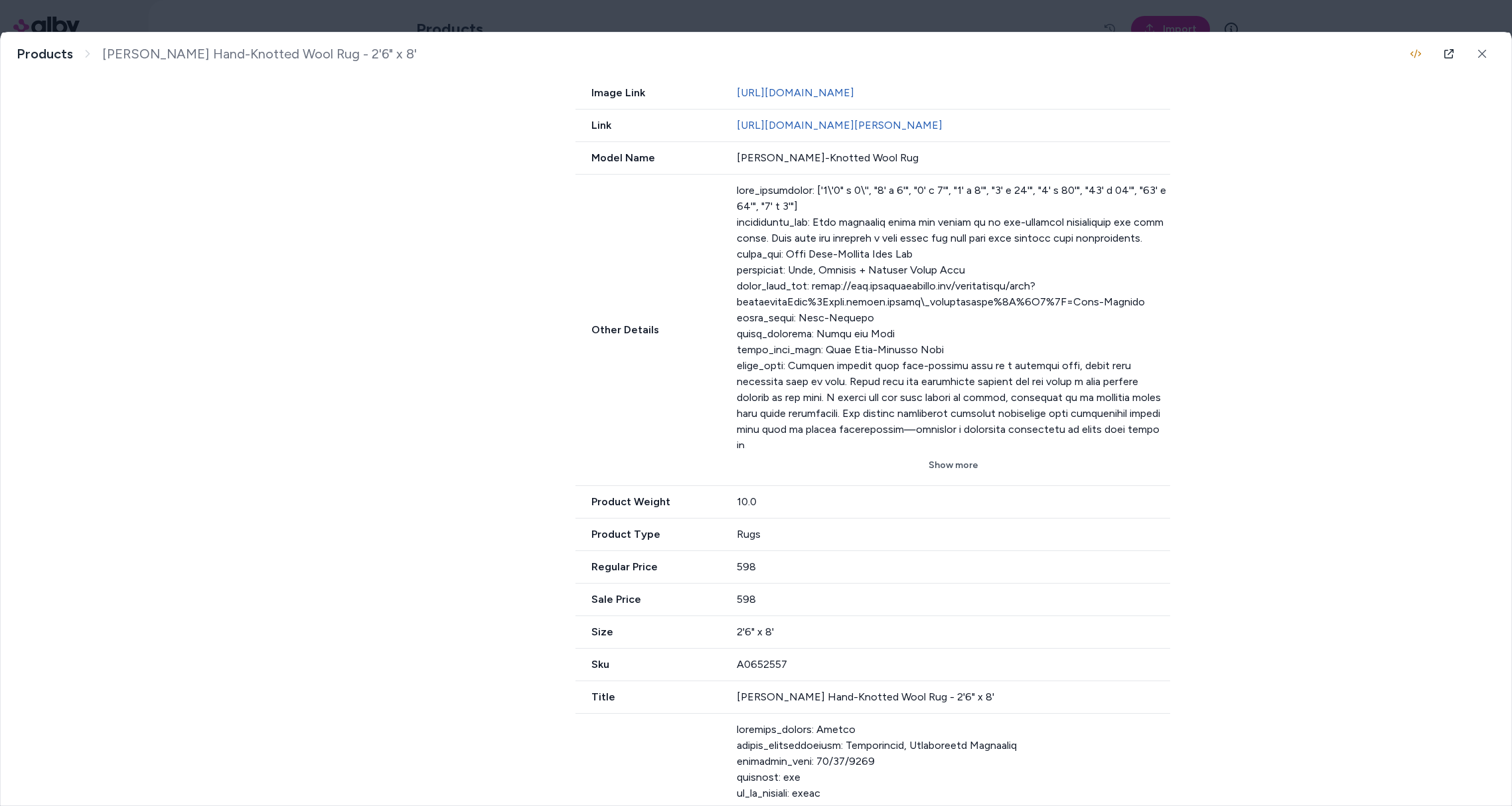
scroll to position [725, 0]
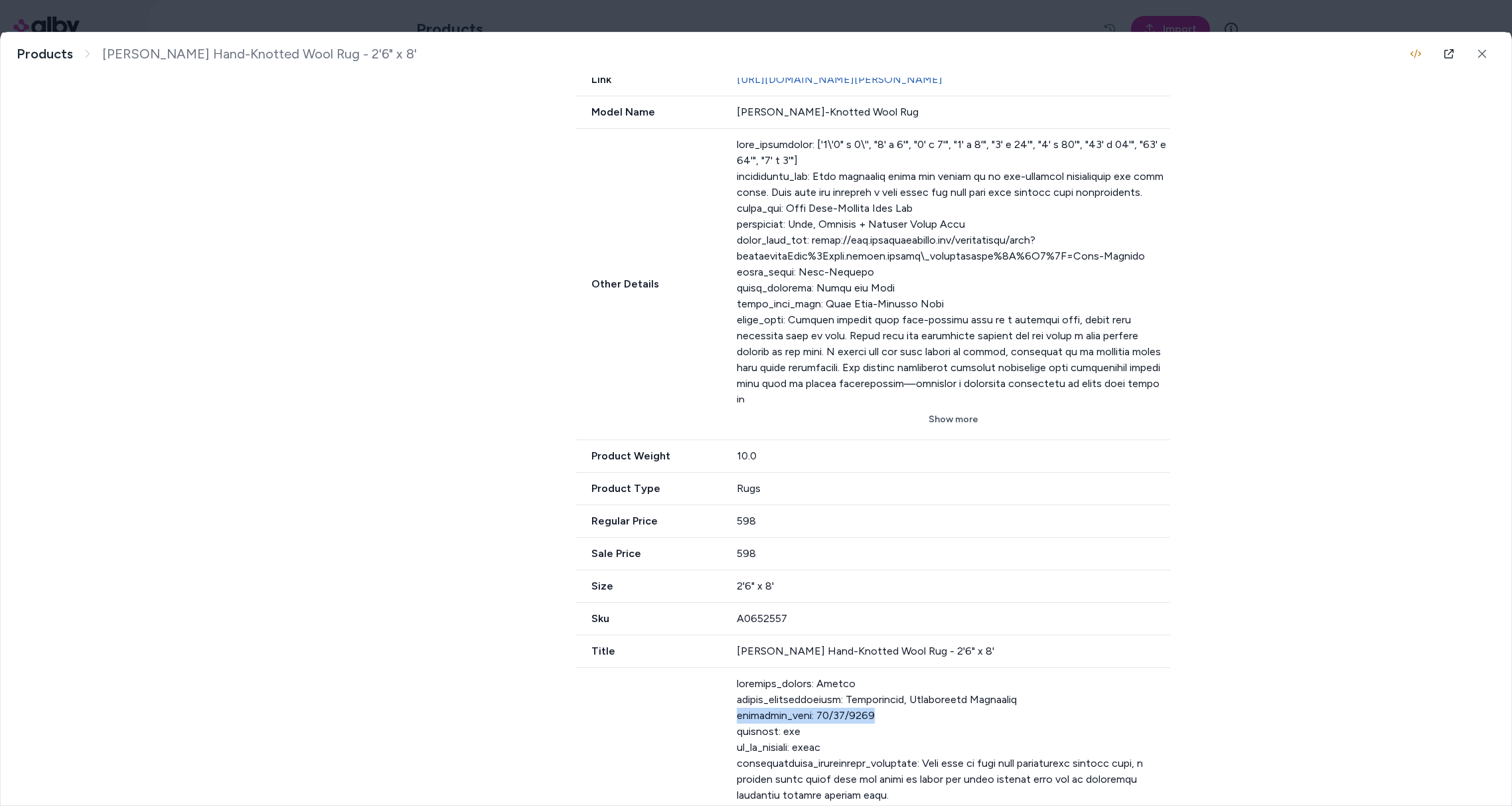
drag, startPoint x: 868, startPoint y: 704, endPoint x: 719, endPoint y: 694, distance: 149.3
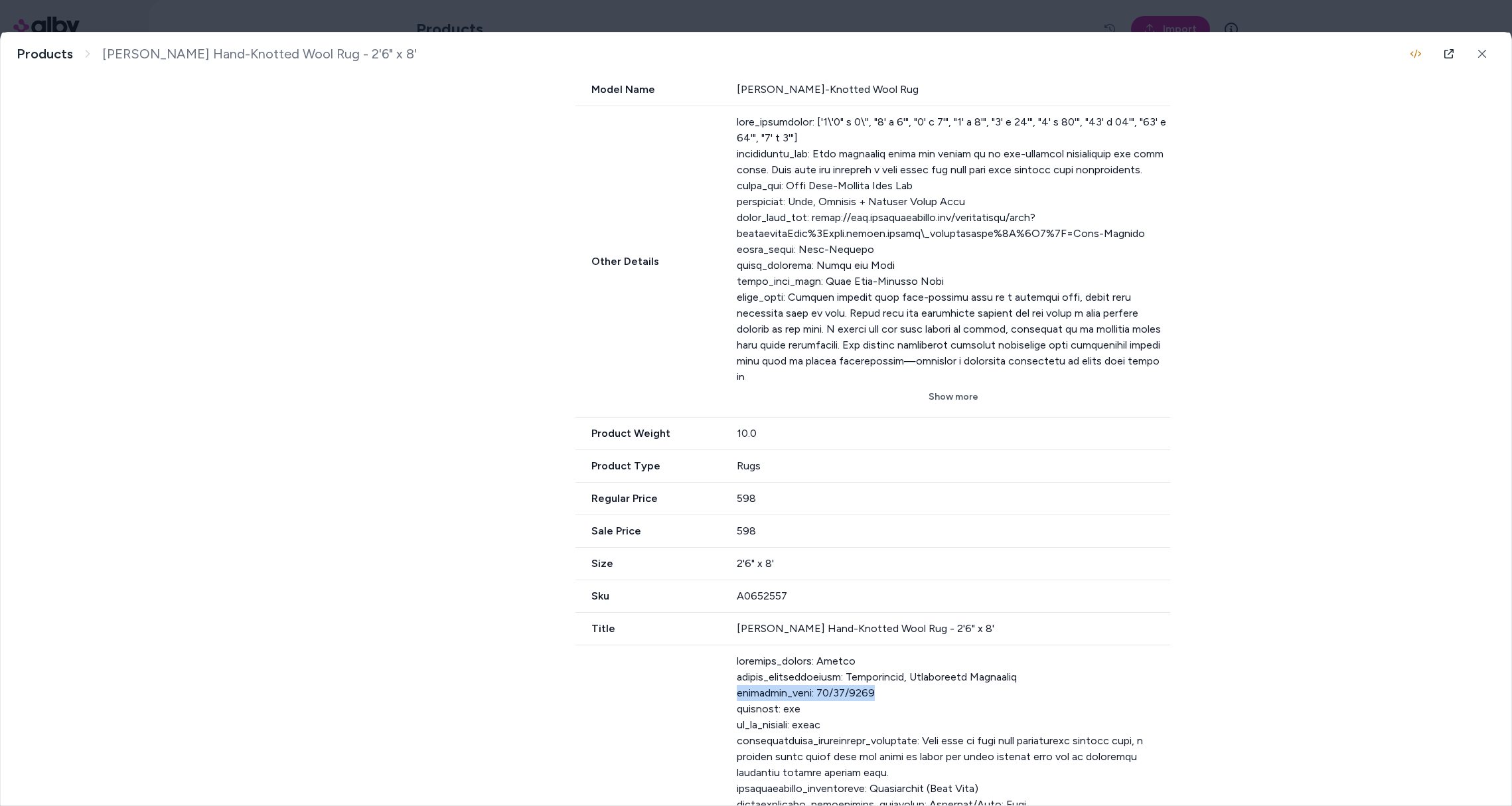
scroll to position [794, 0]
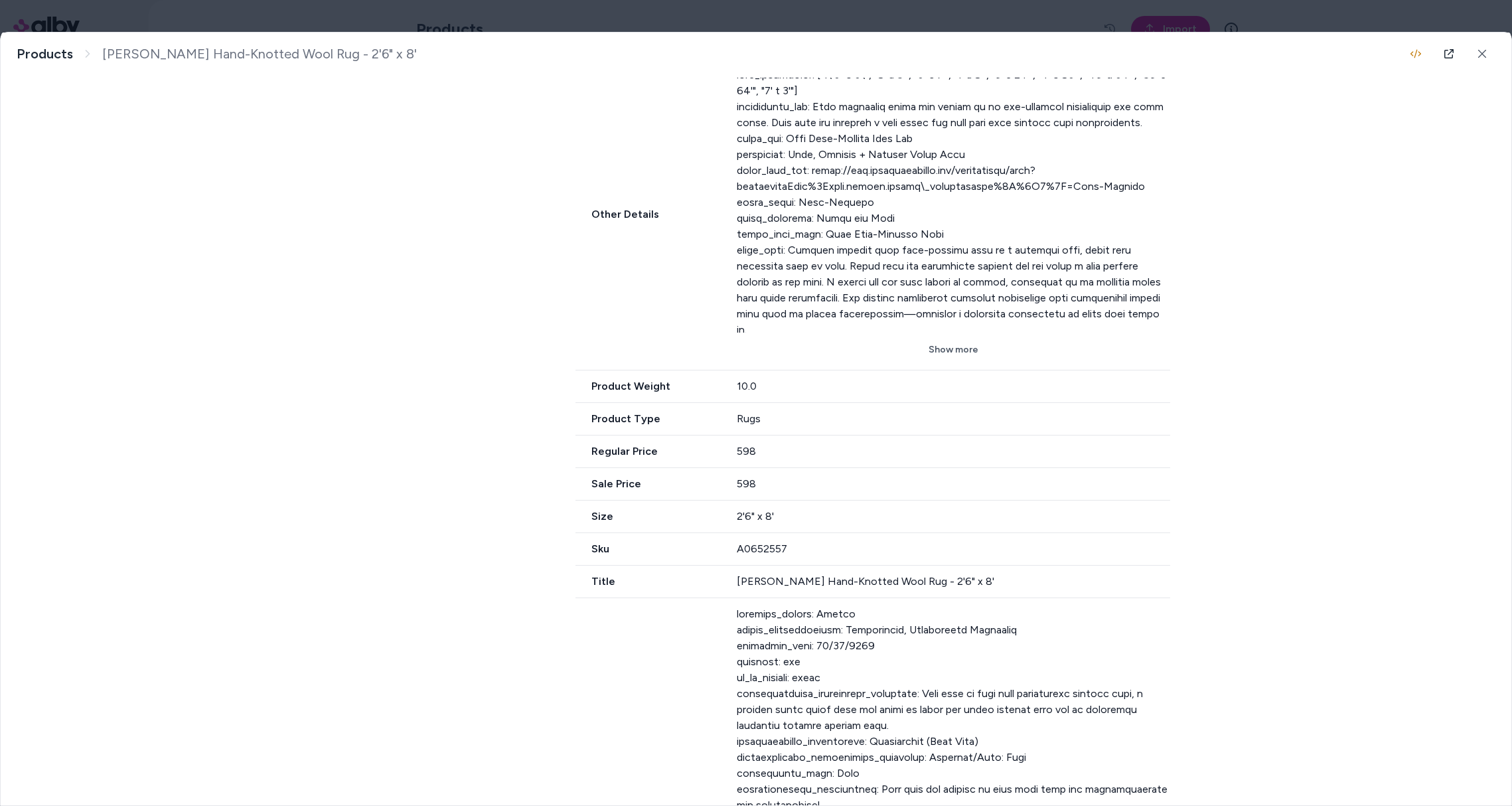
click at [253, 14] on body "**********" at bounding box center [756, 403] width 1512 height 806
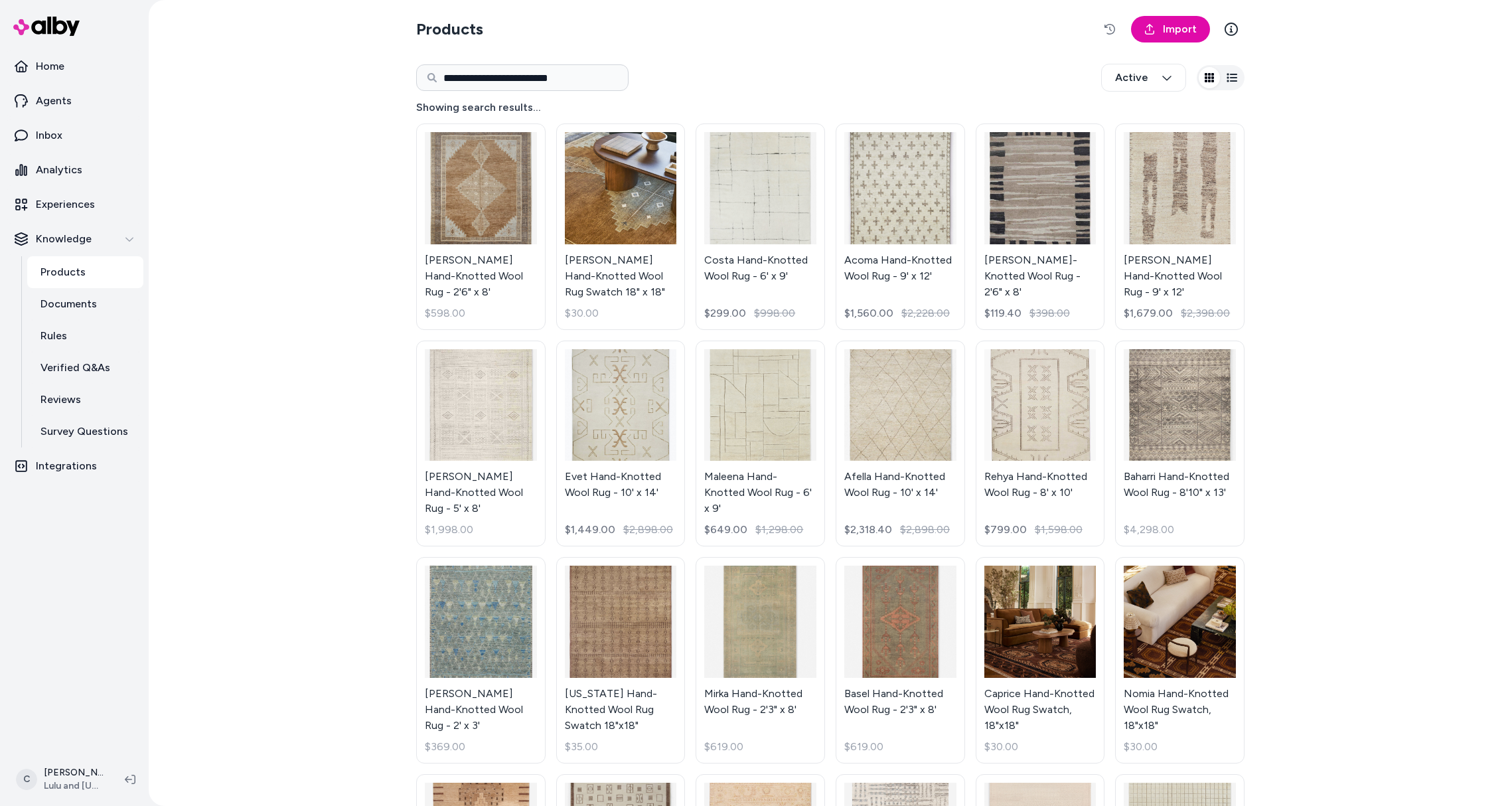
click at [477, 236] on html "**********" at bounding box center [756, 403] width 1512 height 806
click at [488, 263] on html "**********" at bounding box center [756, 403] width 1512 height 806
click at [486, 269] on html "**********" at bounding box center [756, 403] width 1512 height 806
click at [472, 204] on html "**********" at bounding box center [756, 403] width 1512 height 806
click at [285, 278] on html "**********" at bounding box center [756, 403] width 1512 height 806
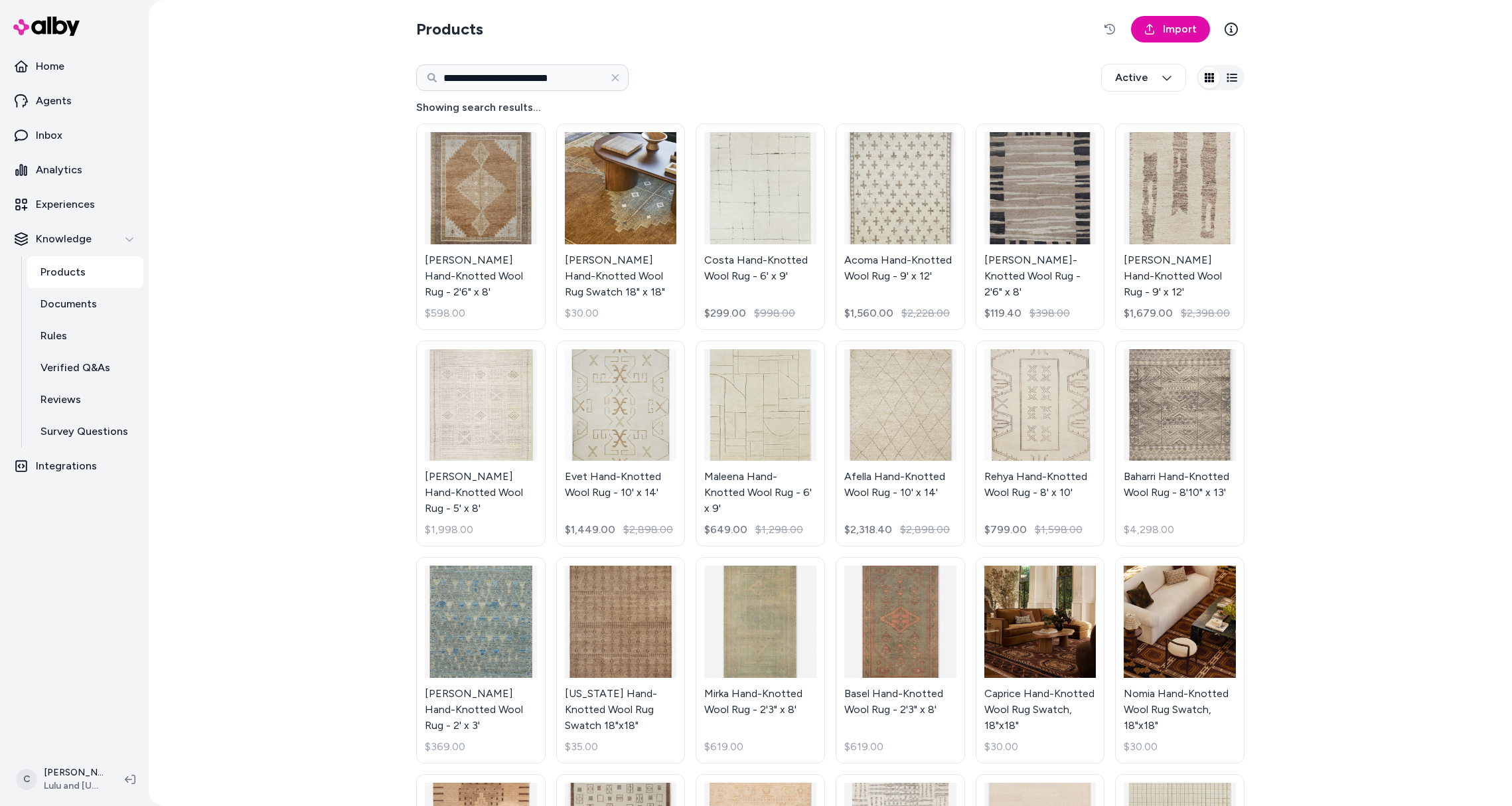
click at [470, 200] on html "**********" at bounding box center [756, 403] width 1512 height 806
click at [489, 219] on link "Kate Hand-Knotted Wool Rug - 2'6" x 8' $598.00" at bounding box center [481, 226] width 129 height 206
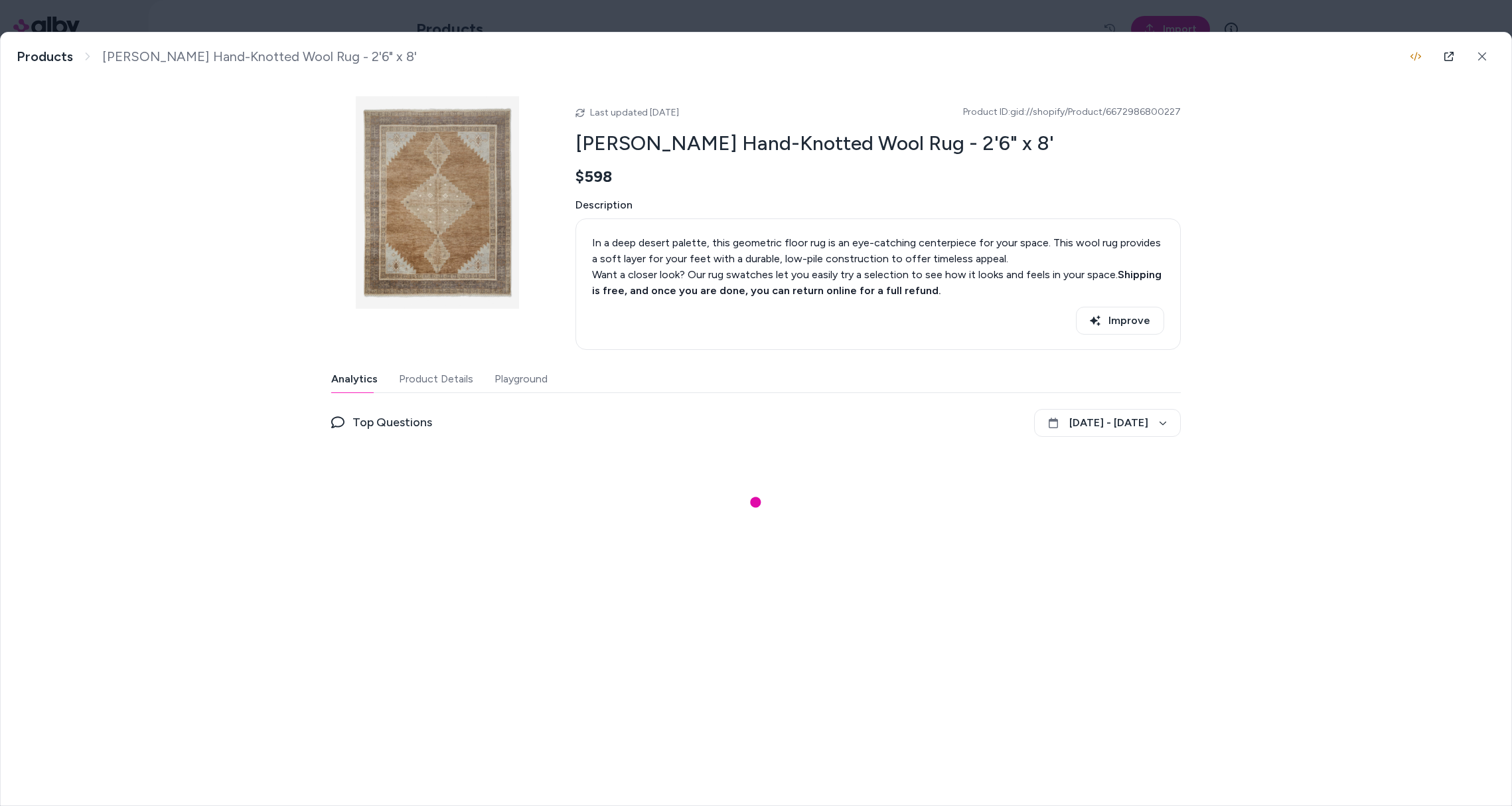
click at [508, 305] on div "Kate Hand-Knotted Wool Rug - 2'6" x 8' In a deep desert palette, this geometric…" at bounding box center [756, 418] width 1512 height 774
drag, startPoint x: 533, startPoint y: 375, endPoint x: 536, endPoint y: 384, distance: 9.5
click at [533, 377] on button "Playground" at bounding box center [521, 379] width 53 height 26
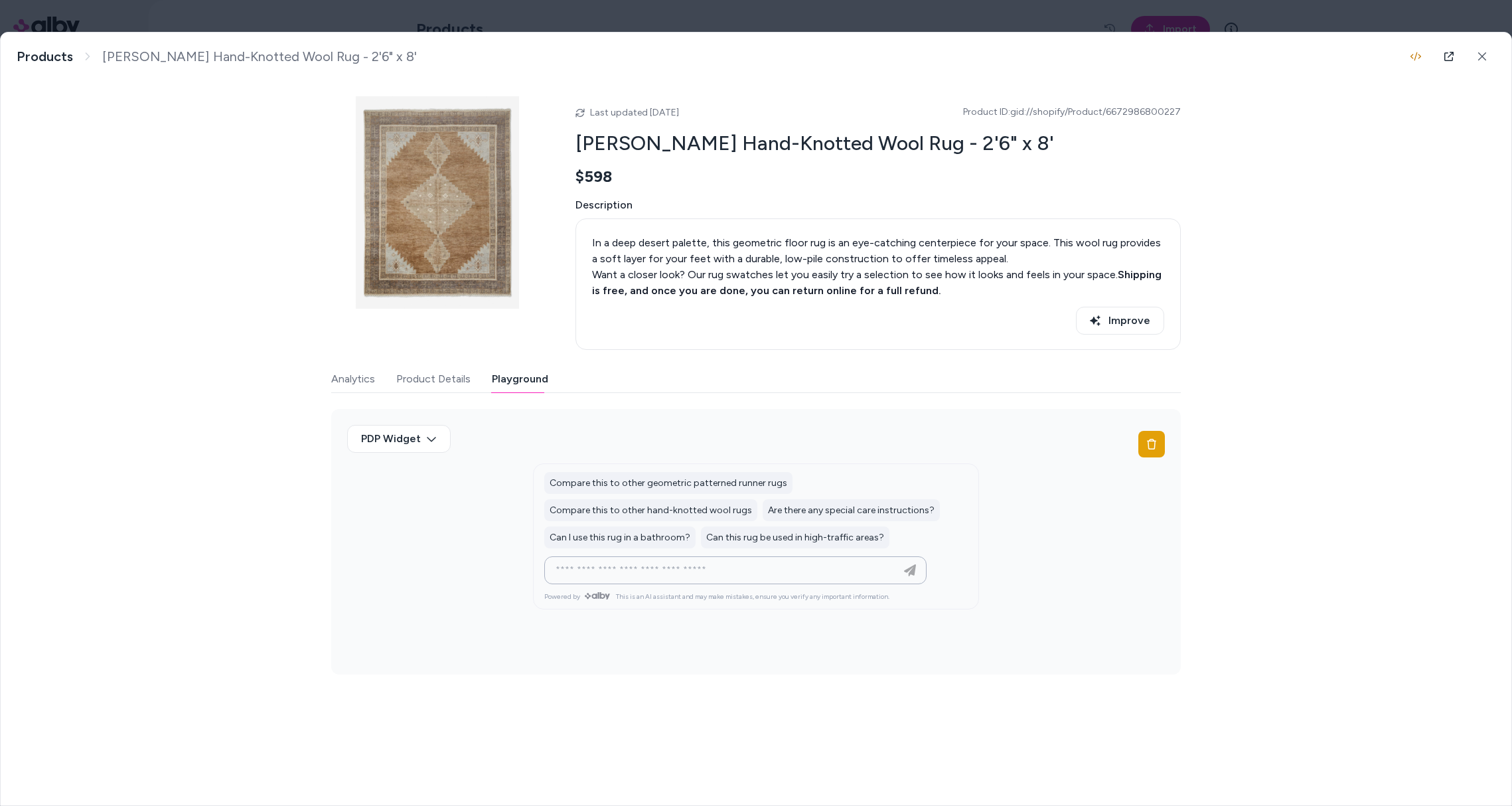
click at [644, 567] on input at bounding box center [722, 570] width 349 height 16
type input "**********"
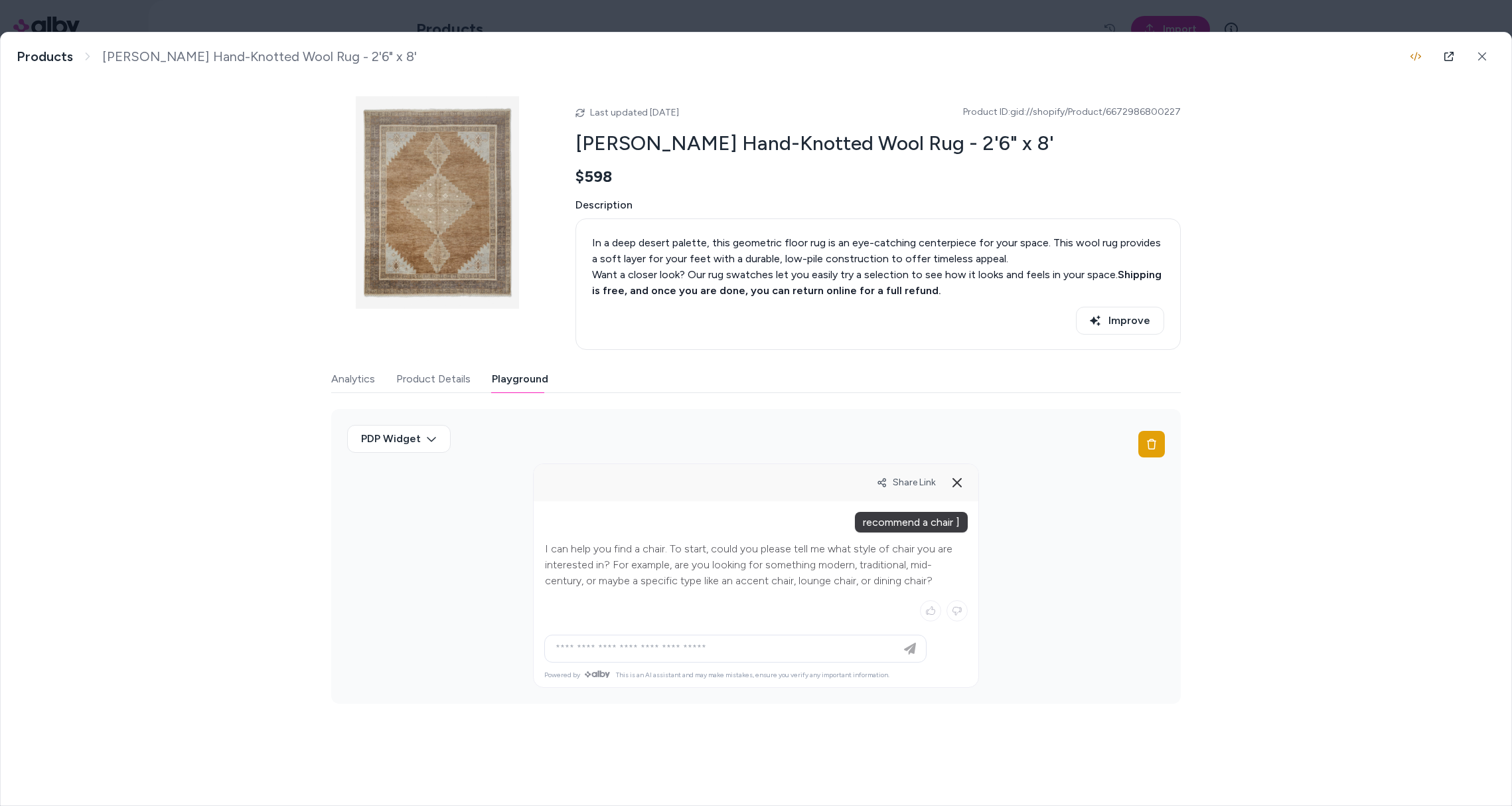
drag, startPoint x: 811, startPoint y: 554, endPoint x: 846, endPoint y: 551, distance: 35.1
click at [811, 553] on p "I can help you find a chair. To start, could you please tell me what style of c…" at bounding box center [756, 564] width 422 height 48
drag, startPoint x: 846, startPoint y: 551, endPoint x: 650, endPoint y: 534, distance: 196.7
click at [845, 551] on p "I can help you find a chair. To start, could you please tell me what style of c…" at bounding box center [756, 564] width 422 height 48
click at [631, 542] on p "I can help you find a chair. To start, could you please tell me what style of c…" at bounding box center [756, 564] width 422 height 48
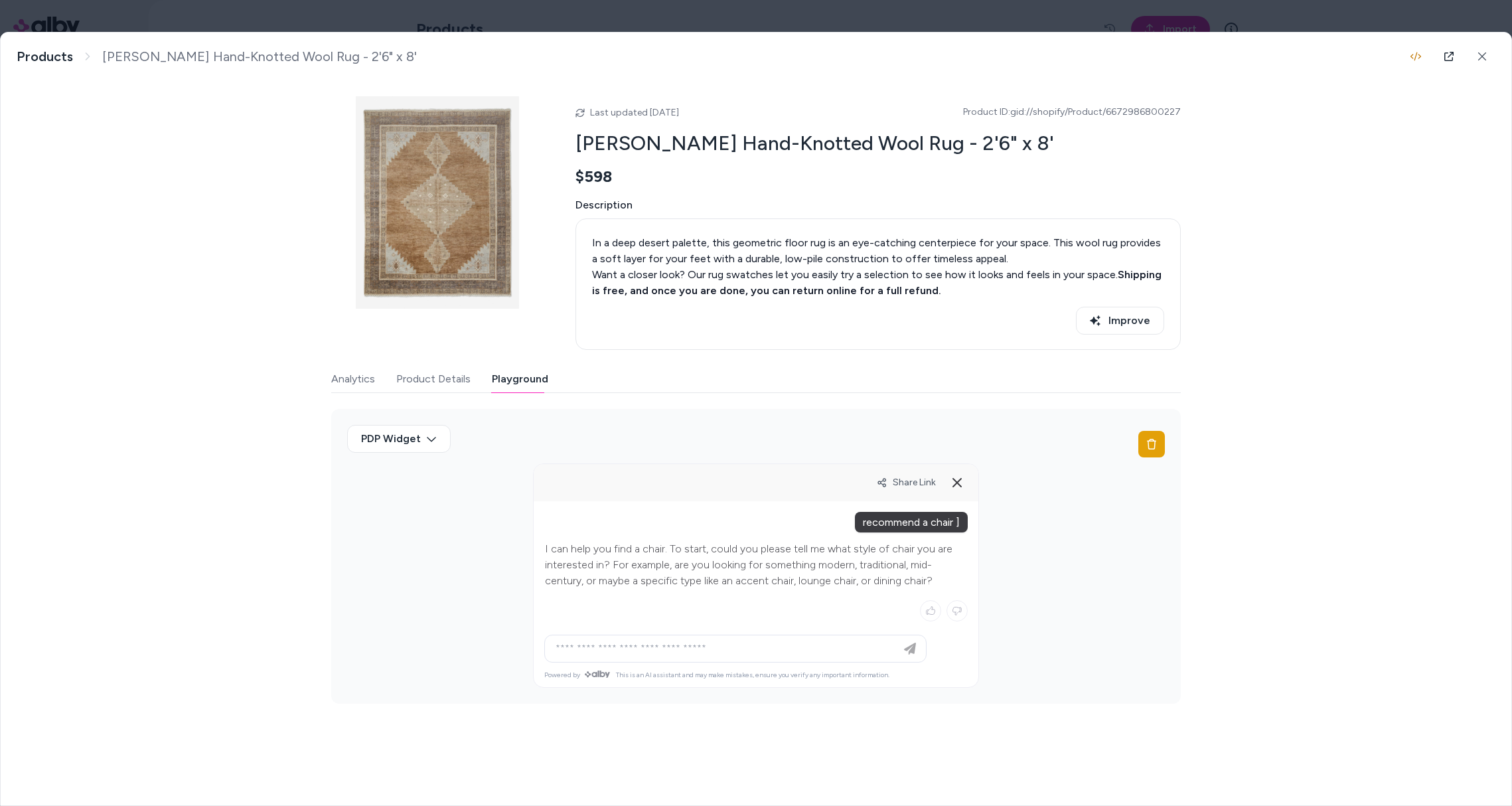
drag, startPoint x: 732, startPoint y: 567, endPoint x: 720, endPoint y: 567, distance: 12.0
click at [731, 566] on p "I can help you find a chair. To start, could you please tell me what style of c…" at bounding box center [756, 564] width 422 height 48
click at [737, 563] on p "I can help you find a chair. To start, could you please tell me what style of c…" at bounding box center [756, 564] width 422 height 48
click at [845, 635] on div "Show me mid-century options" at bounding box center [880, 643] width 142 height 22
type input "**********"
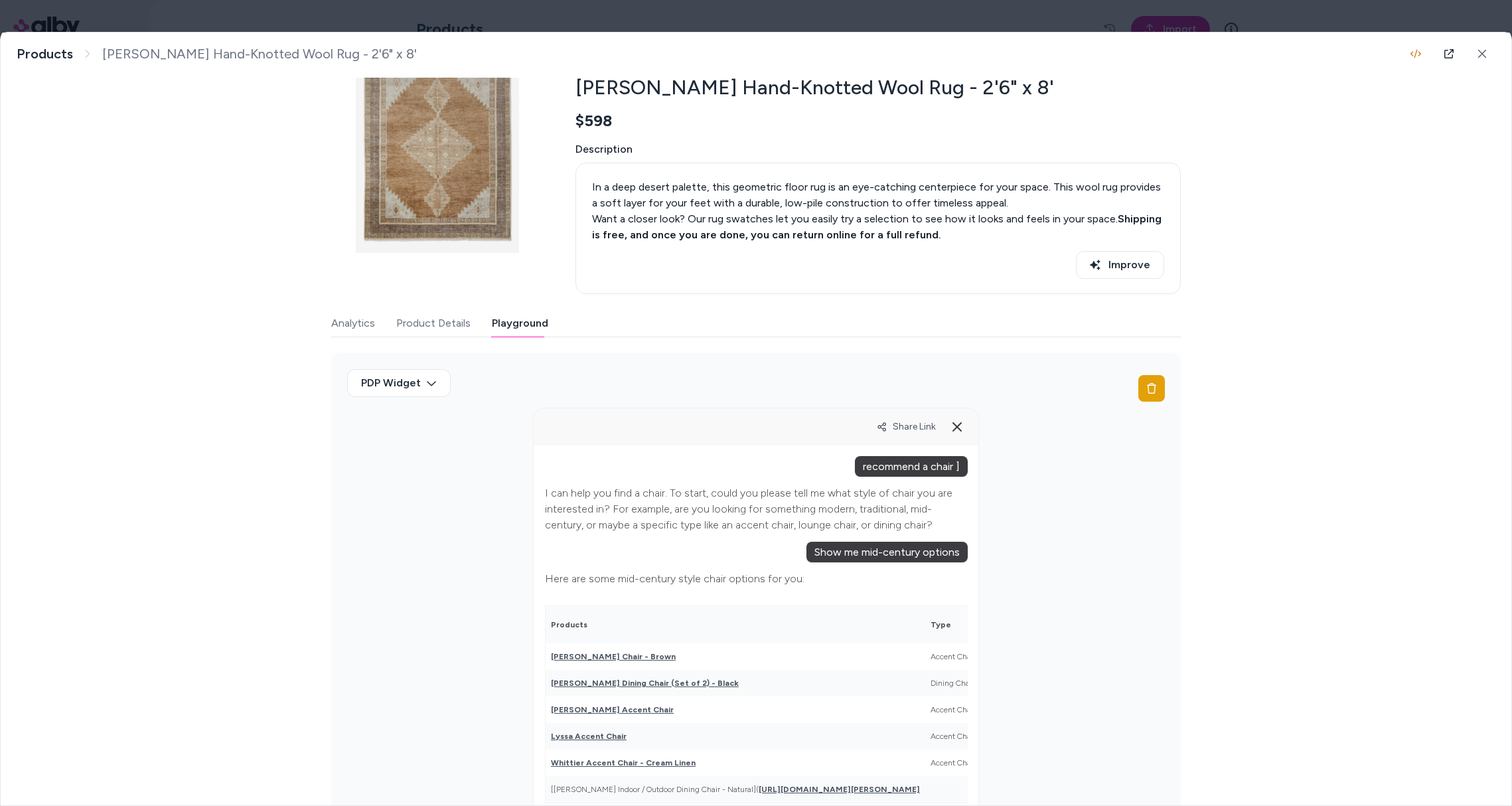
scroll to position [173, 0]
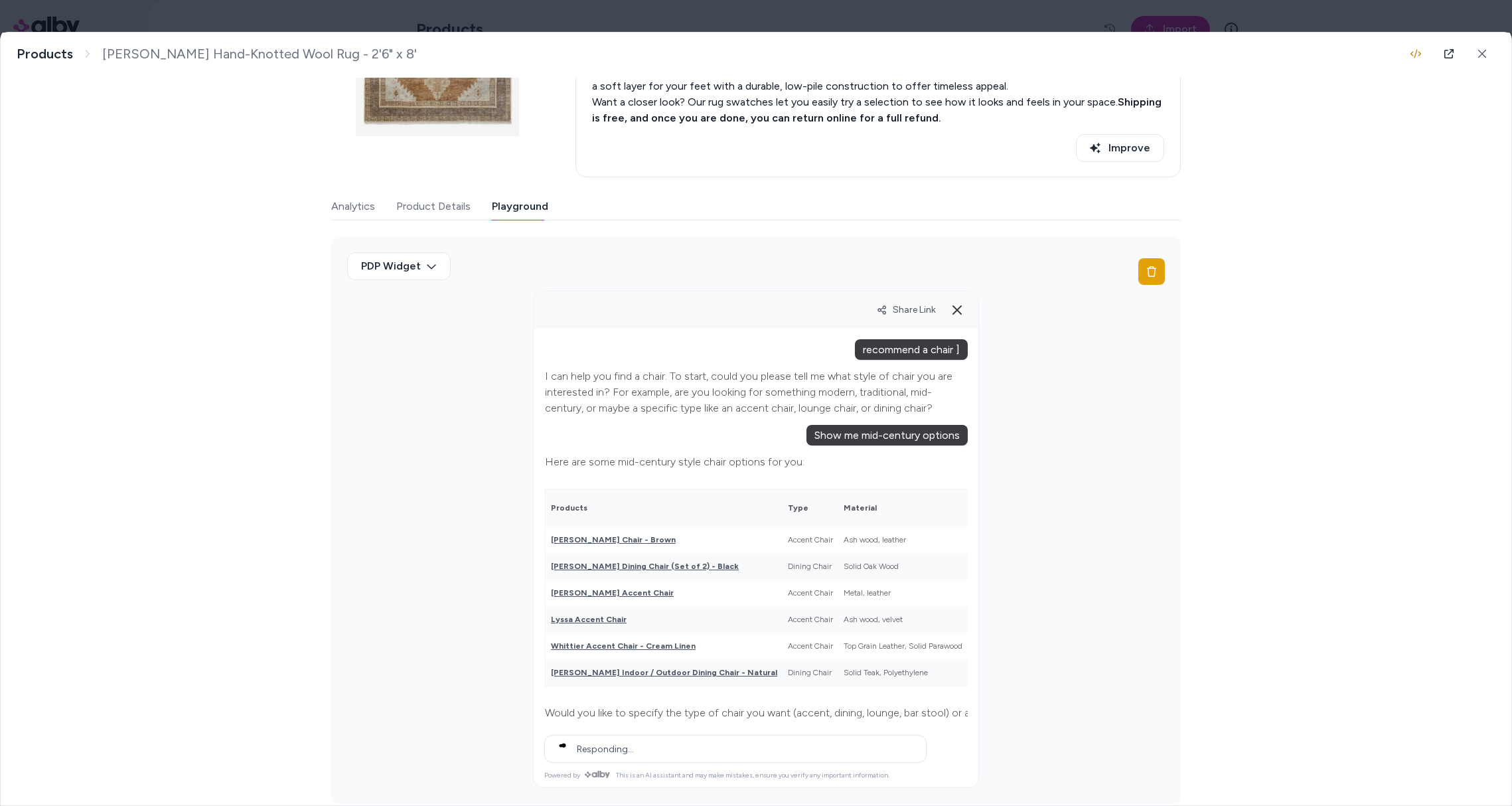
drag, startPoint x: 894, startPoint y: 310, endPoint x: 902, endPoint y: 303, distance: 10.6
click at [895, 310] on span "Share Link" at bounding box center [914, 309] width 43 height 11
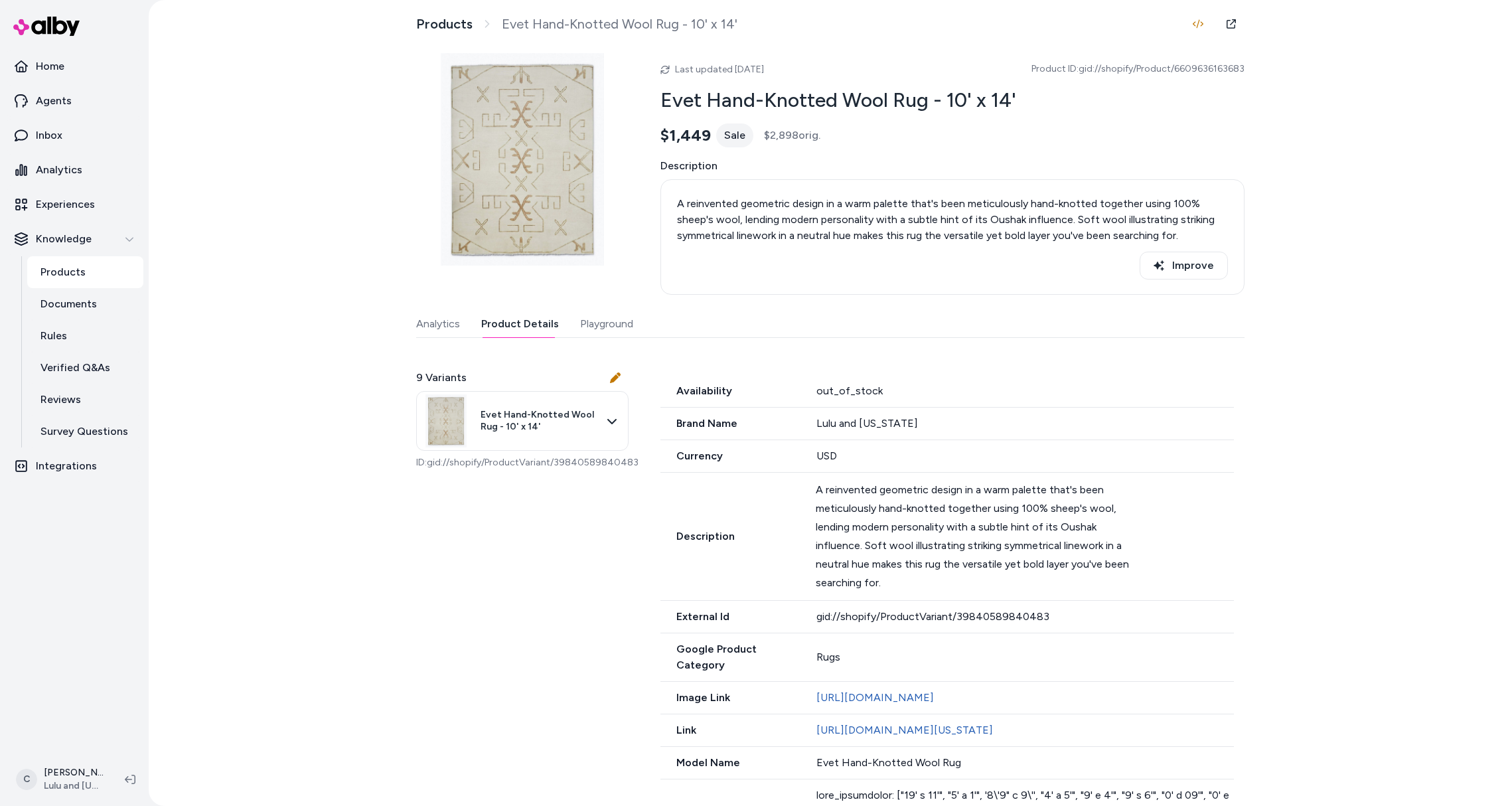
click at [503, 322] on button "Product Details" at bounding box center [520, 324] width 78 height 26
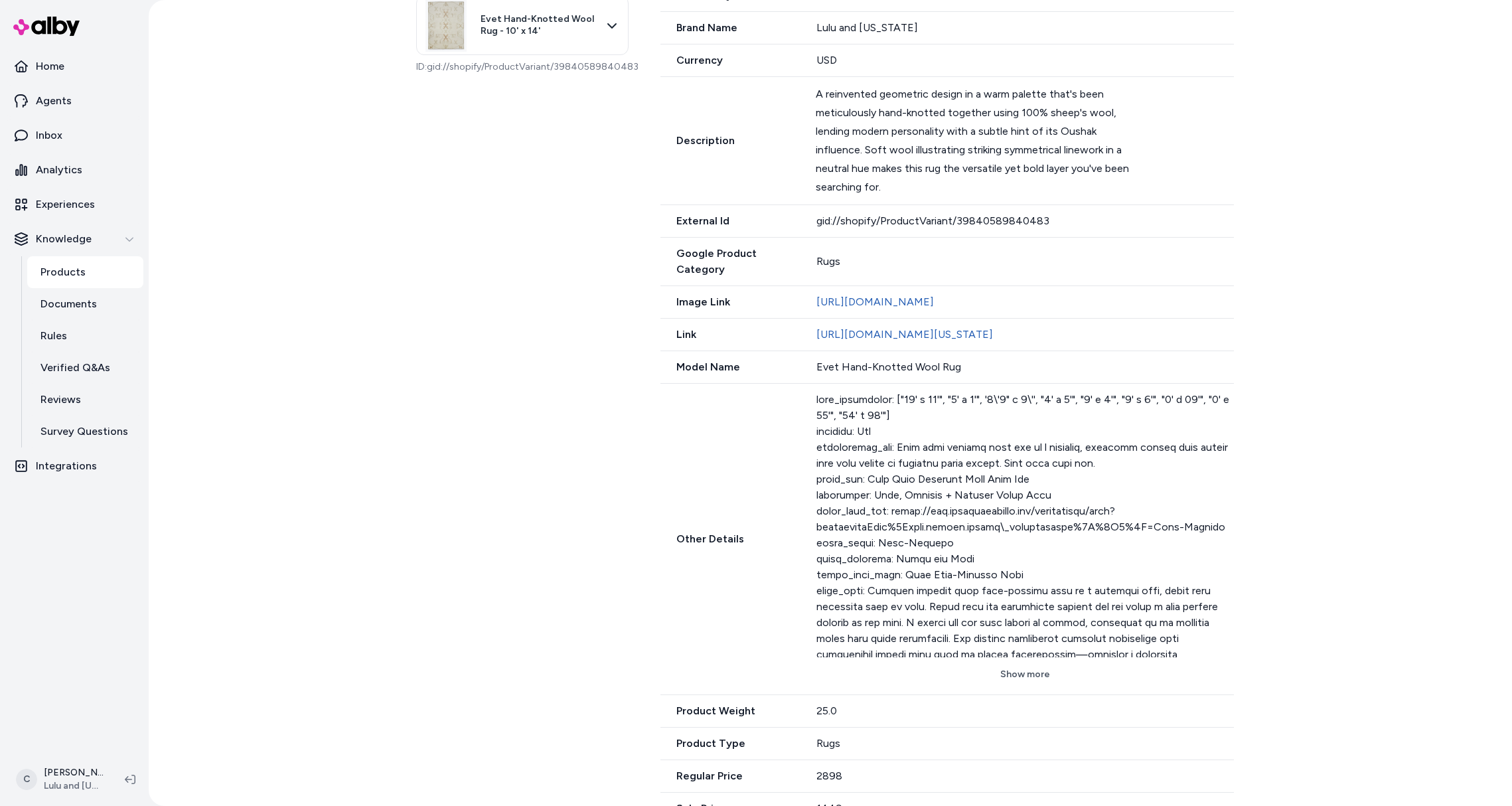
scroll to position [532, 0]
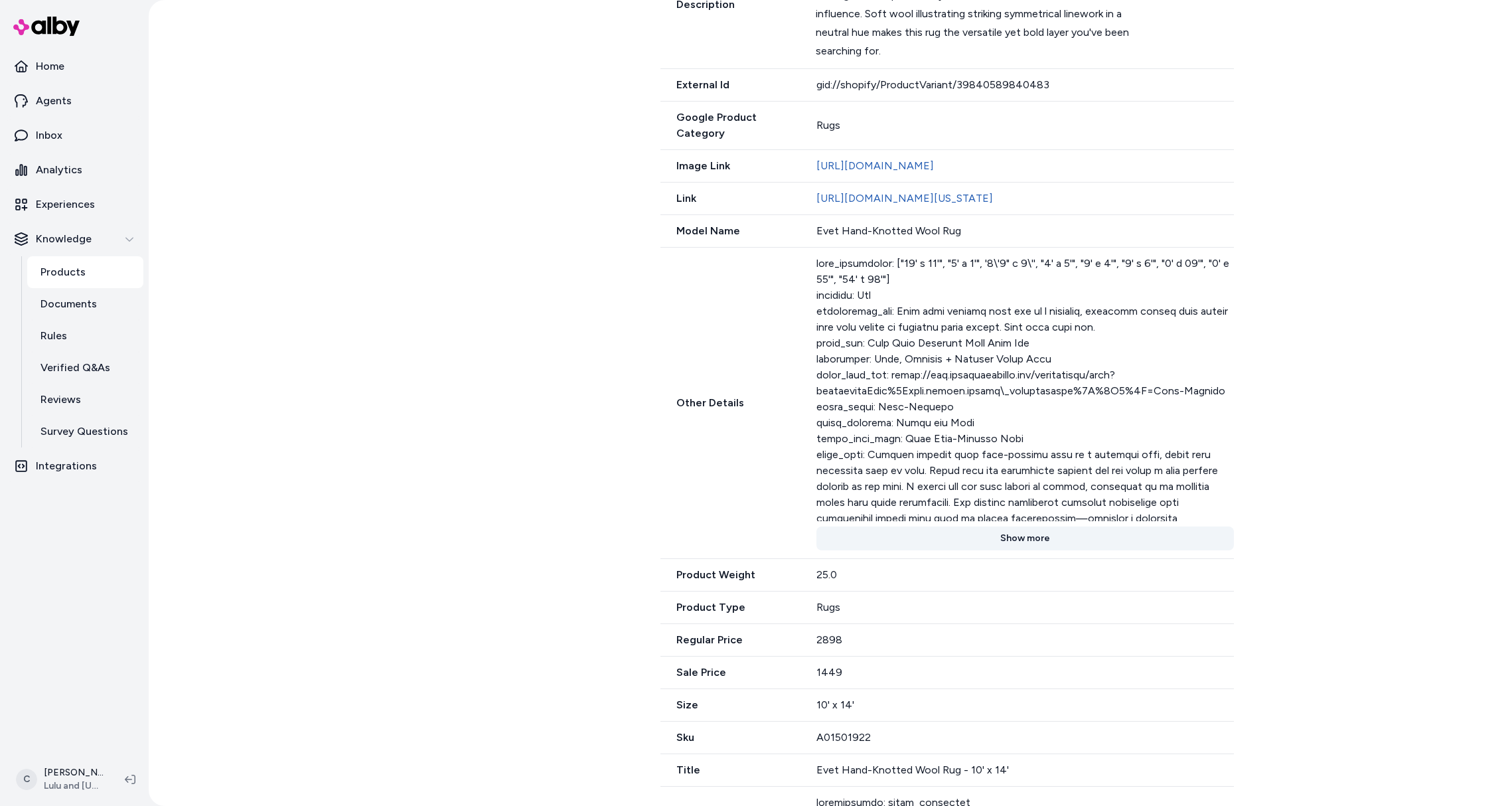
click at [1030, 551] on button "Show more" at bounding box center [1025, 538] width 417 height 24
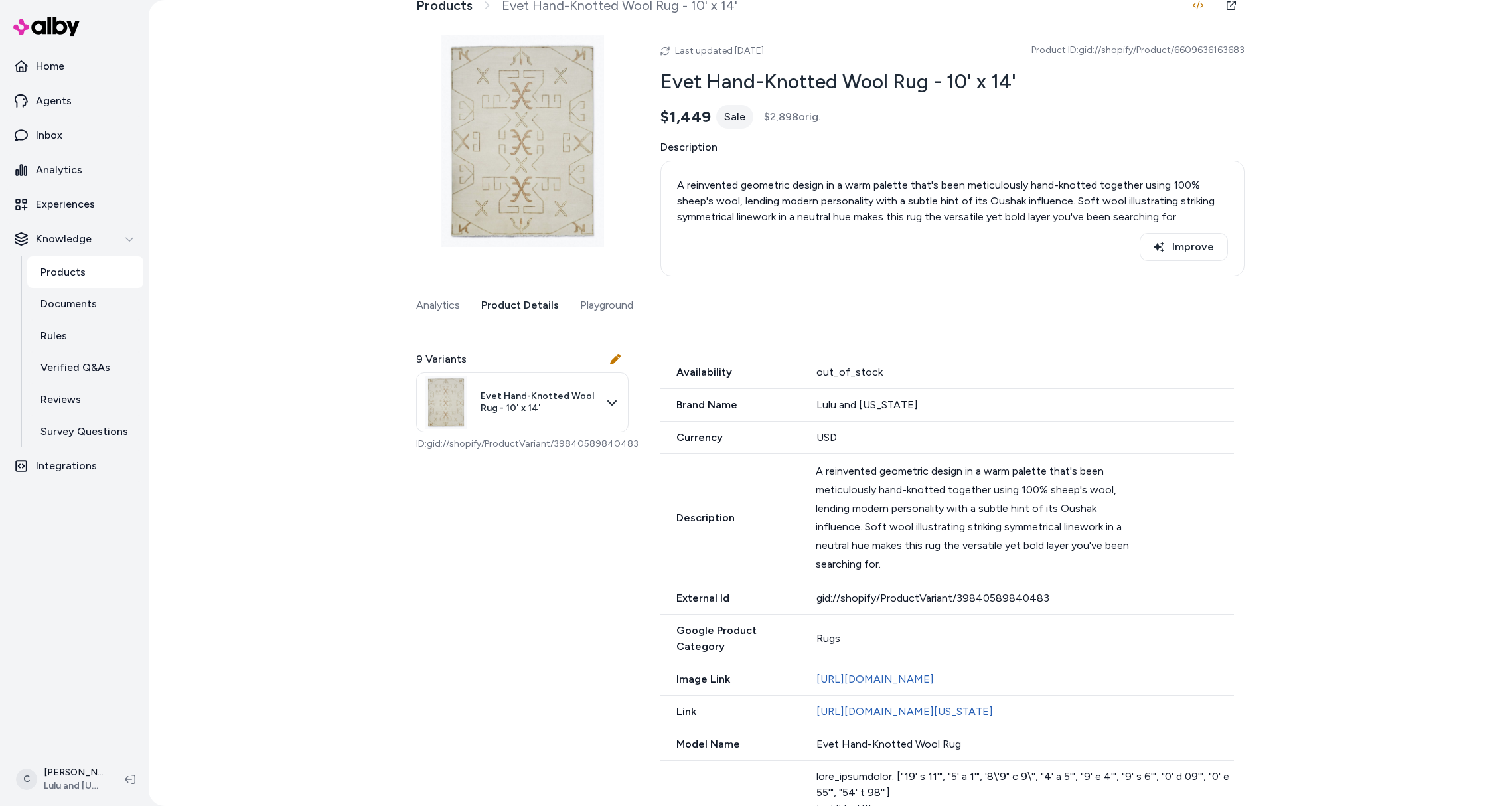
scroll to position [0, 0]
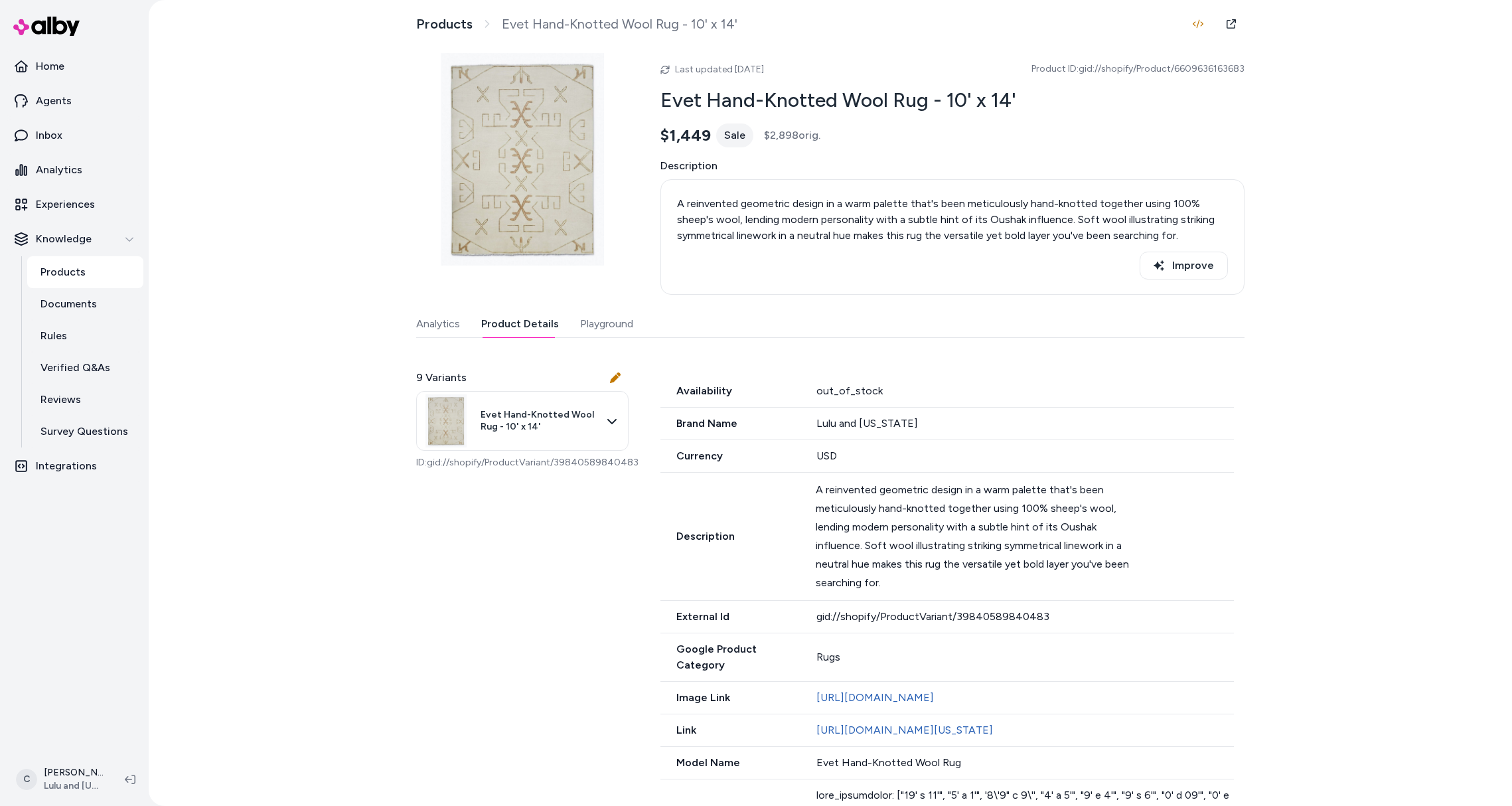
click at [1285, 96] on div "Products Evet Hand-Knotted Wool Rug - 10' x 14' Last updated Sep 12, 2025 Produ…" at bounding box center [830, 403] width 1363 height 806
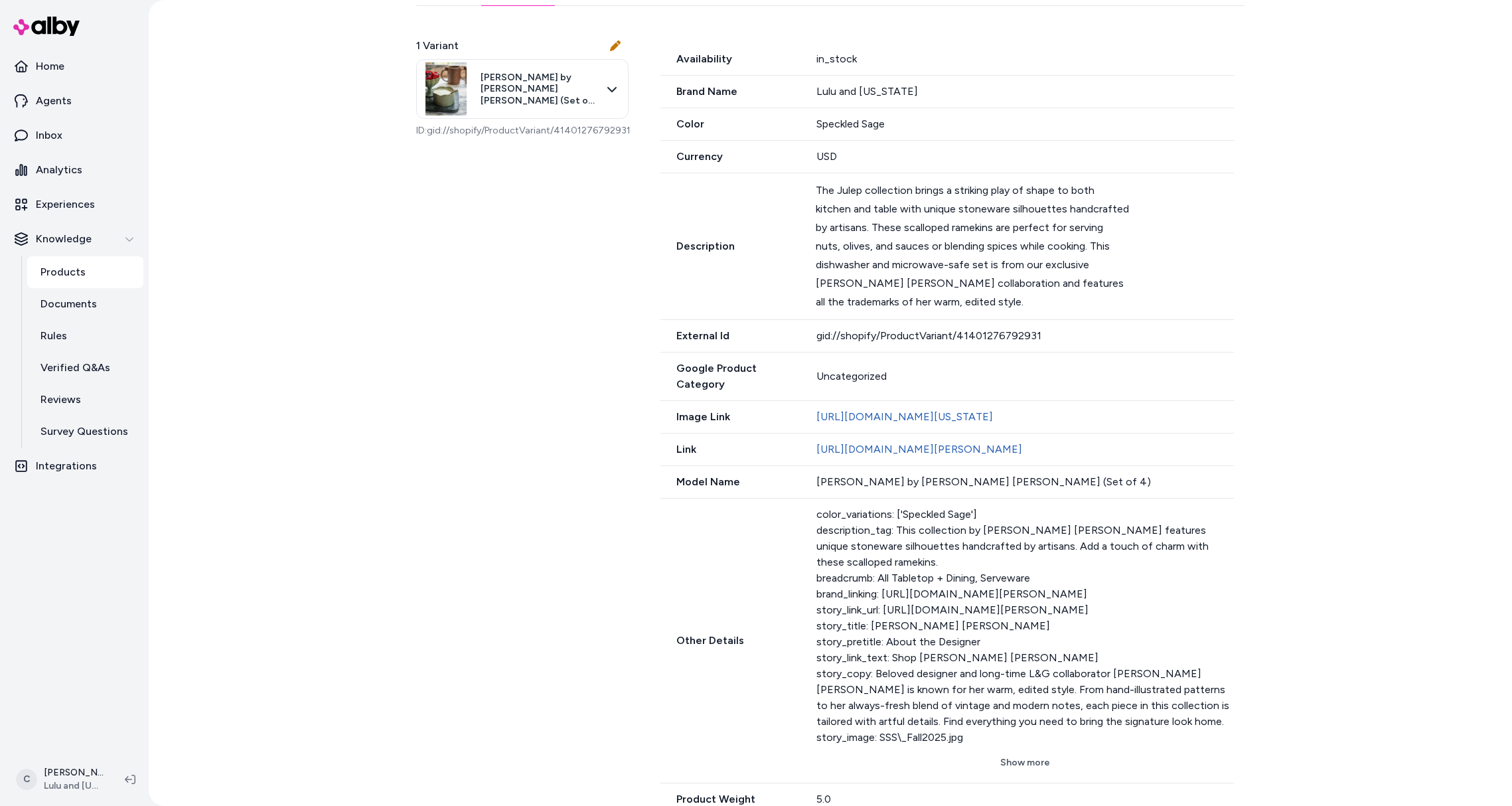
scroll to position [446, 0]
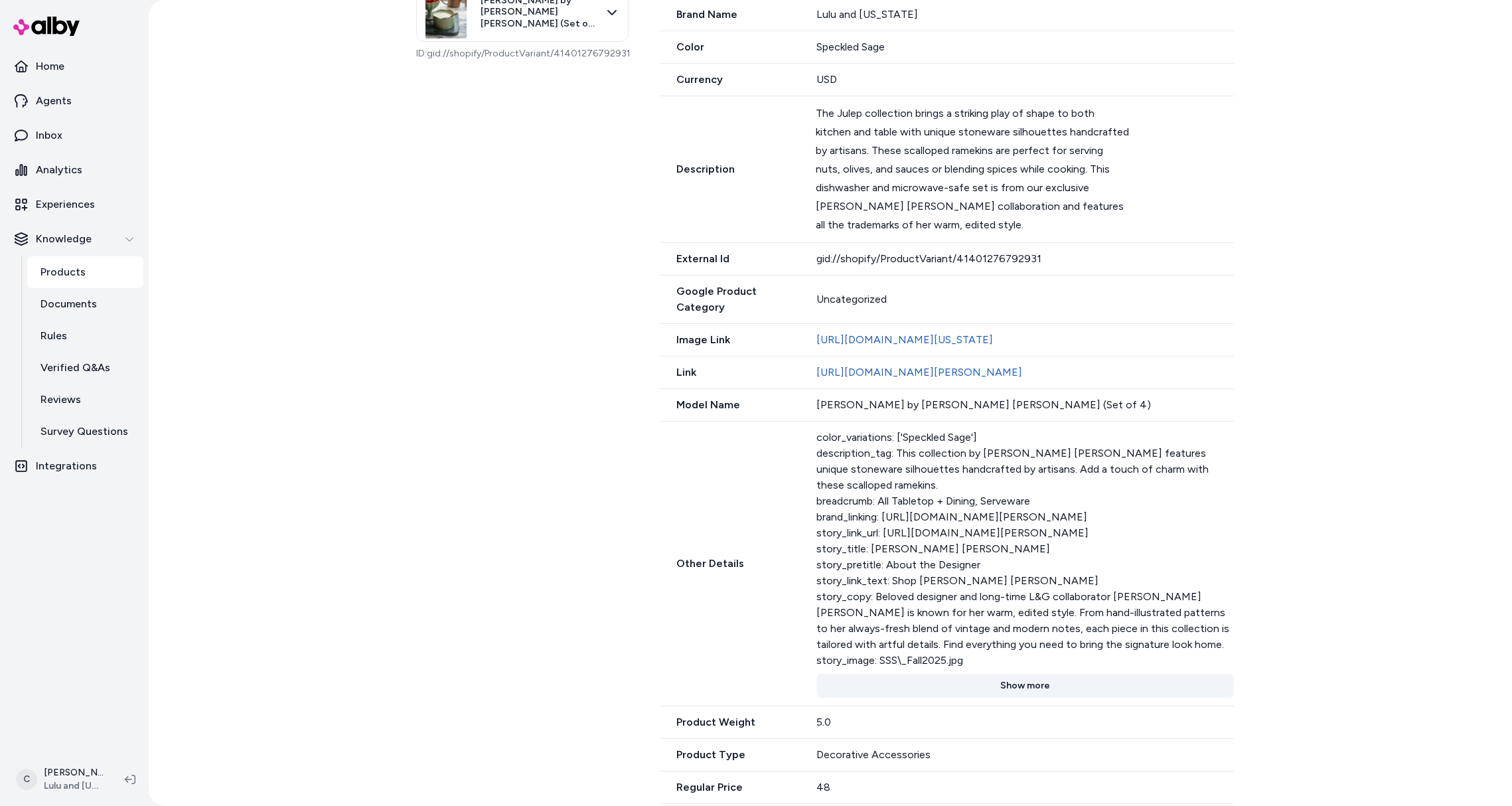
click at [1007, 698] on button "Show more" at bounding box center [1025, 686] width 417 height 24
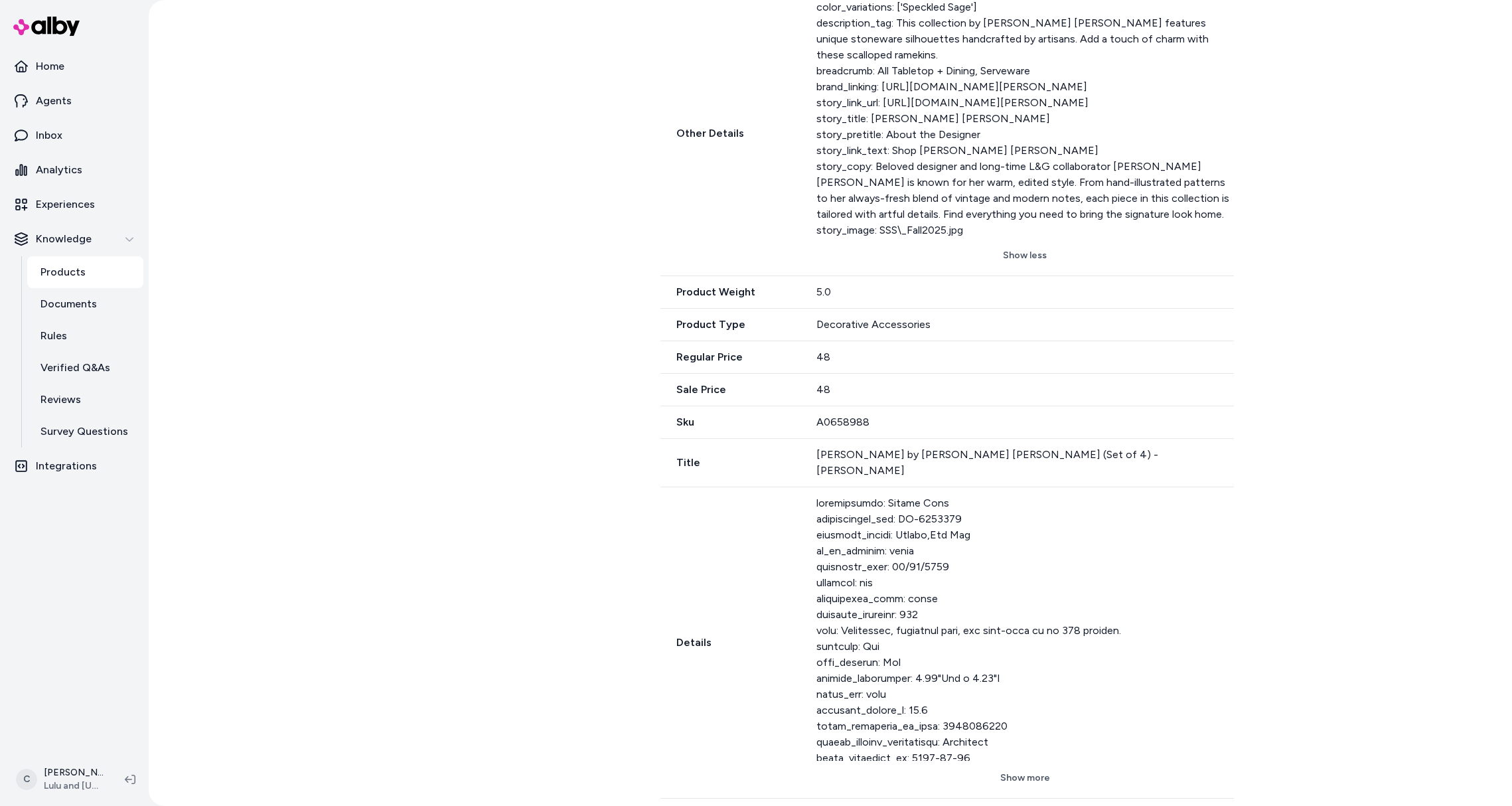
scroll to position [893, 0]
drag, startPoint x: 891, startPoint y: 610, endPoint x: 805, endPoint y: 582, distance: 90.4
click at [805, 582] on div "Details Show more" at bounding box center [947, 640] width 574 height 311
click at [892, 600] on div at bounding box center [1025, 625] width 417 height 266
drag, startPoint x: 899, startPoint y: 611, endPoint x: 802, endPoint y: 586, distance: 100.2
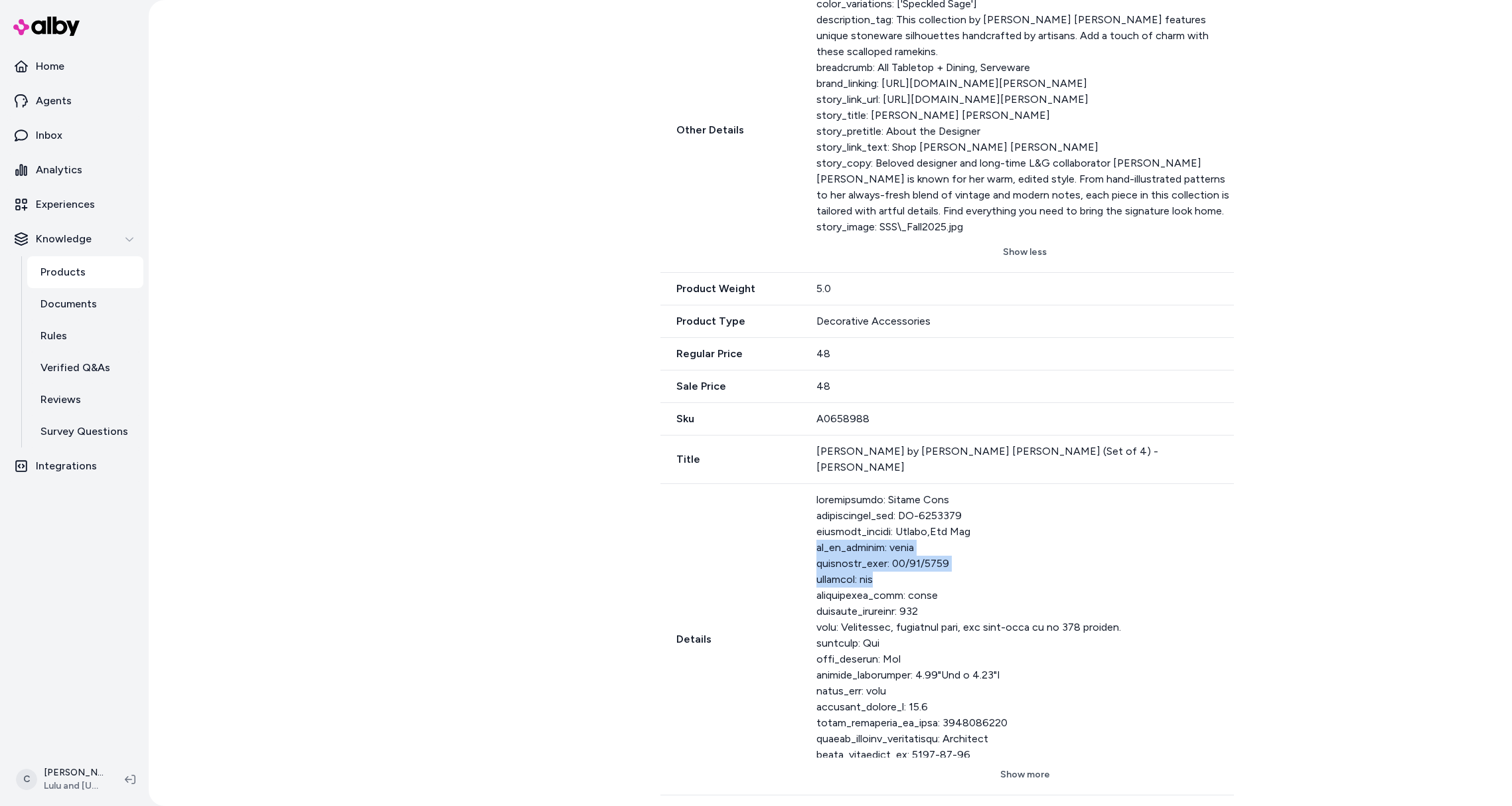
click at [802, 586] on div "Details Show more" at bounding box center [947, 640] width 574 height 311
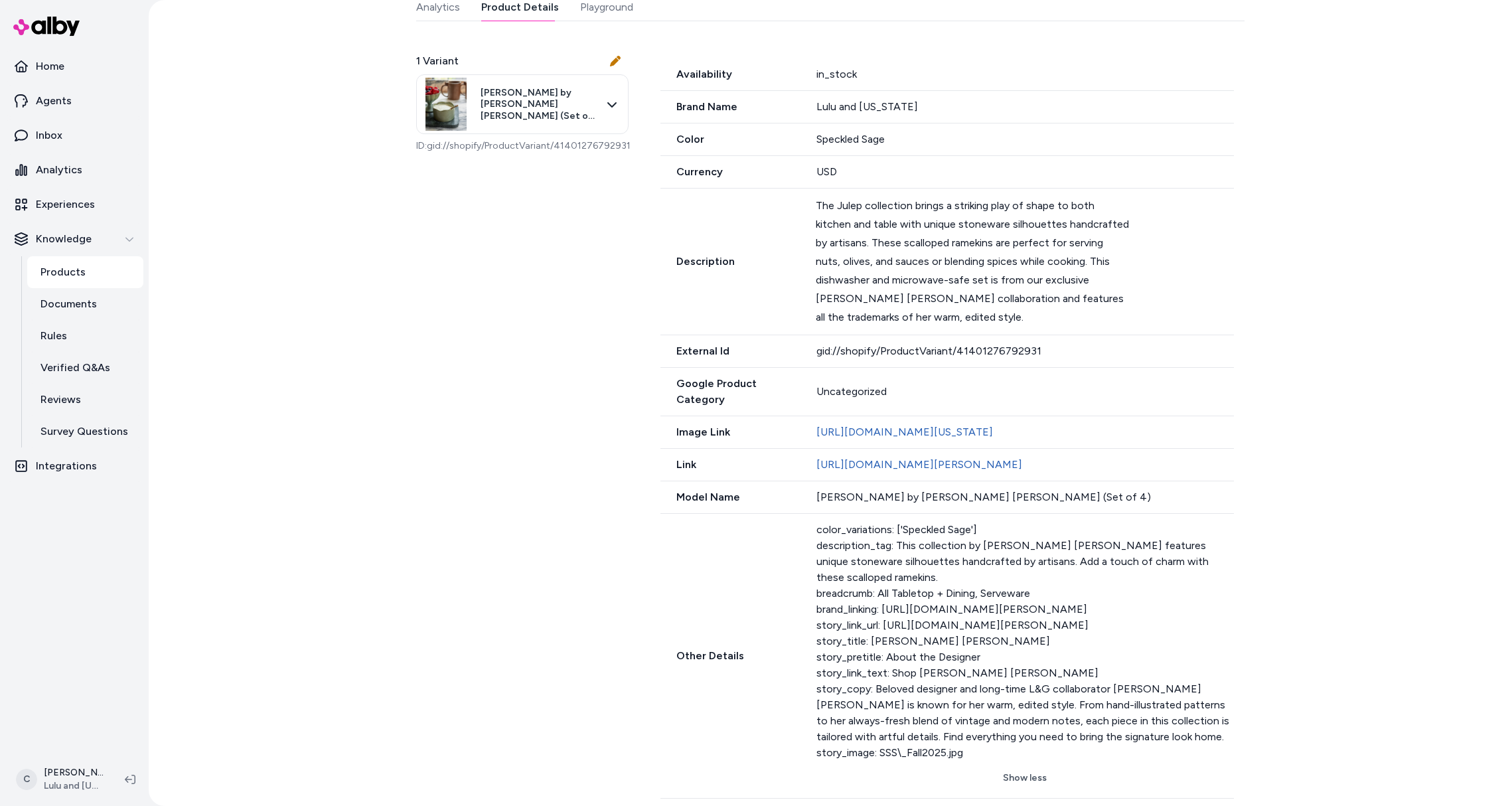
scroll to position [286, 0]
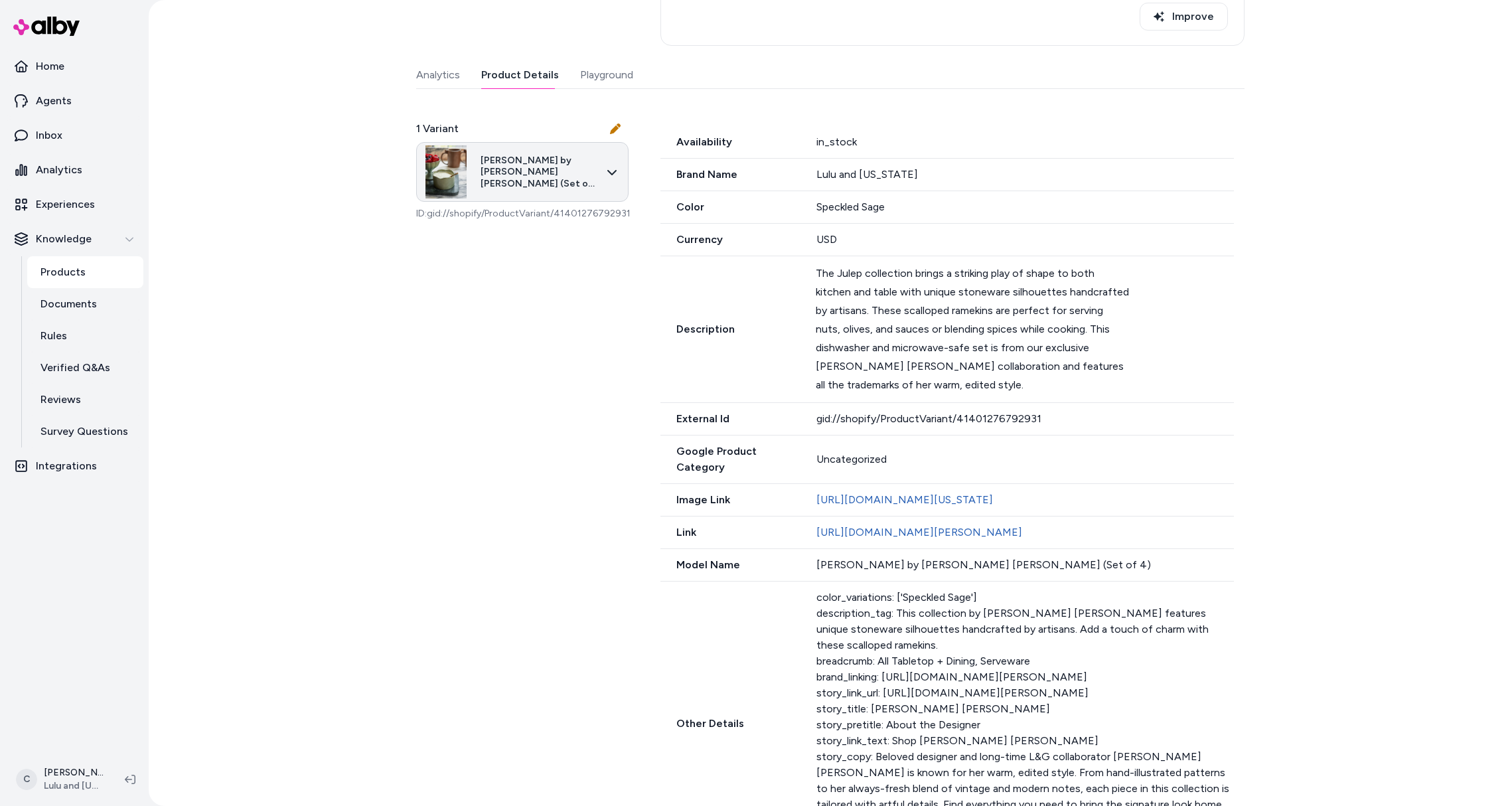
click at [510, 189] on html "Home Agents Inbox Analytics Experiences Knowledge Products Documents Rules Veri…" at bounding box center [756, 403] width 1512 height 806
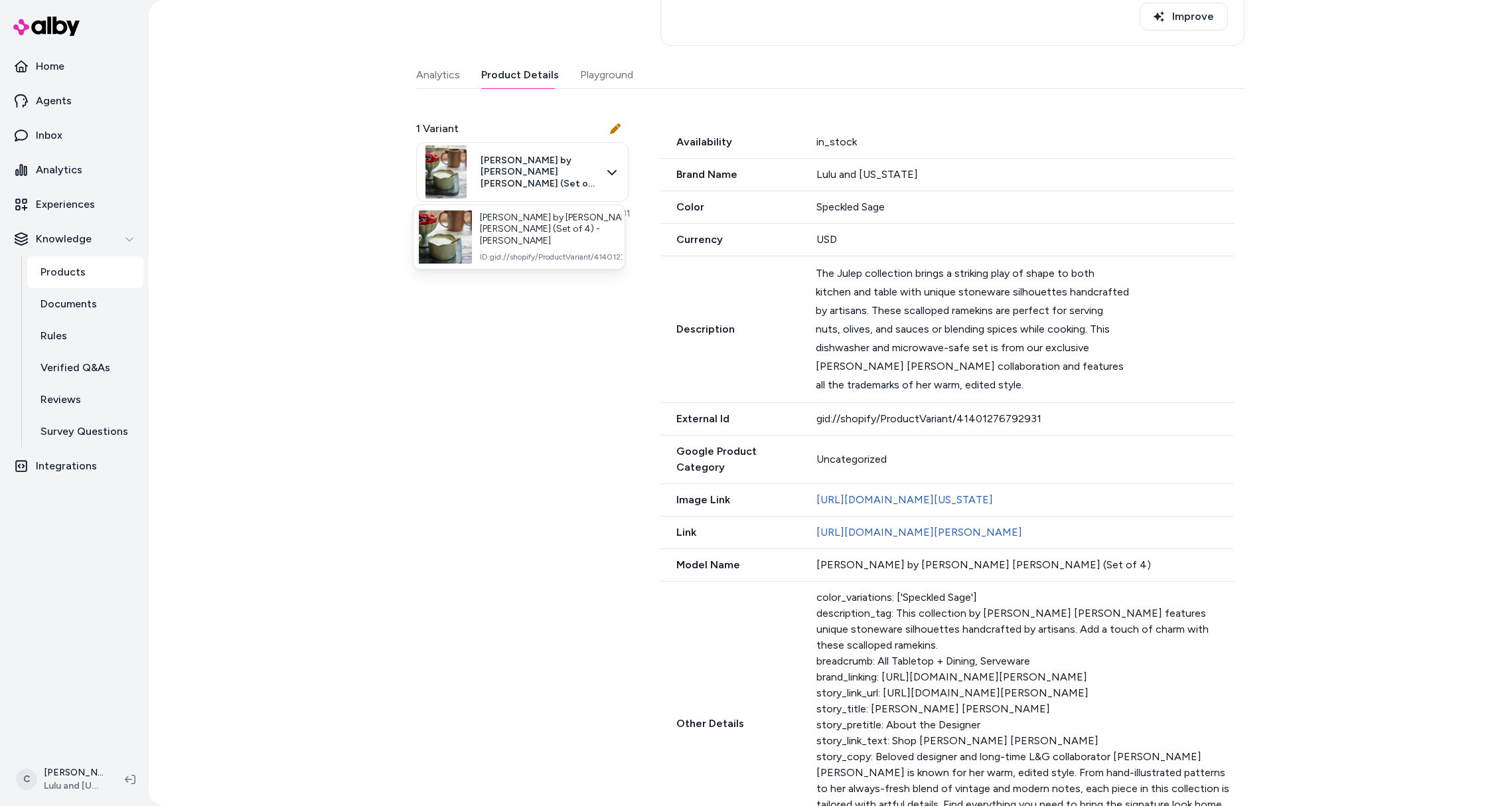
click at [548, 373] on html "Home Agents Inbox Analytics Experiences Knowledge Products Documents Rules Veri…" at bounding box center [756, 403] width 1512 height 806
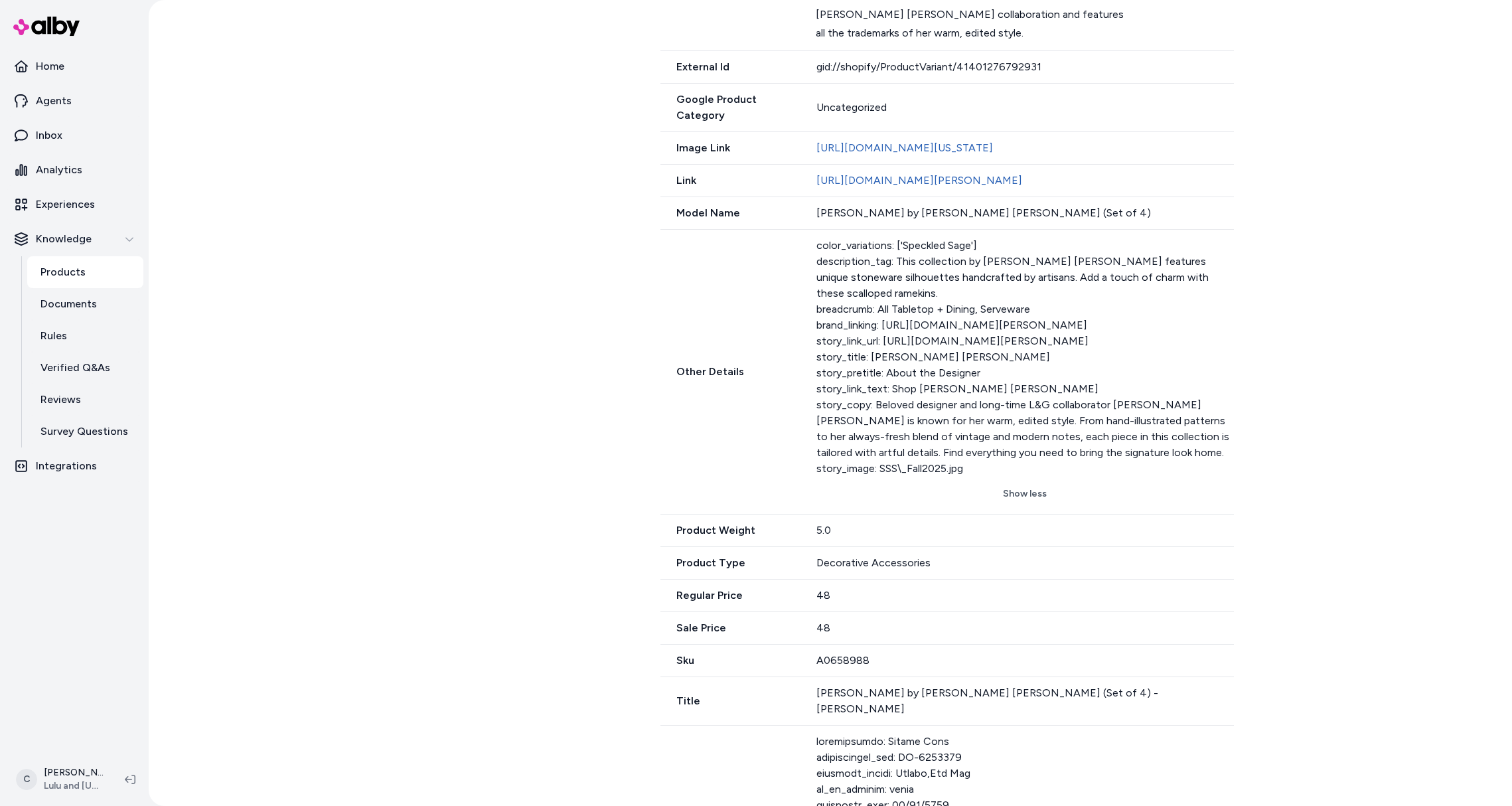
scroll to position [927, 0]
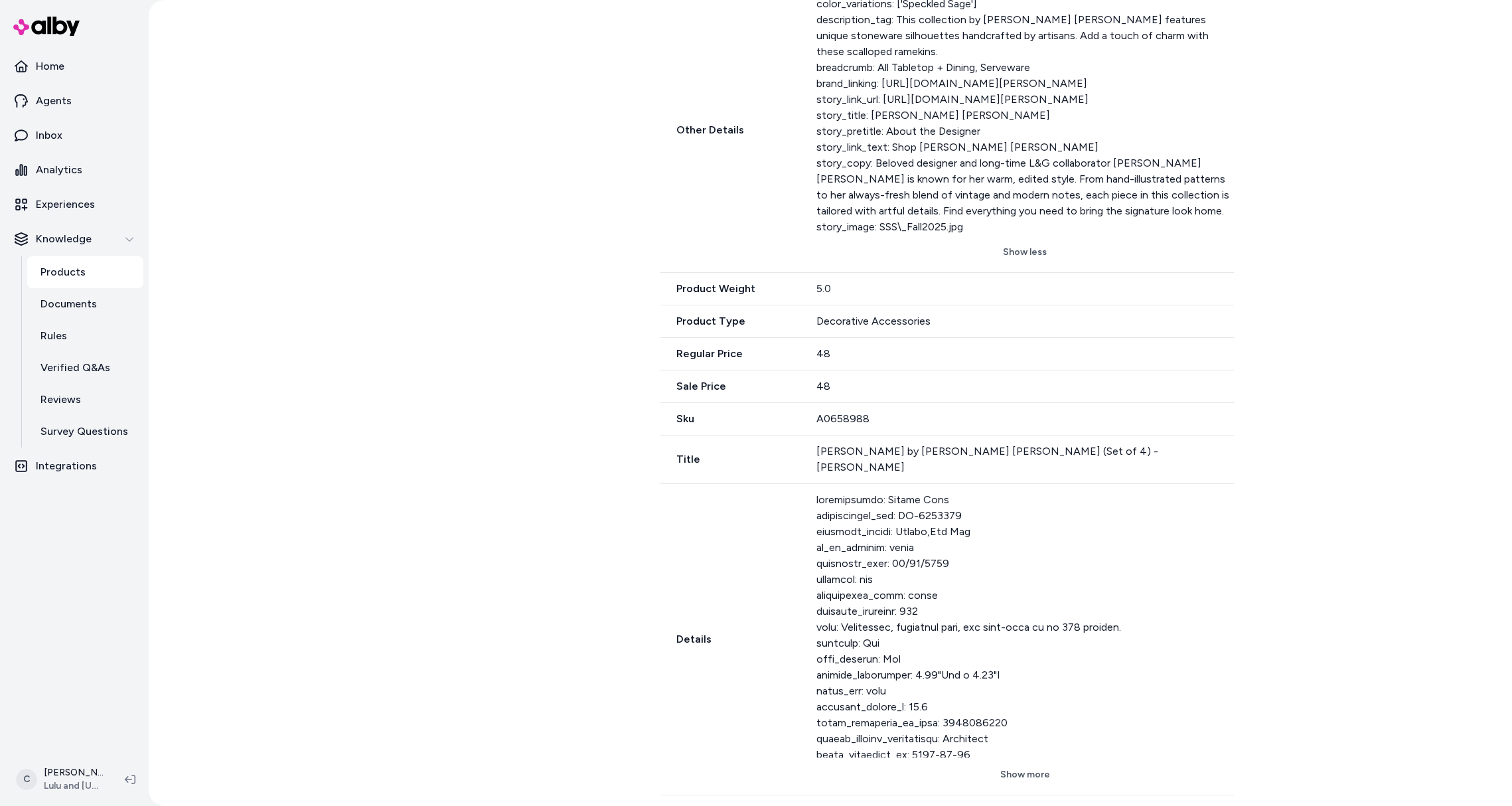
click at [932, 545] on div at bounding box center [1025, 625] width 417 height 266
drag, startPoint x: 944, startPoint y: 564, endPoint x: 851, endPoint y: 553, distance: 93.6
click at [851, 553] on div at bounding box center [1025, 625] width 417 height 266
drag, startPoint x: 885, startPoint y: 577, endPoint x: 802, endPoint y: 550, distance: 87.3
click at [802, 550] on div "Details Show more" at bounding box center [947, 640] width 574 height 311
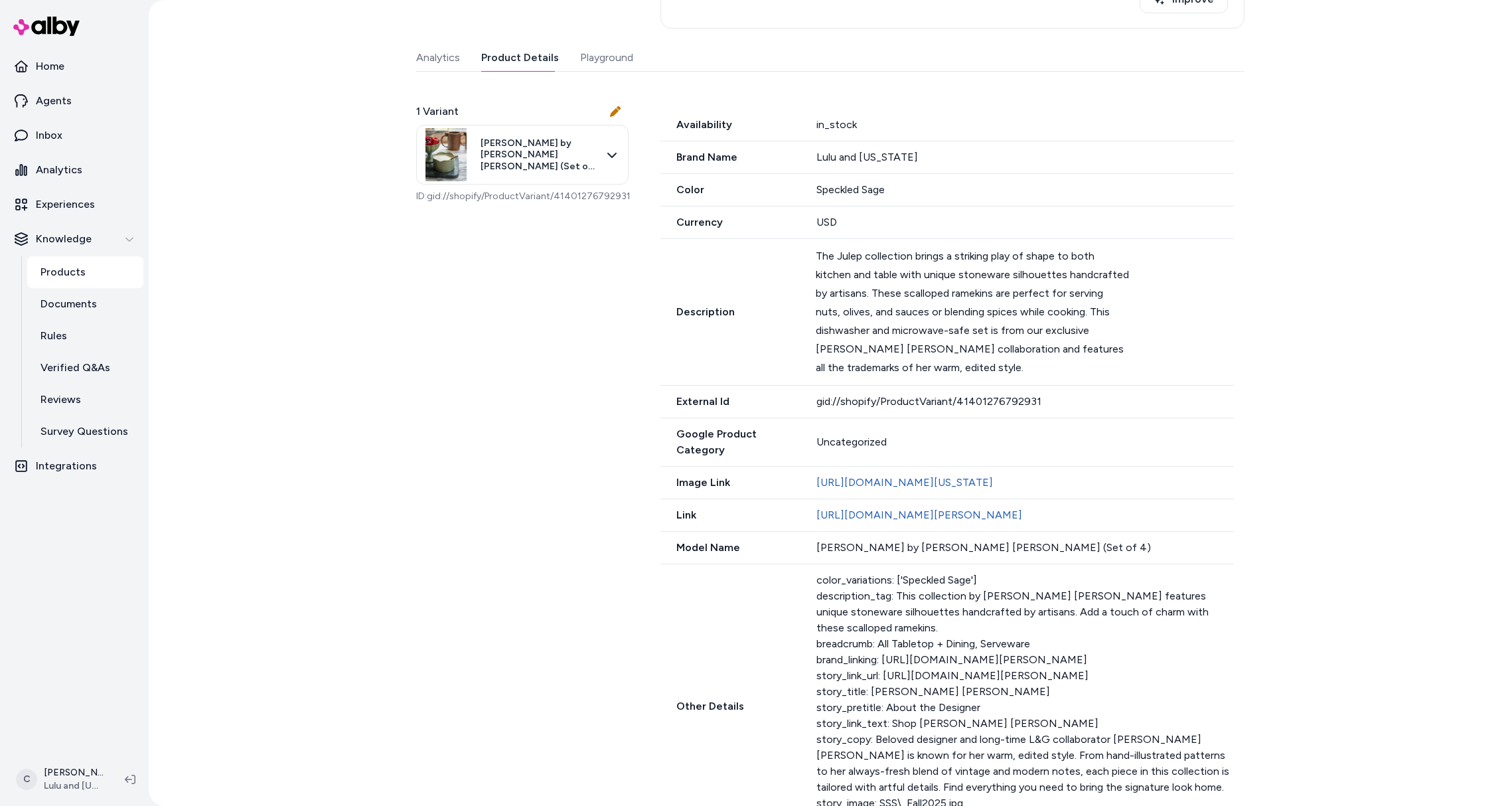
scroll to position [0, 0]
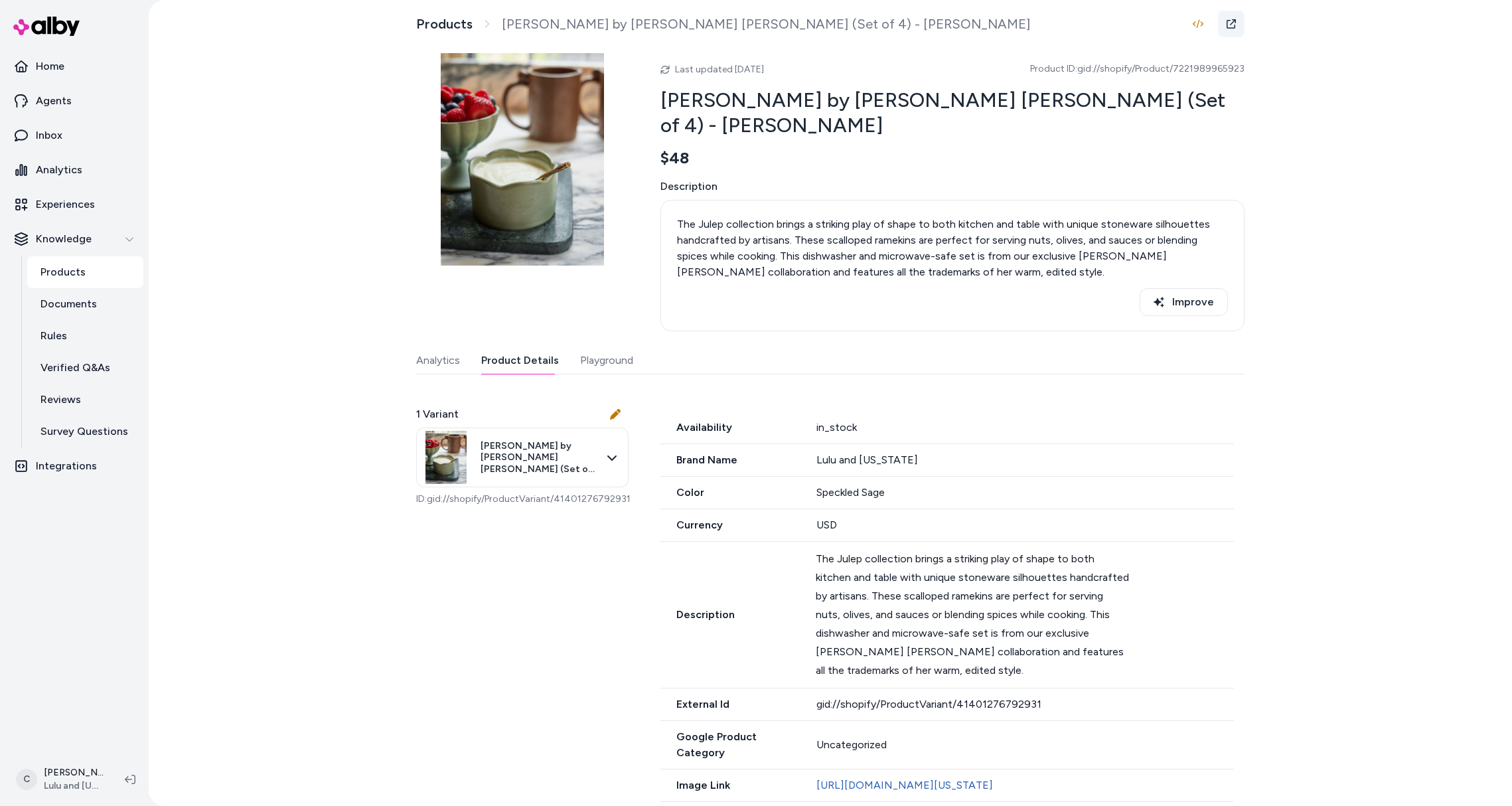
click at [1226, 18] on icon at bounding box center [1231, 23] width 10 height 10
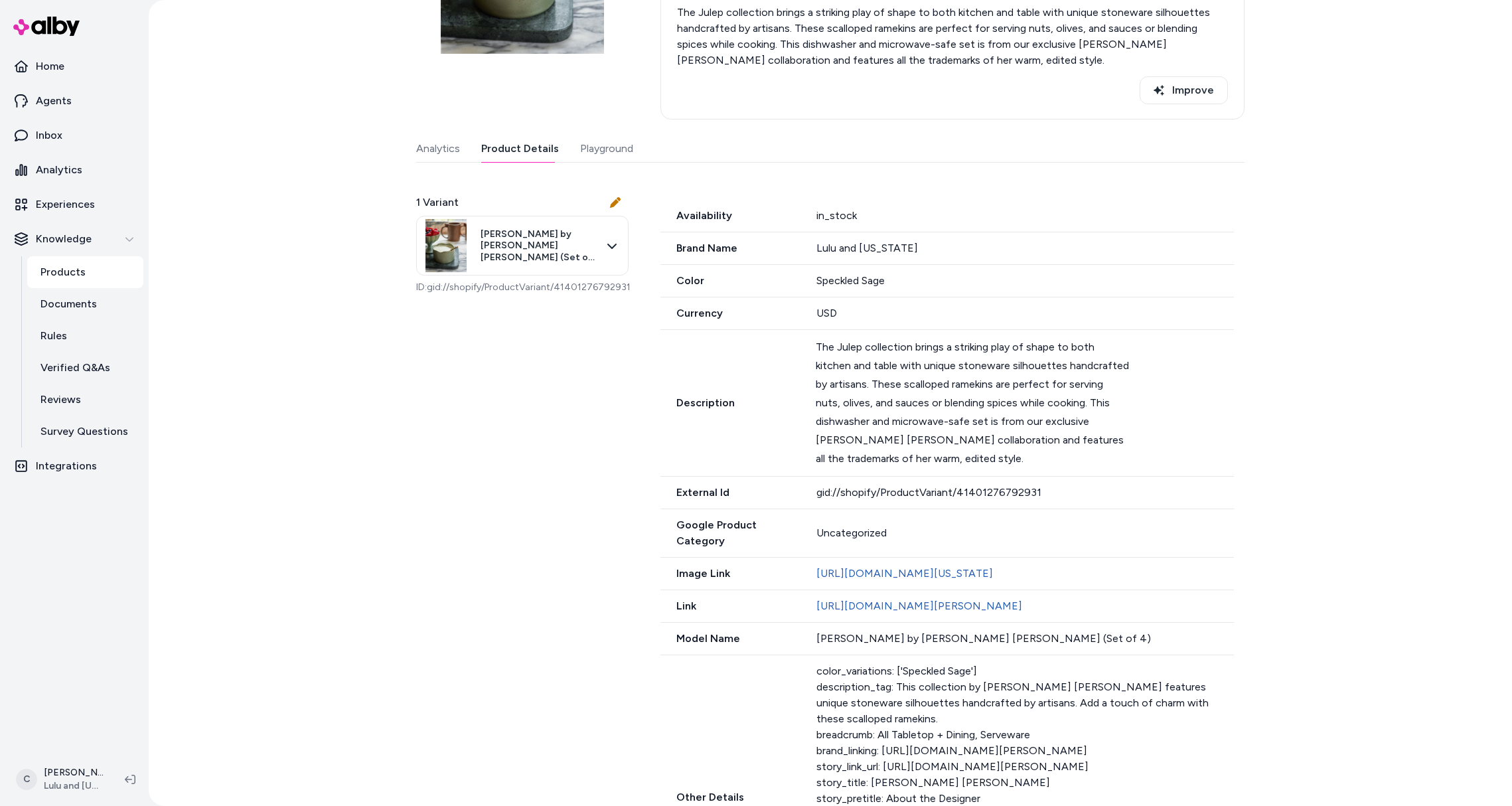
scroll to position [540, 0]
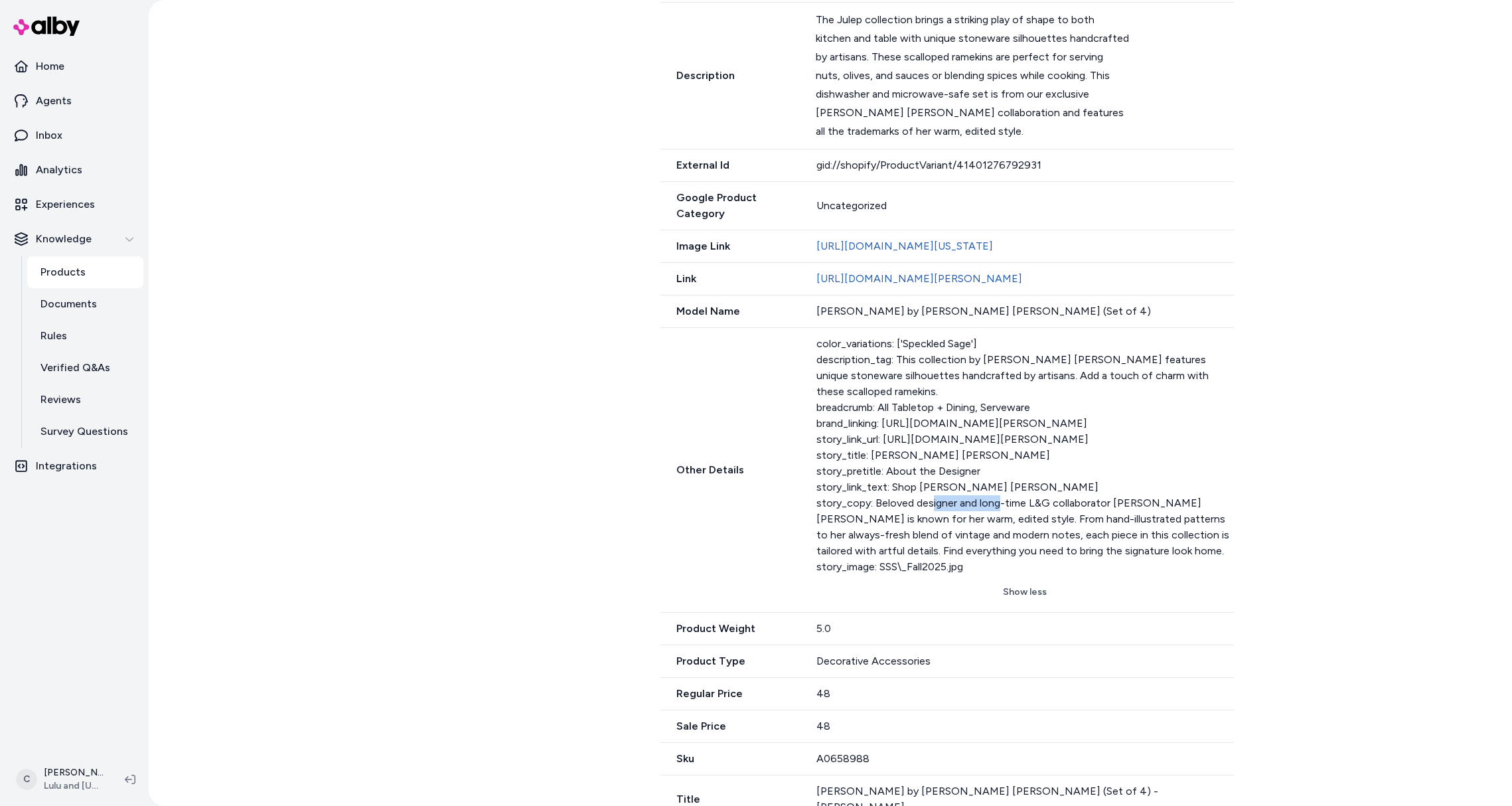
drag, startPoint x: 869, startPoint y: 552, endPoint x: 816, endPoint y: 551, distance: 53.0
click at [817, 551] on div "color_variations: ['Speckled Sage'] description_tag: This collection by Sarah S…" at bounding box center [1025, 456] width 417 height 239
drag, startPoint x: 884, startPoint y: 543, endPoint x: 883, endPoint y: 555, distance: 12.0
click at [883, 542] on div "color_variations: ['Speckled Sage'] description_tag: This collection by Sarah S…" at bounding box center [1025, 456] width 417 height 239
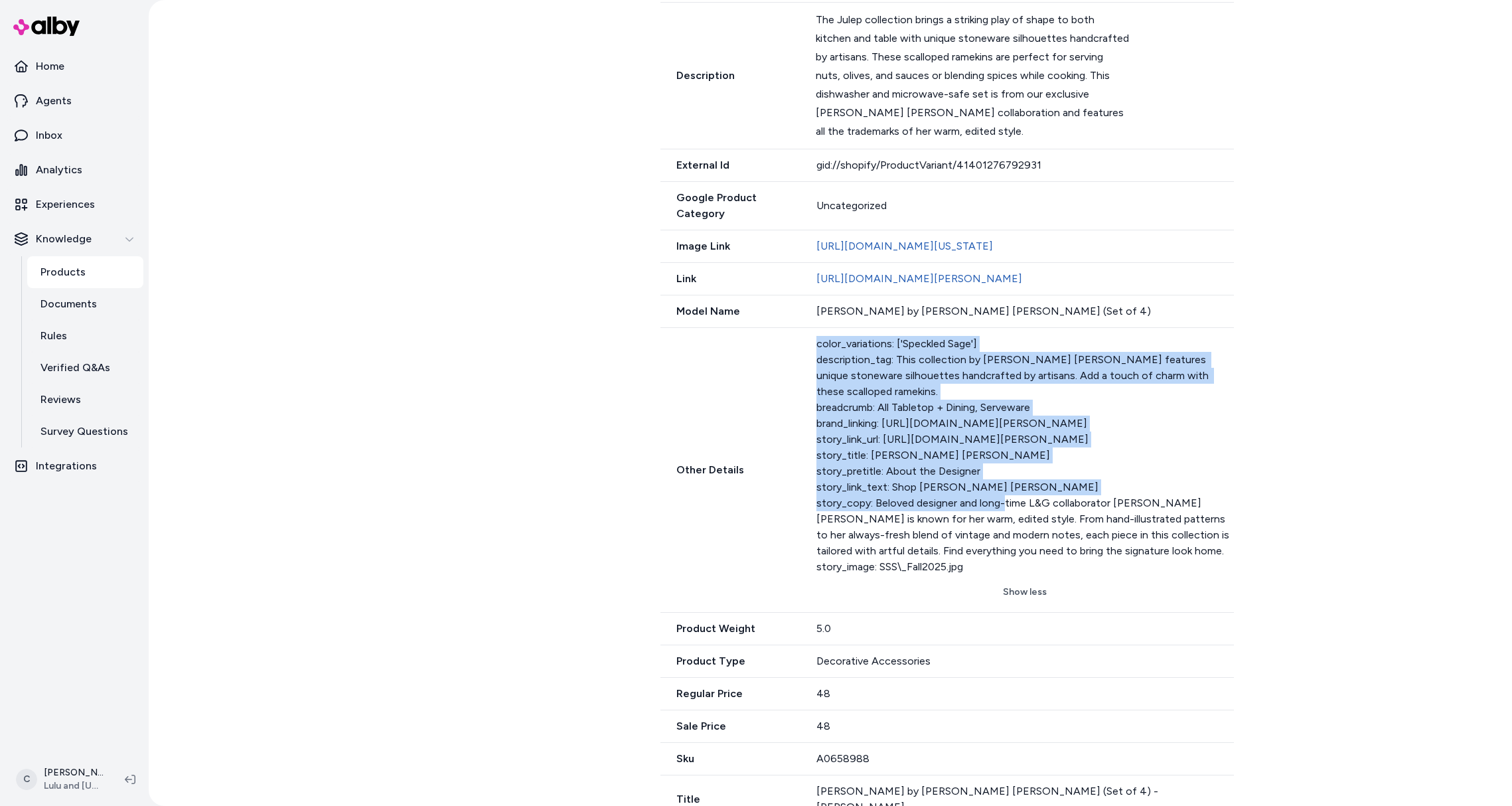
drag, startPoint x: 883, startPoint y: 555, endPoint x: 826, endPoint y: 575, distance: 60.4
click at [748, 567] on div "Other Details color_variations: ['Speckled Sage'] description_tag: This collect…" at bounding box center [947, 471] width 574 height 285
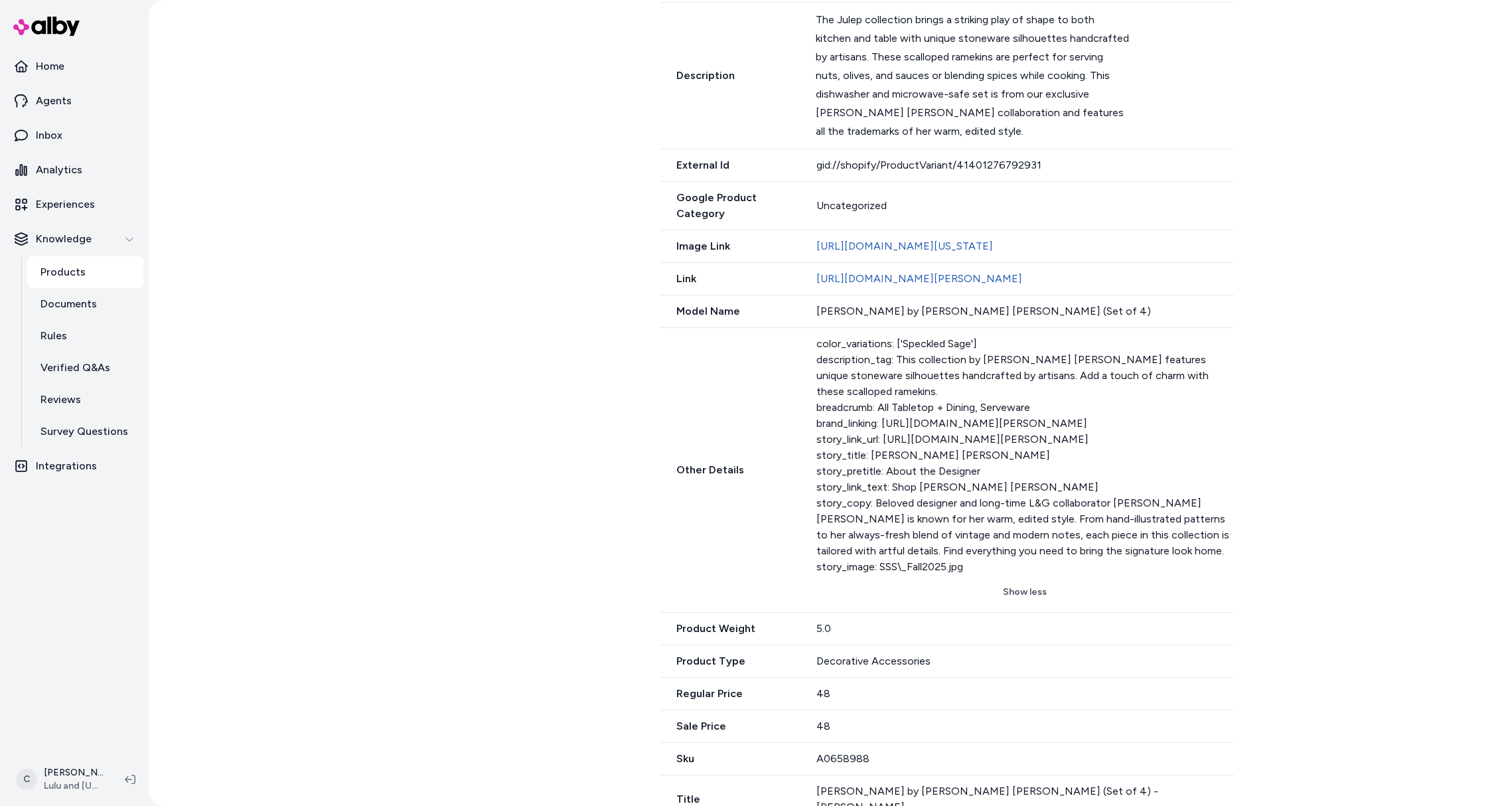
click at [849, 570] on div "color_variations: ['Speckled Sage'] description_tag: This collection by Sarah S…" at bounding box center [1025, 456] width 417 height 239
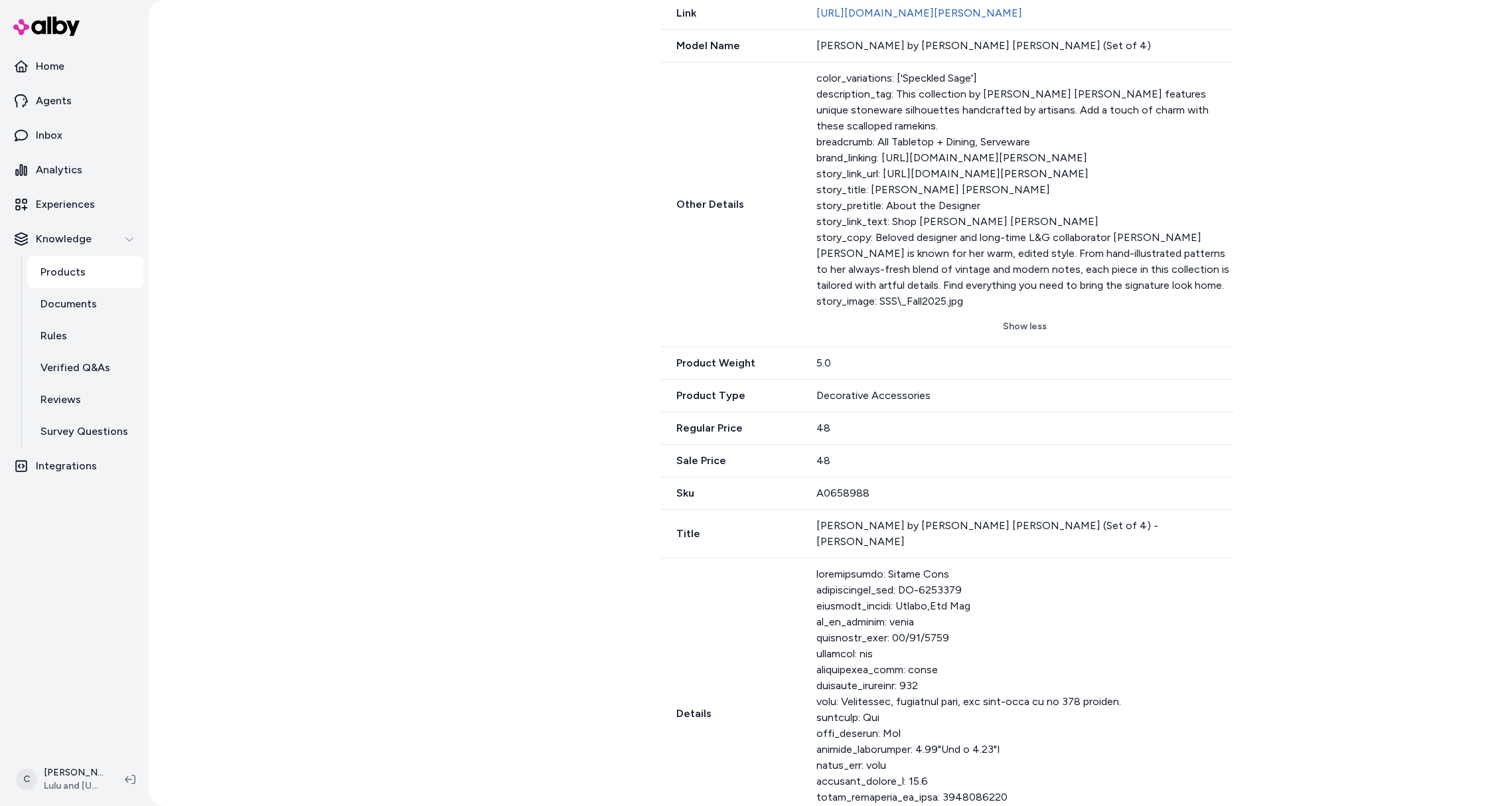
scroll to position [927, 0]
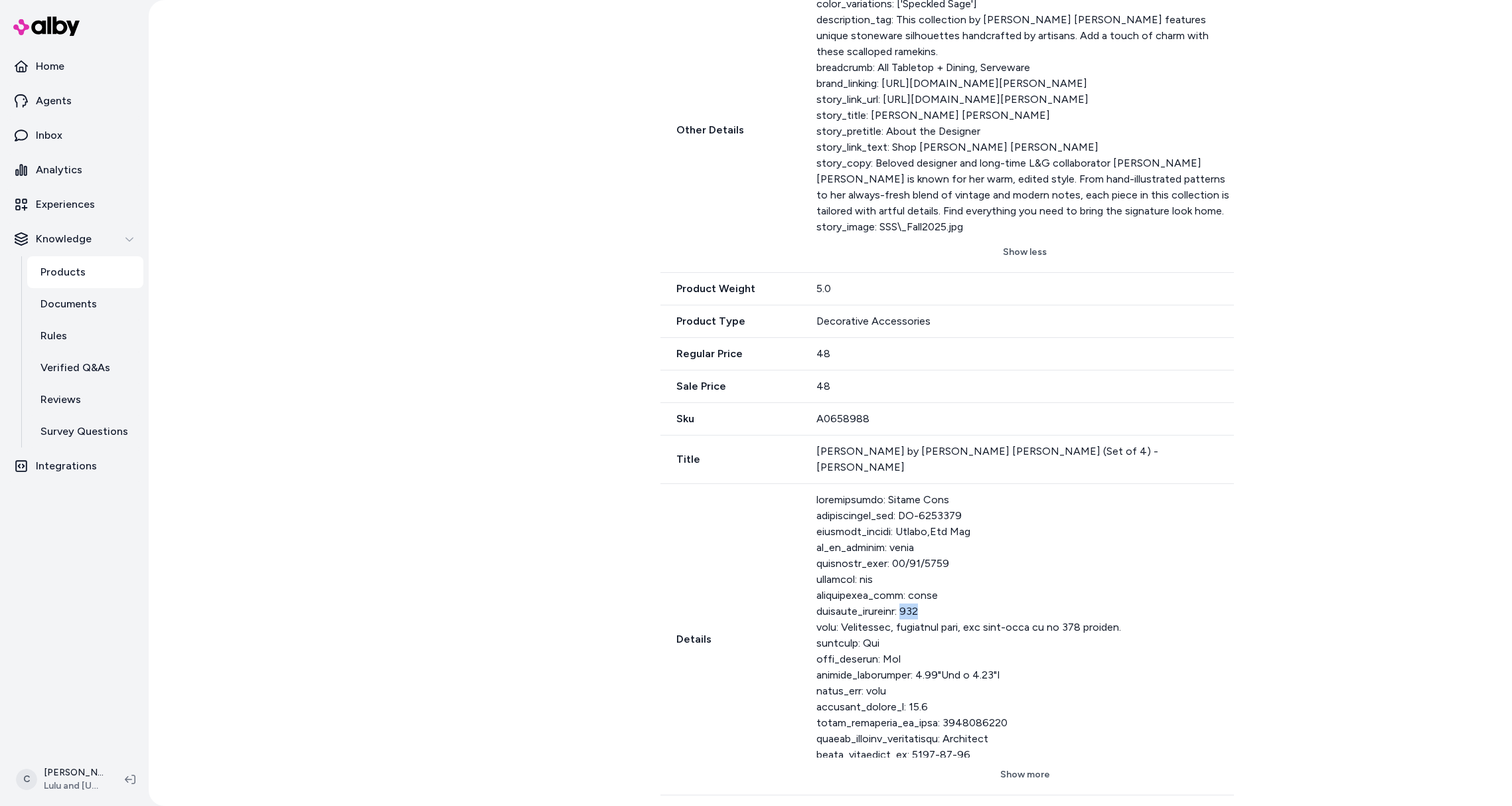
drag, startPoint x: 920, startPoint y: 614, endPoint x: 903, endPoint y: 617, distance: 17.3
click at [903, 617] on div at bounding box center [1025, 625] width 417 height 266
click at [905, 620] on div at bounding box center [1025, 625] width 417 height 266
click at [892, 634] on div at bounding box center [1025, 625] width 417 height 266
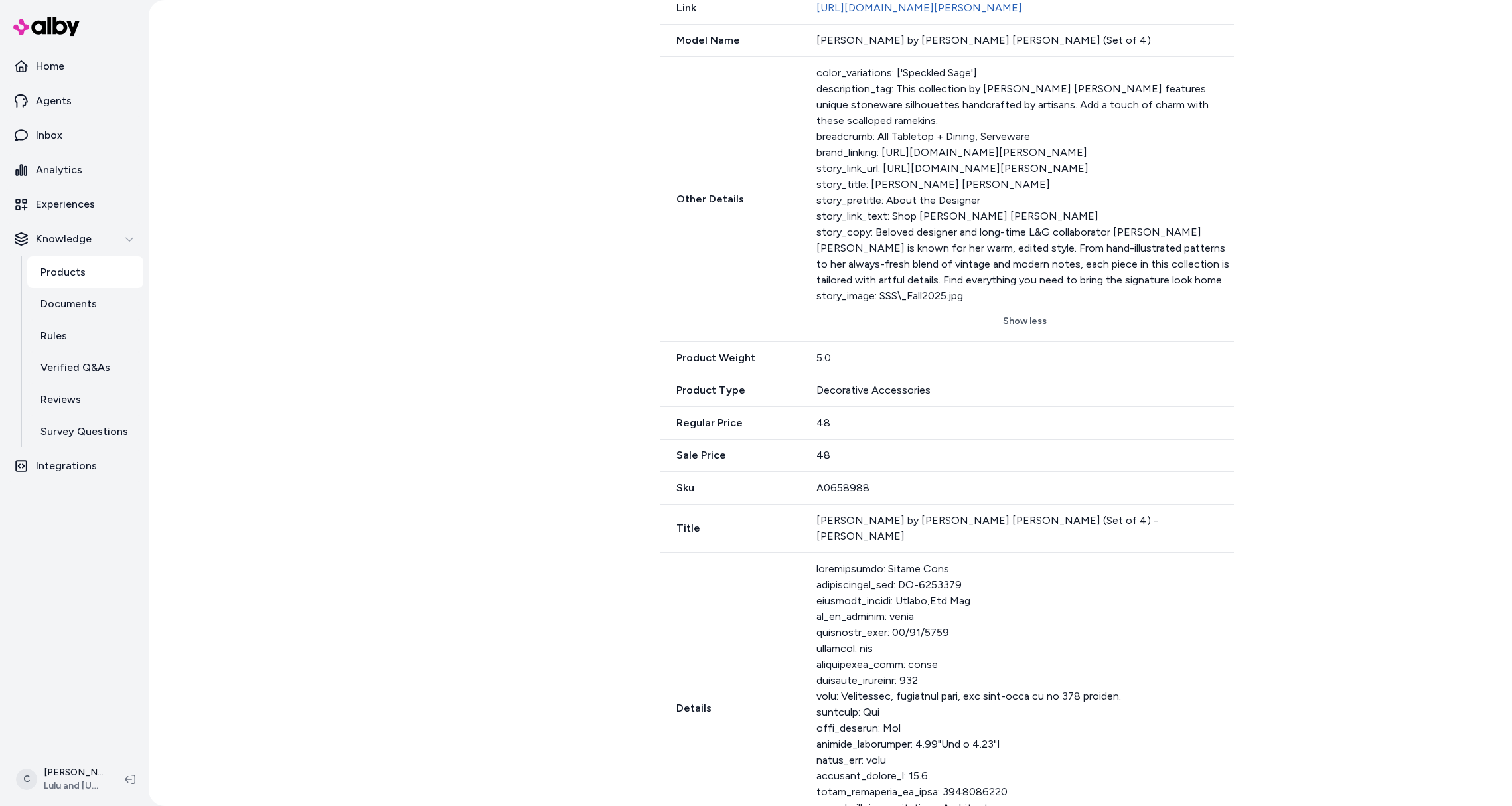
scroll to position [887, 0]
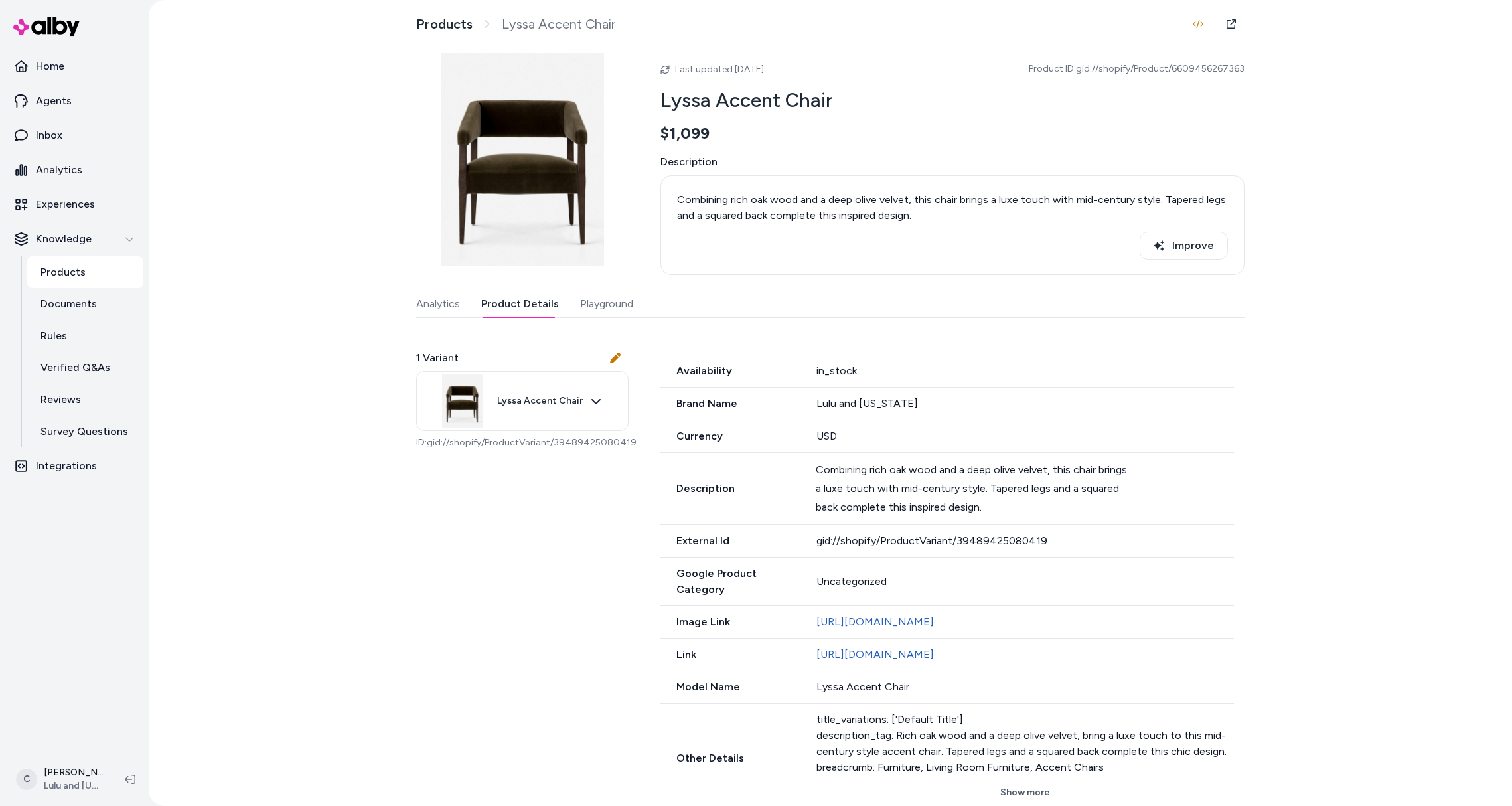
click at [527, 302] on button "Product Details" at bounding box center [520, 304] width 78 height 26
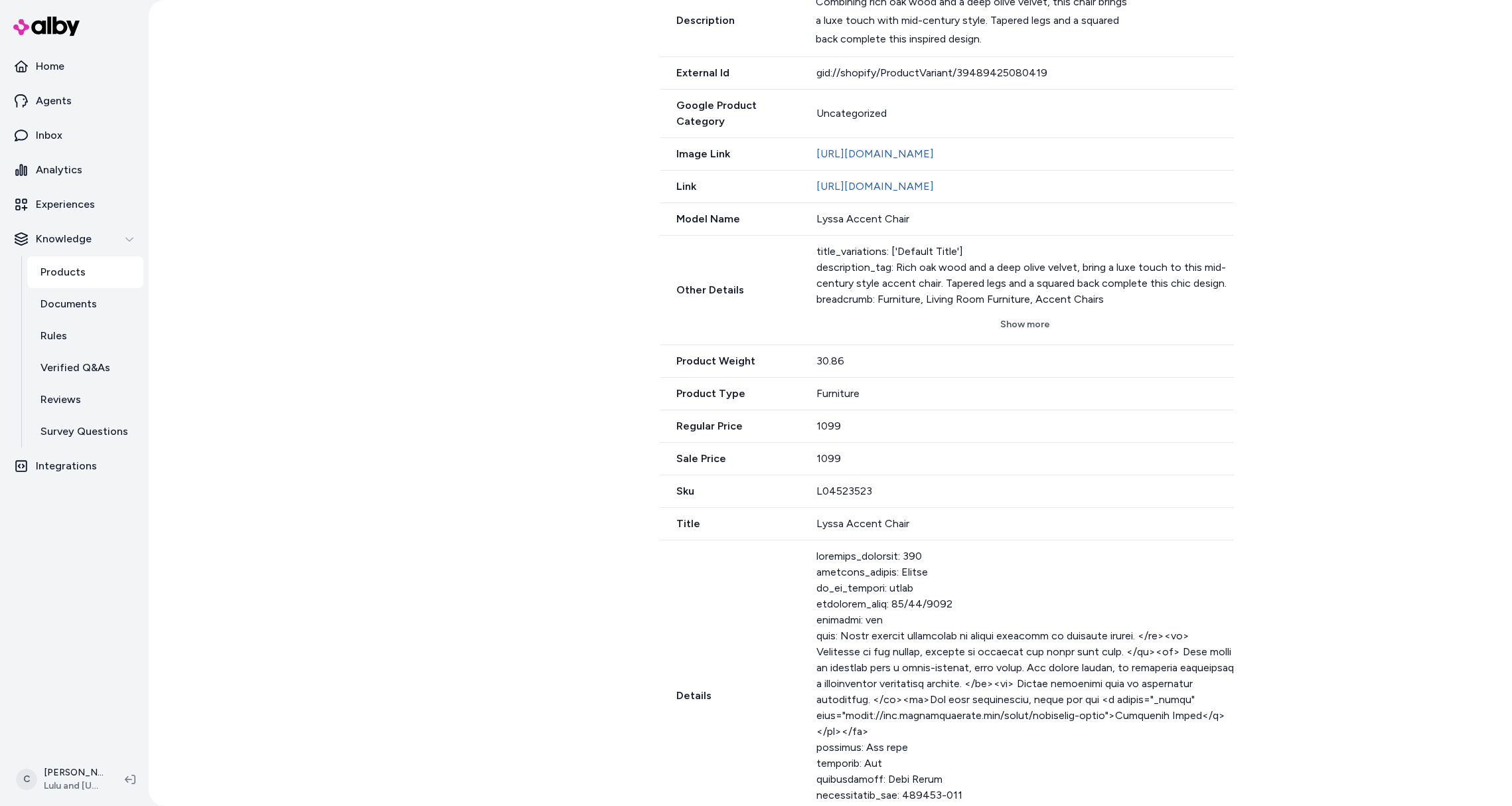
scroll to position [540, 0]
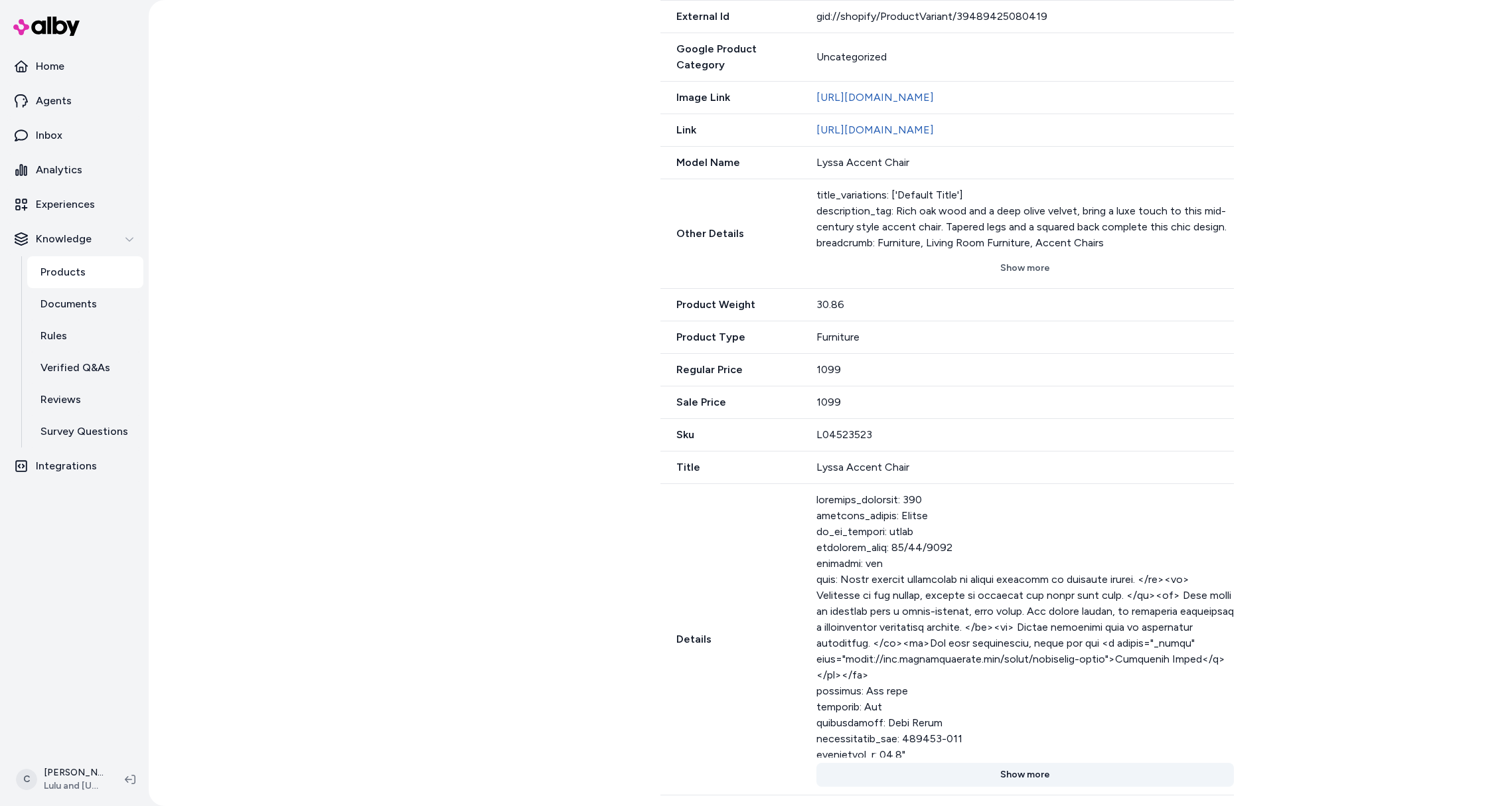
click at [993, 783] on button "Show more" at bounding box center [1025, 774] width 417 height 24
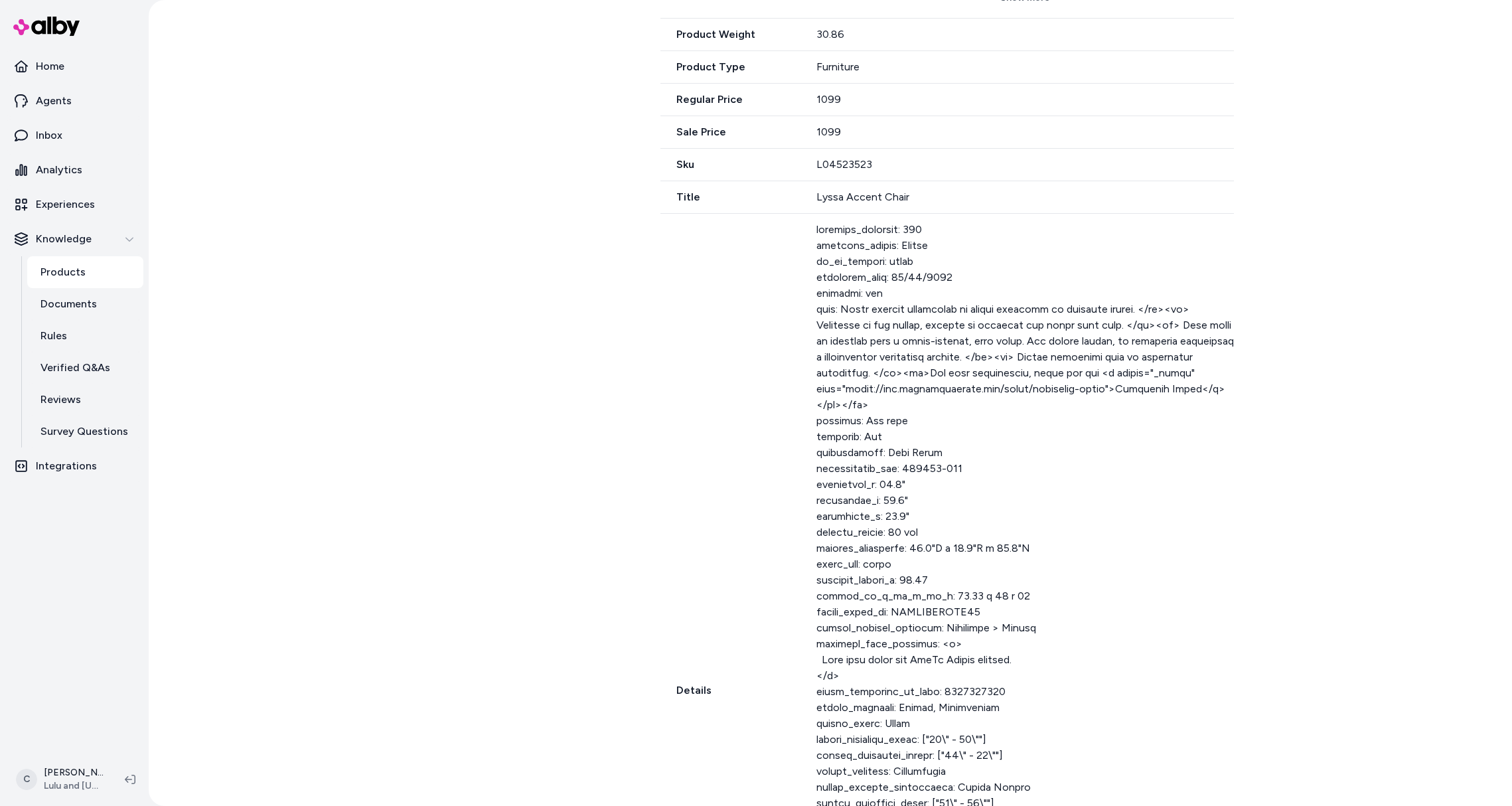
scroll to position [812, 0]
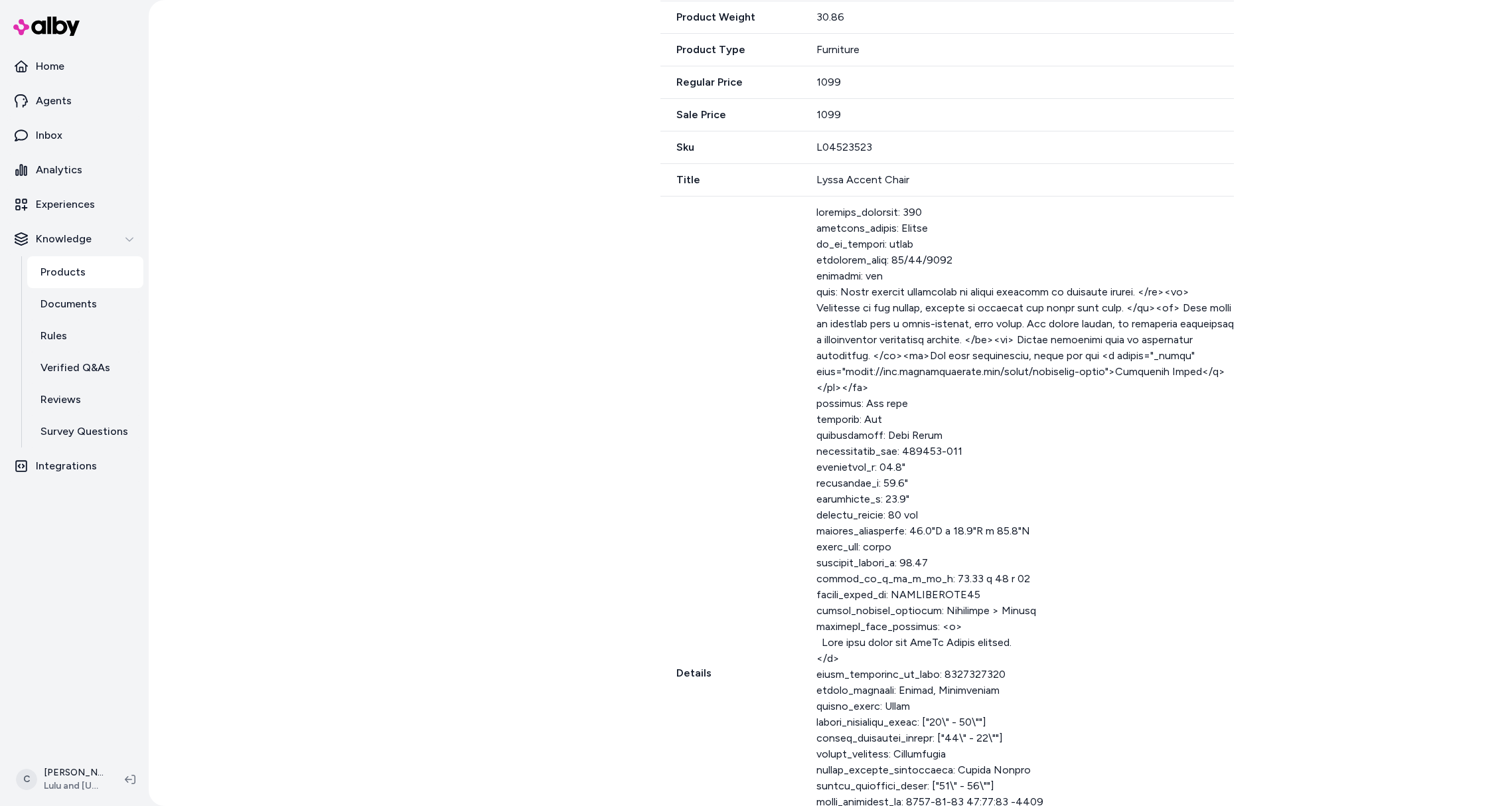
click at [882, 287] on div at bounding box center [1025, 659] width 417 height 909
drag, startPoint x: 882, startPoint y: 288, endPoint x: 788, endPoint y: 278, distance: 94.5
click at [788, 278] on div "Details Show less" at bounding box center [947, 674] width 574 height 954
drag, startPoint x: 841, startPoint y: 290, endPoint x: 859, endPoint y: 294, distance: 18.4
click at [841, 290] on div at bounding box center [1025, 659] width 417 height 909
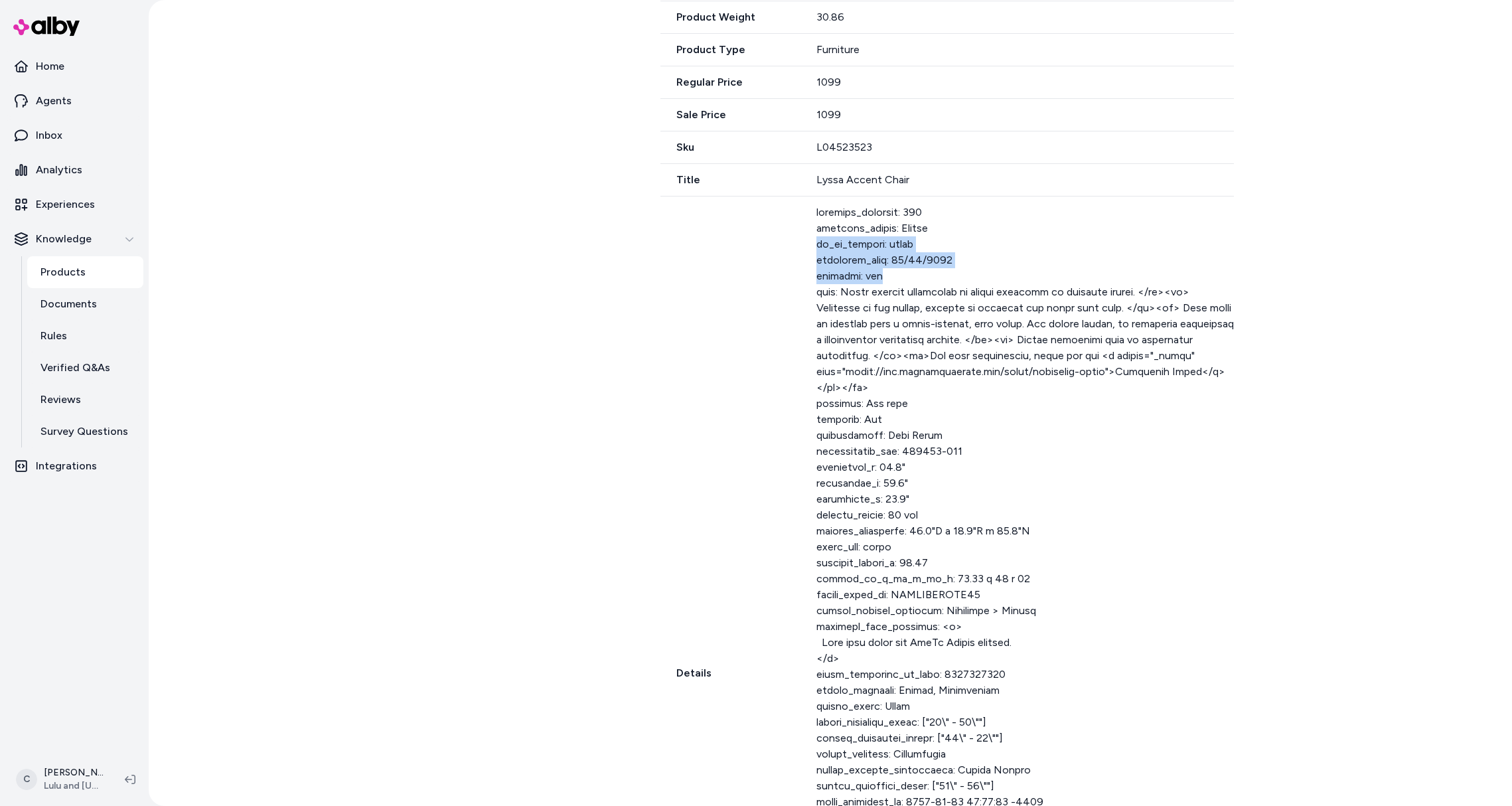
drag, startPoint x: 883, startPoint y: 297, endPoint x: 802, endPoint y: 264, distance: 87.5
click at [802, 264] on div "Details Show less" at bounding box center [947, 674] width 574 height 954
click at [808, 273] on div "Details Show less" at bounding box center [947, 674] width 574 height 954
drag, startPoint x: 909, startPoint y: 296, endPoint x: 808, endPoint y: 266, distance: 105.4
click at [808, 266] on div "Details Show less" at bounding box center [947, 674] width 574 height 954
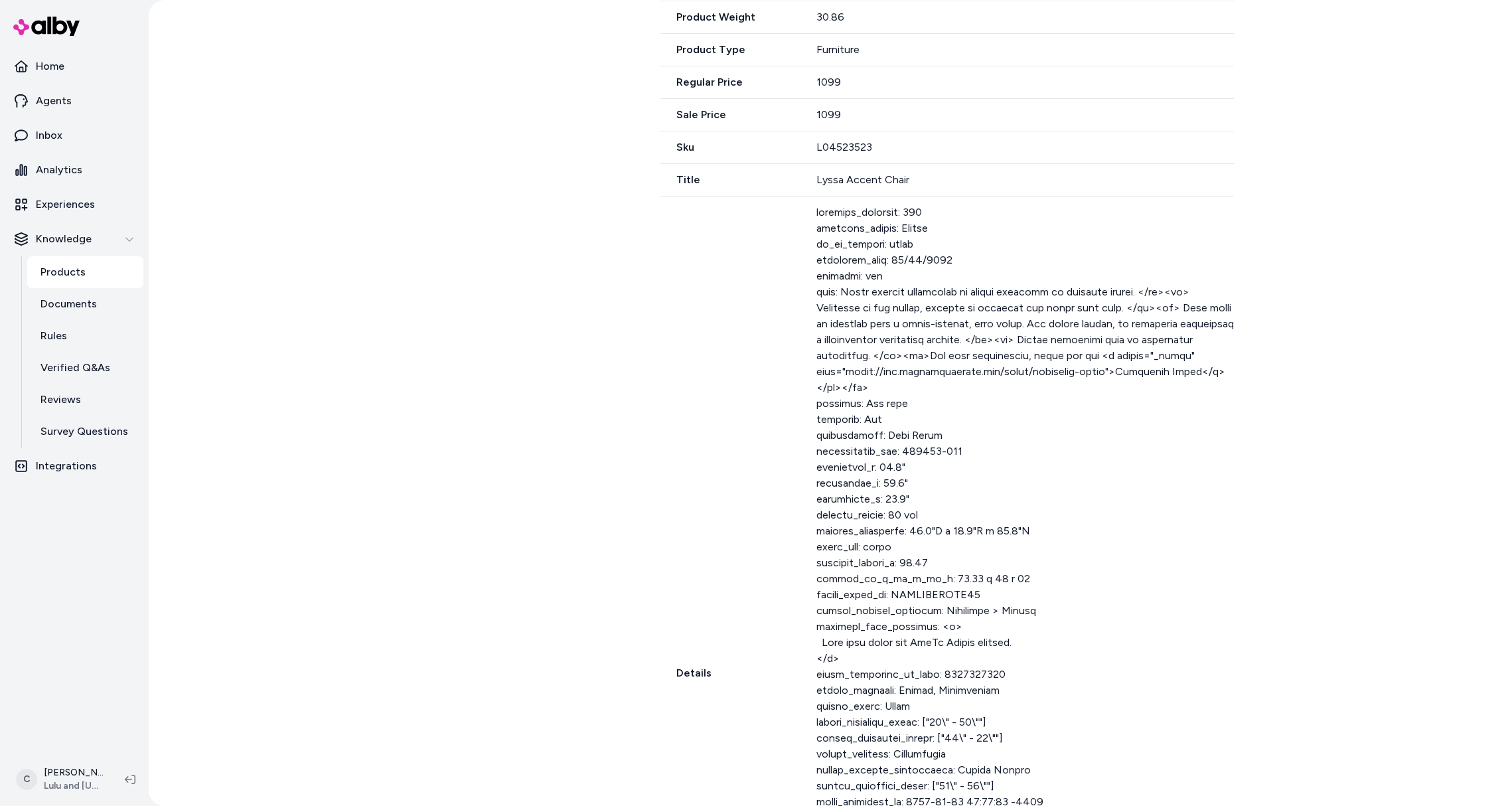
click at [812, 266] on div "Details Show less" at bounding box center [947, 674] width 574 height 954
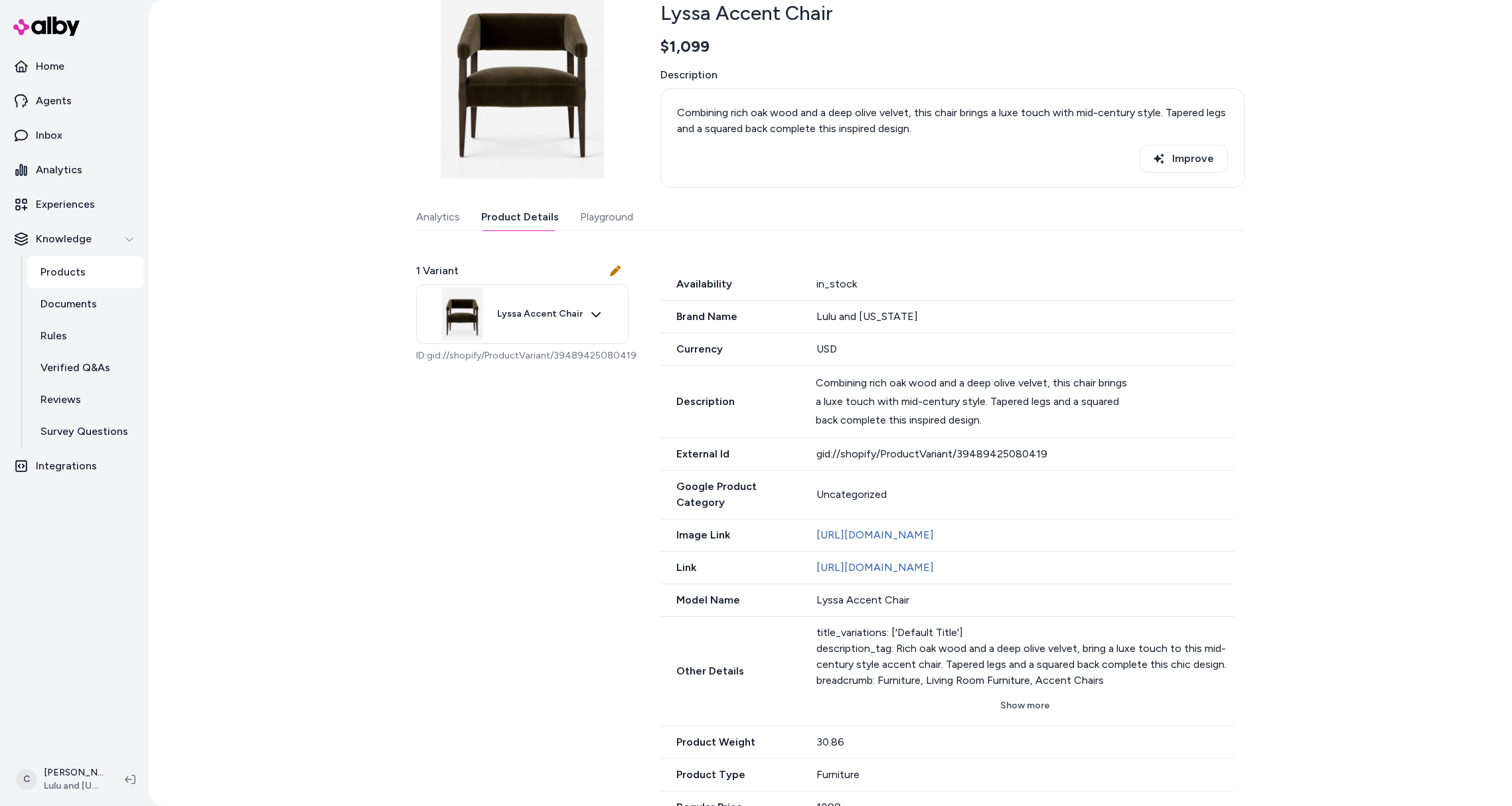
scroll to position [0, 0]
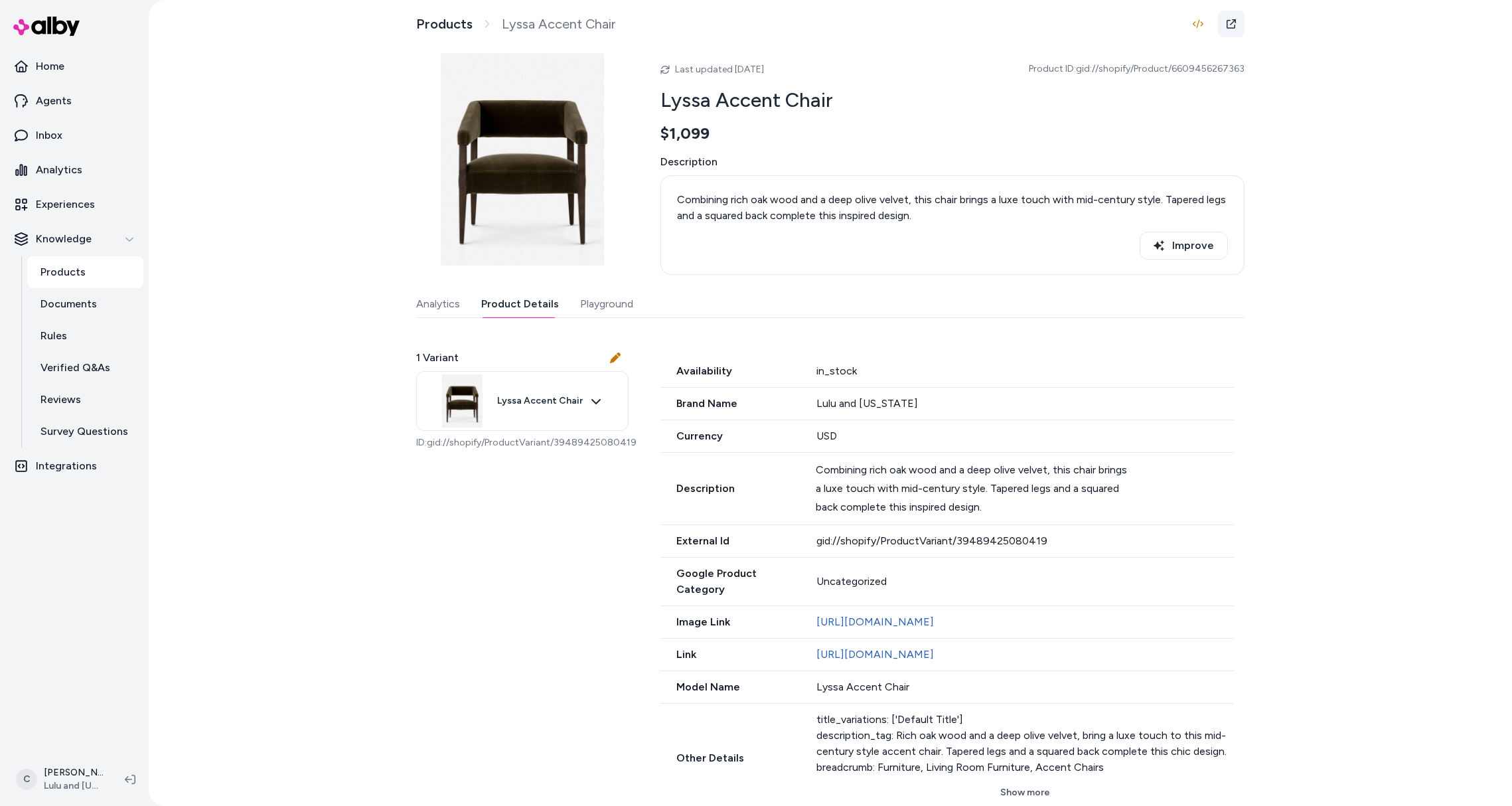
click at [1229, 21] on icon at bounding box center [1231, 23] width 10 height 10
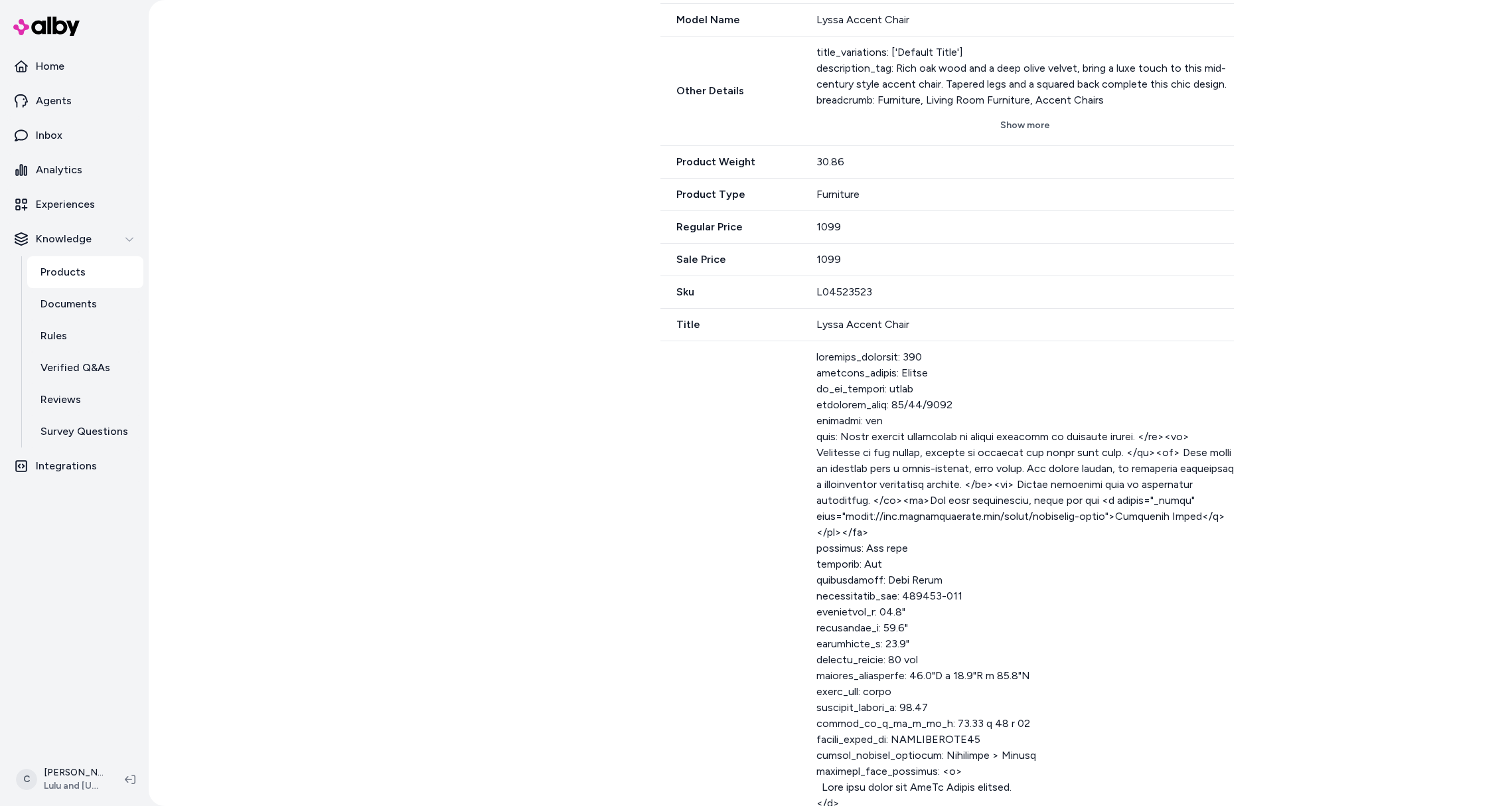
scroll to position [865, 0]
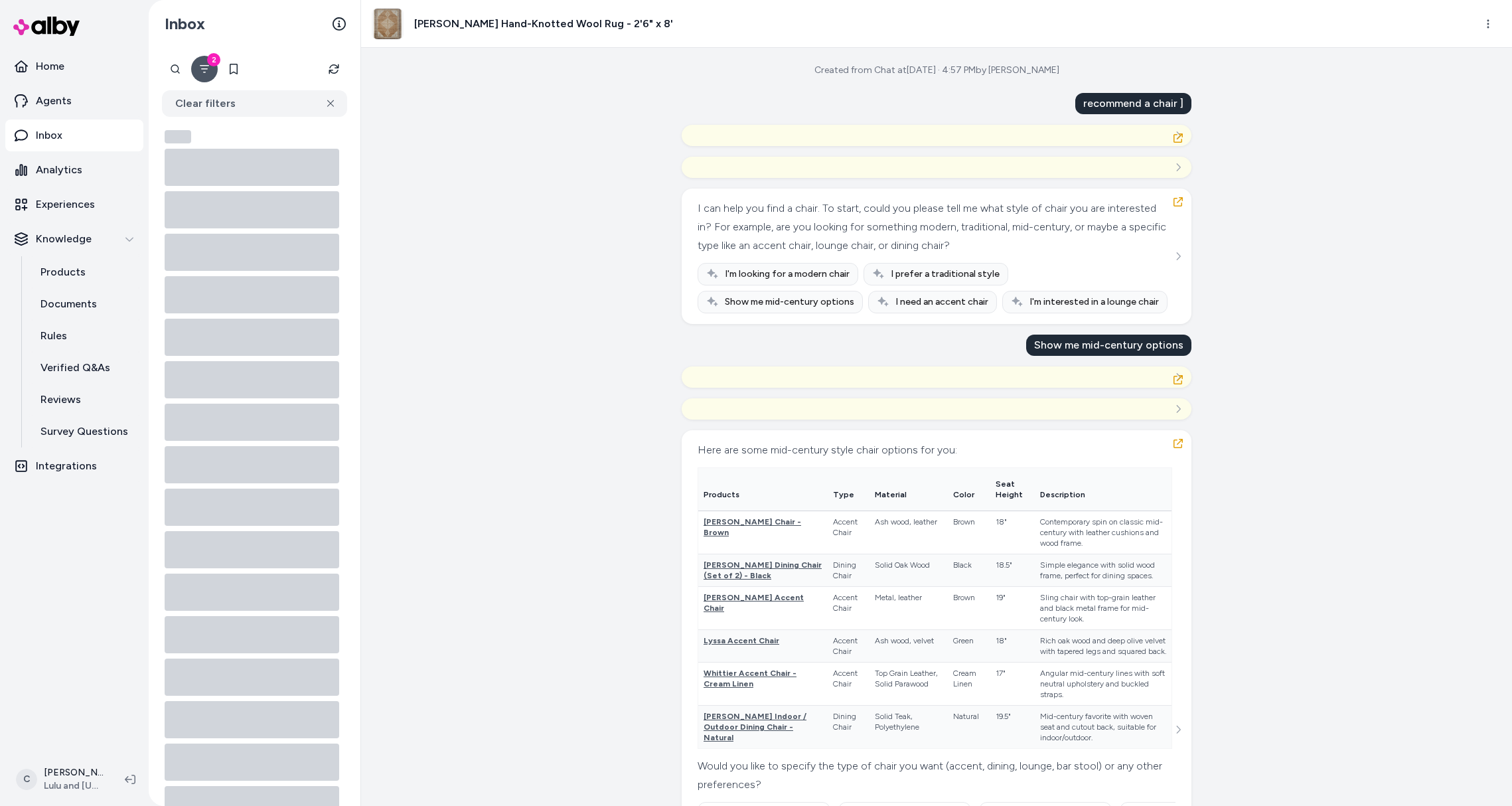
click at [1483, 23] on html "Home Agents Inbox Analytics Experiences Knowledge Products Documents Rules Veri…" at bounding box center [756, 403] width 1512 height 806
click at [1487, 23] on html "Home Agents Inbox Analytics Experiences Knowledge Products Documents Rules Veri…" at bounding box center [756, 403] width 1512 height 806
click at [1261, 156] on html "Home Agents Inbox Analytics Experiences Knowledge Products Documents Rules Veri…" at bounding box center [756, 403] width 1512 height 806
click at [1272, 164] on div "Created from Chat at [DATE] · 4:57 PM by [PERSON_NAME] recommend a chair ] I ca…" at bounding box center [936, 426] width 1151 height 758
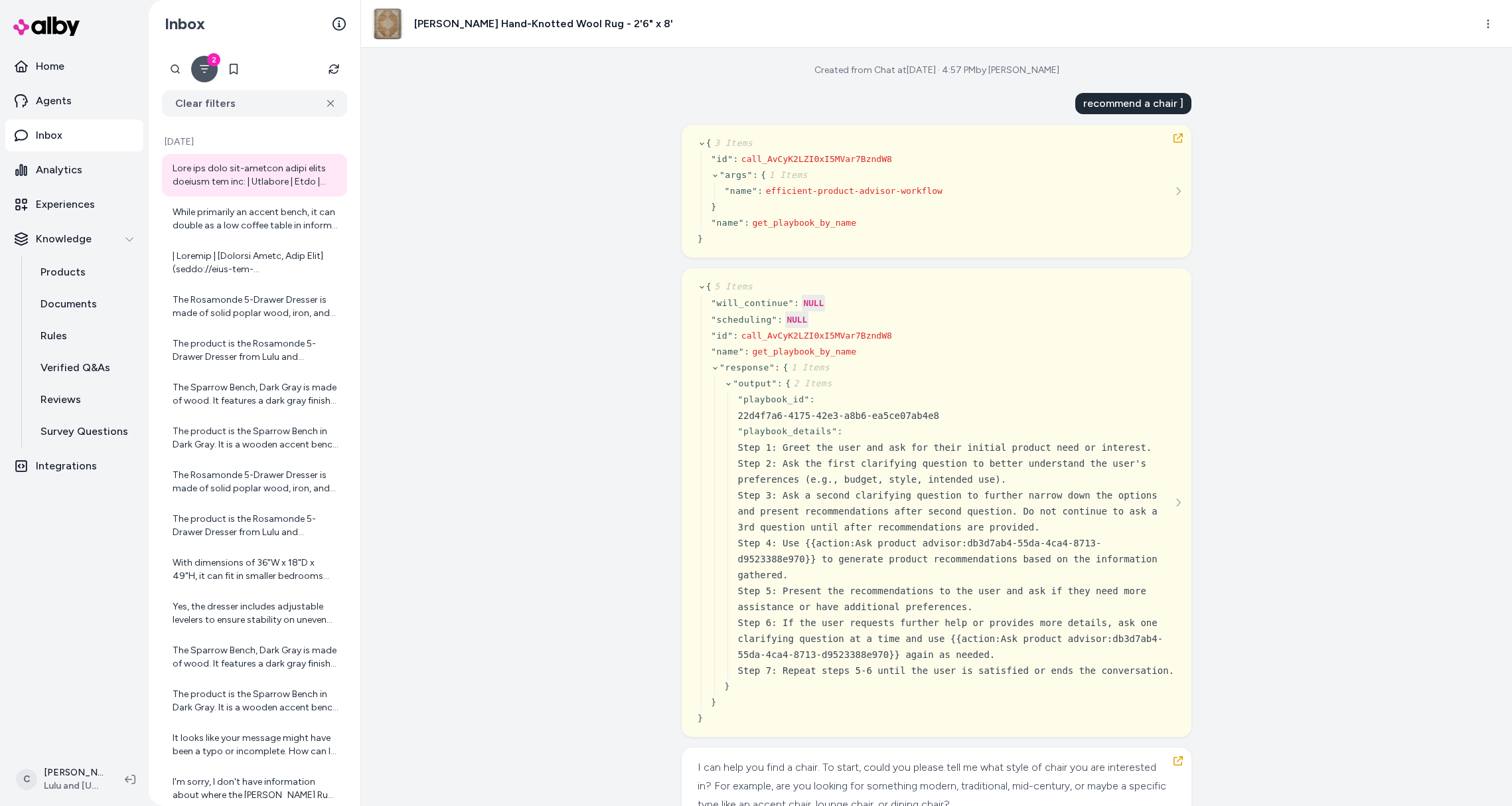
drag, startPoint x: 632, startPoint y: 359, endPoint x: 757, endPoint y: 345, distance: 125.8
click at [632, 358] on div "Created from Chat at [DATE] · 4:57 PM by [PERSON_NAME] recommend a chair ] { 3 …" at bounding box center [936, 426] width 1151 height 758
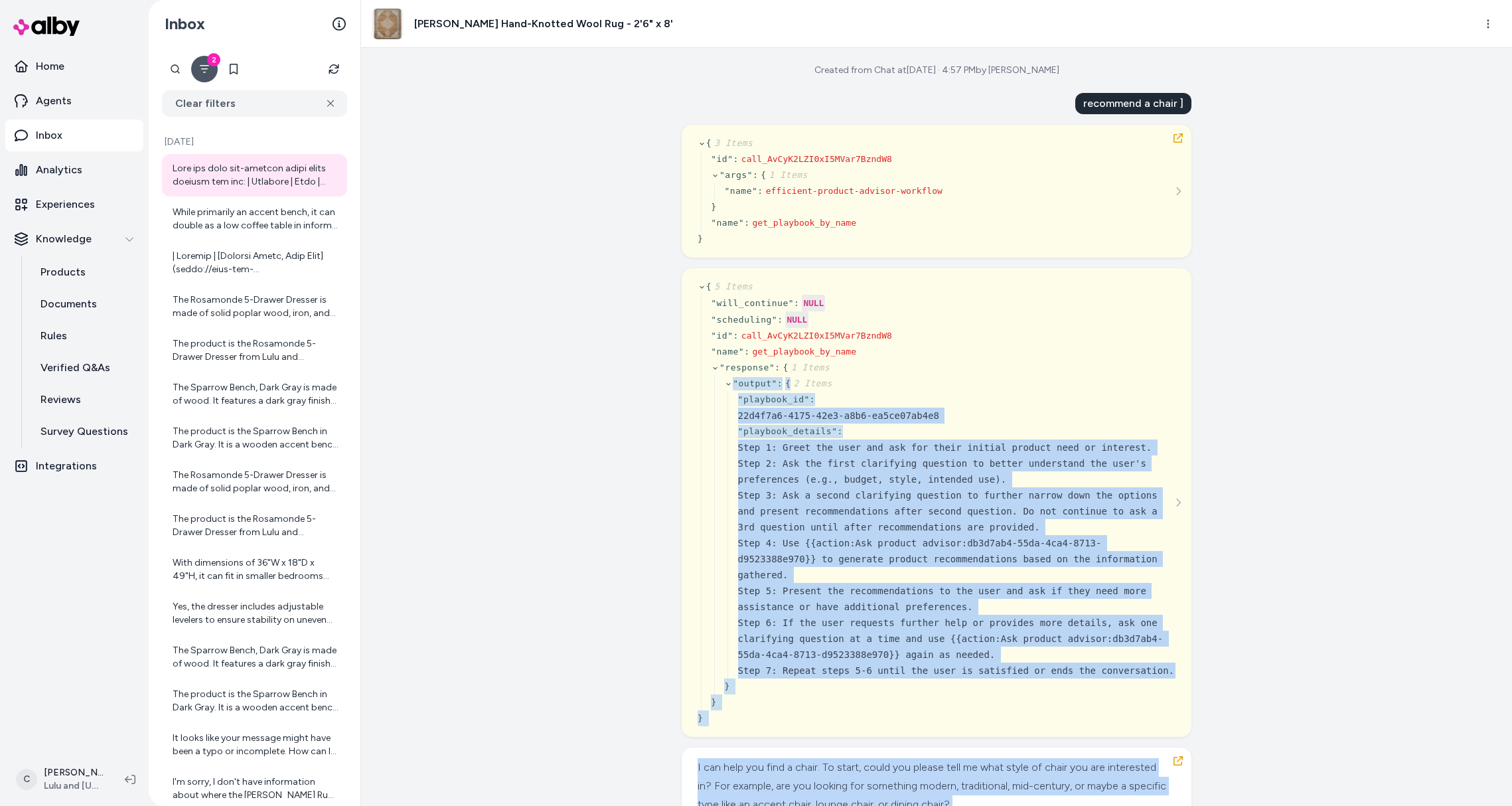
scroll to position [26, 0]
